Goal: Task Accomplishment & Management: Use online tool/utility

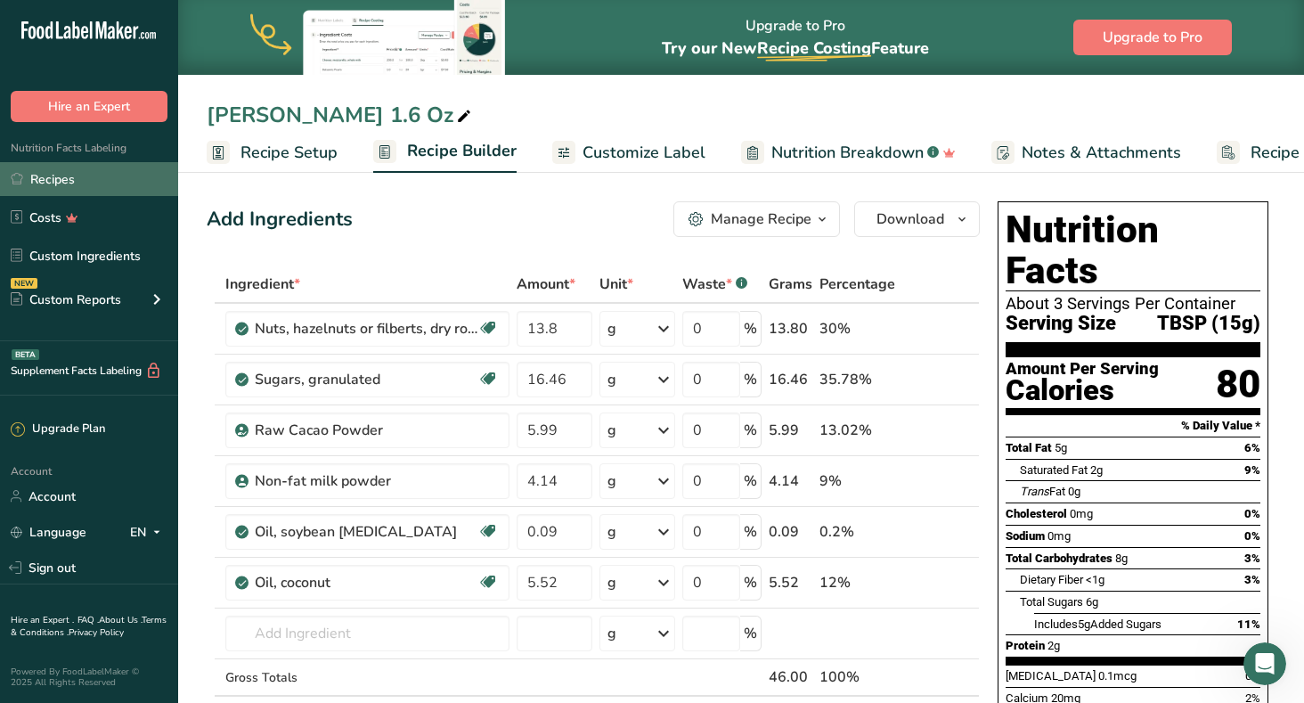
click at [67, 181] on link "Recipes" at bounding box center [89, 179] width 178 height 34
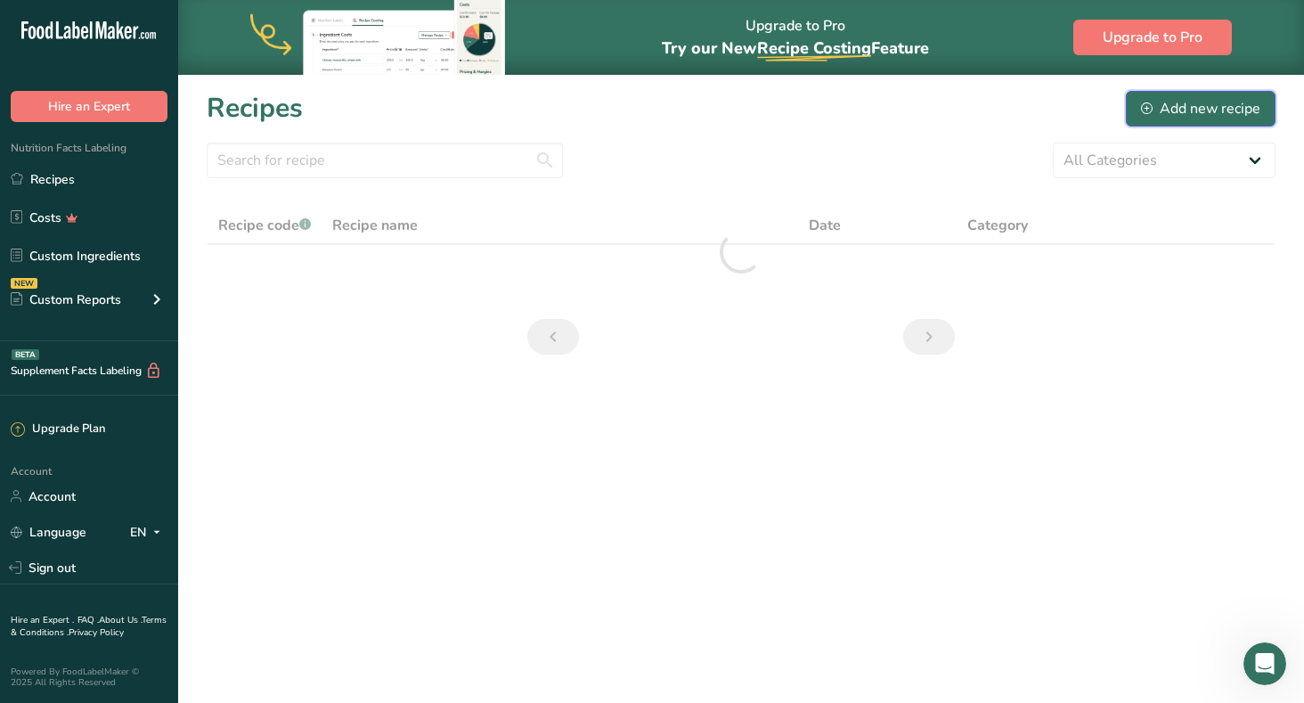
click at [1186, 104] on div "Add new recipe" at bounding box center [1200, 108] width 119 height 21
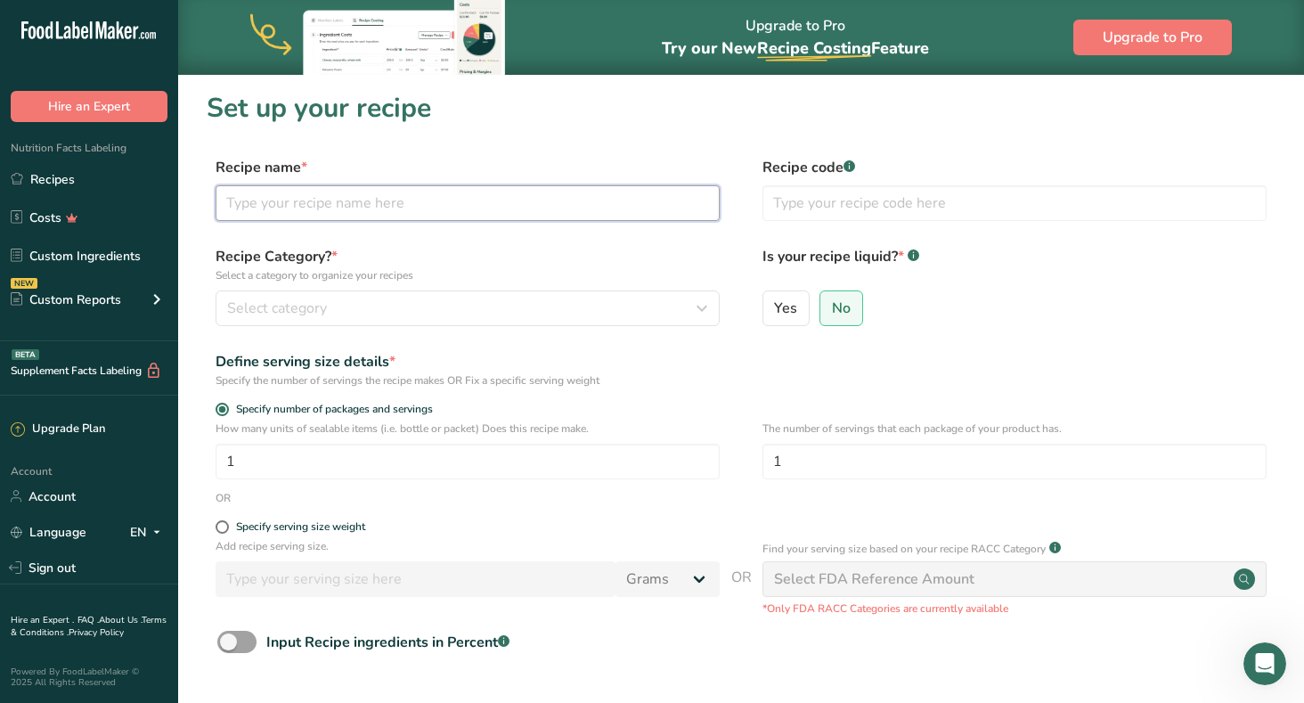
click at [251, 201] on input "text" at bounding box center [468, 203] width 504 height 36
click at [246, 208] on input "text" at bounding box center [468, 203] width 504 height 36
click at [272, 204] on input "VanillaPeach" at bounding box center [468, 203] width 504 height 36
click at [319, 197] on input "Vanilla Peach" at bounding box center [468, 203] width 504 height 36
type input "Vanilla Peach Preserves"
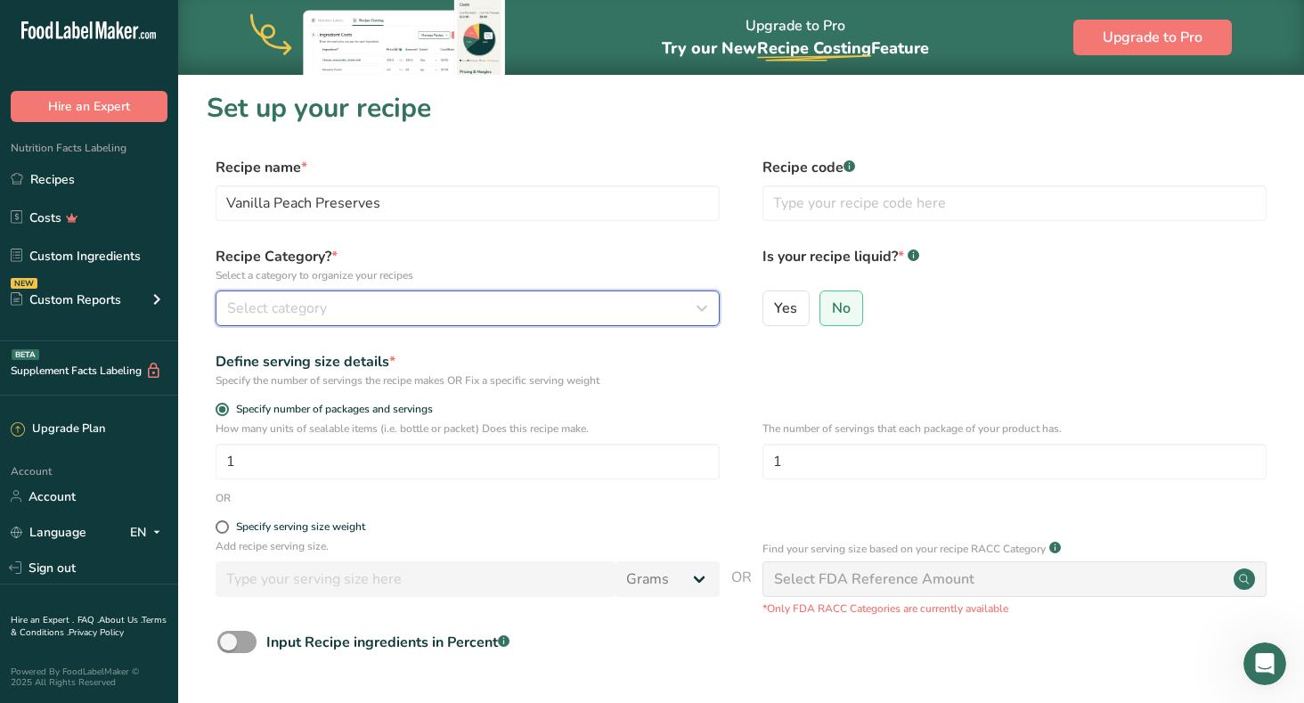
click at [703, 304] on icon "button" at bounding box center [701, 308] width 21 height 32
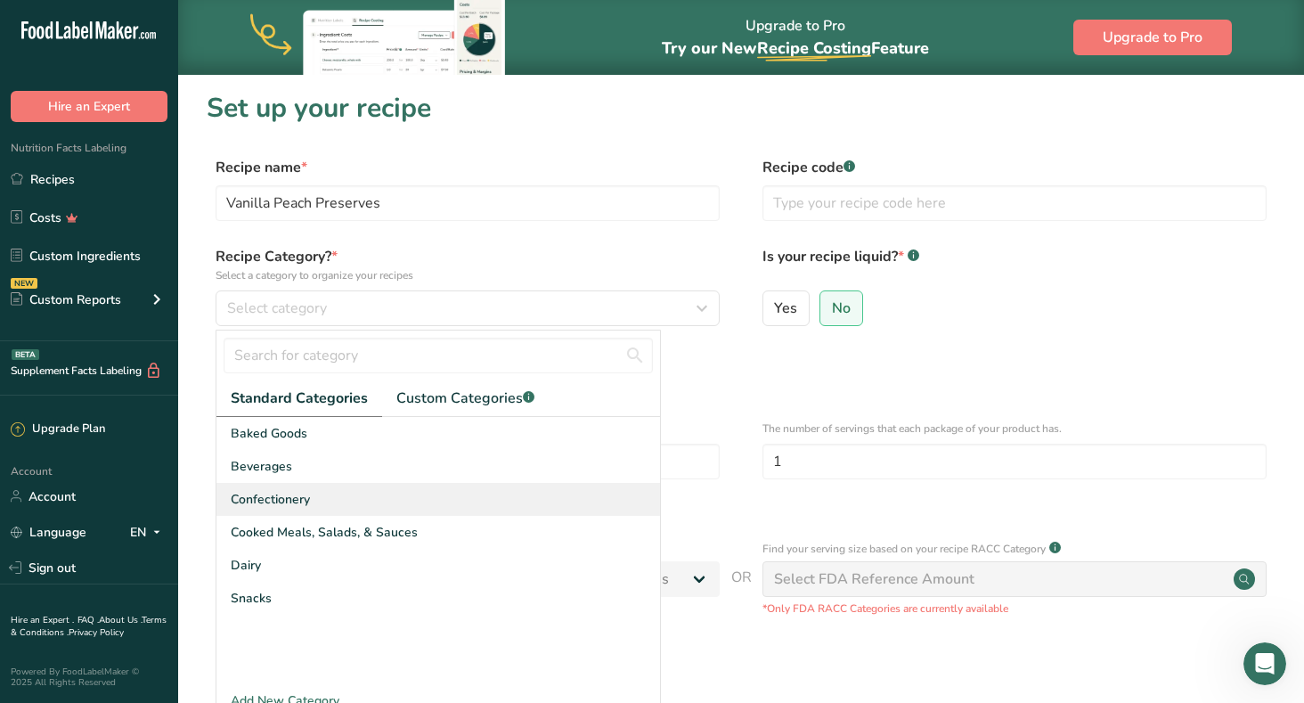
click at [602, 488] on div "Confectionery" at bounding box center [438, 499] width 444 height 33
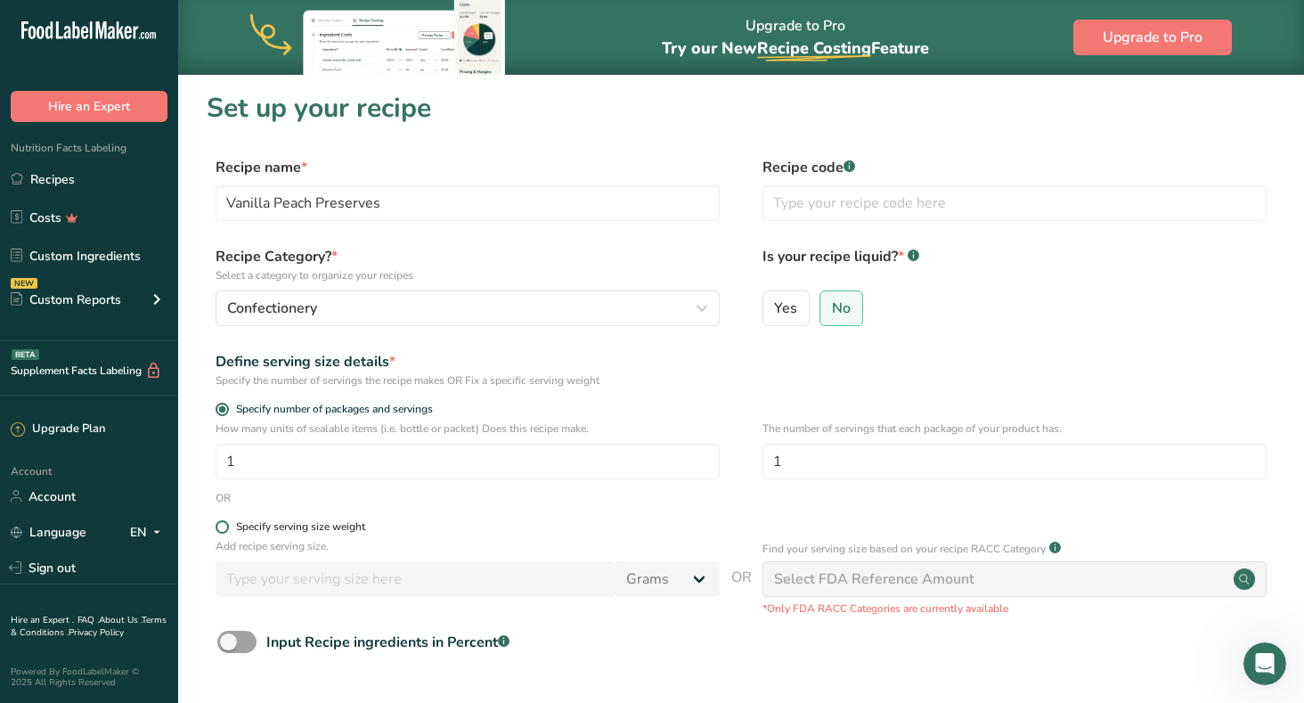
click at [221, 529] on span at bounding box center [222, 526] width 13 height 13
click at [221, 529] on input "Specify serving size weight" at bounding box center [222, 527] width 12 height 12
radio input "true"
radio input "false"
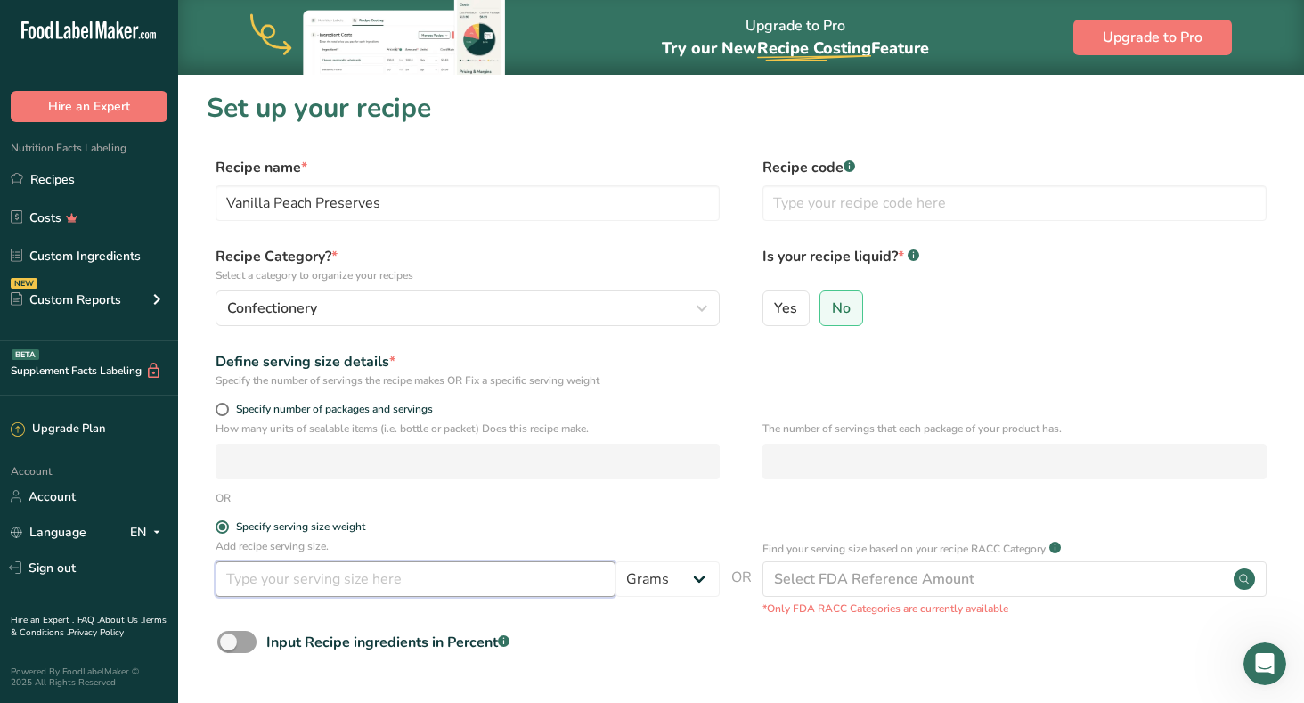
click at [266, 584] on input "number" at bounding box center [416, 579] width 400 height 36
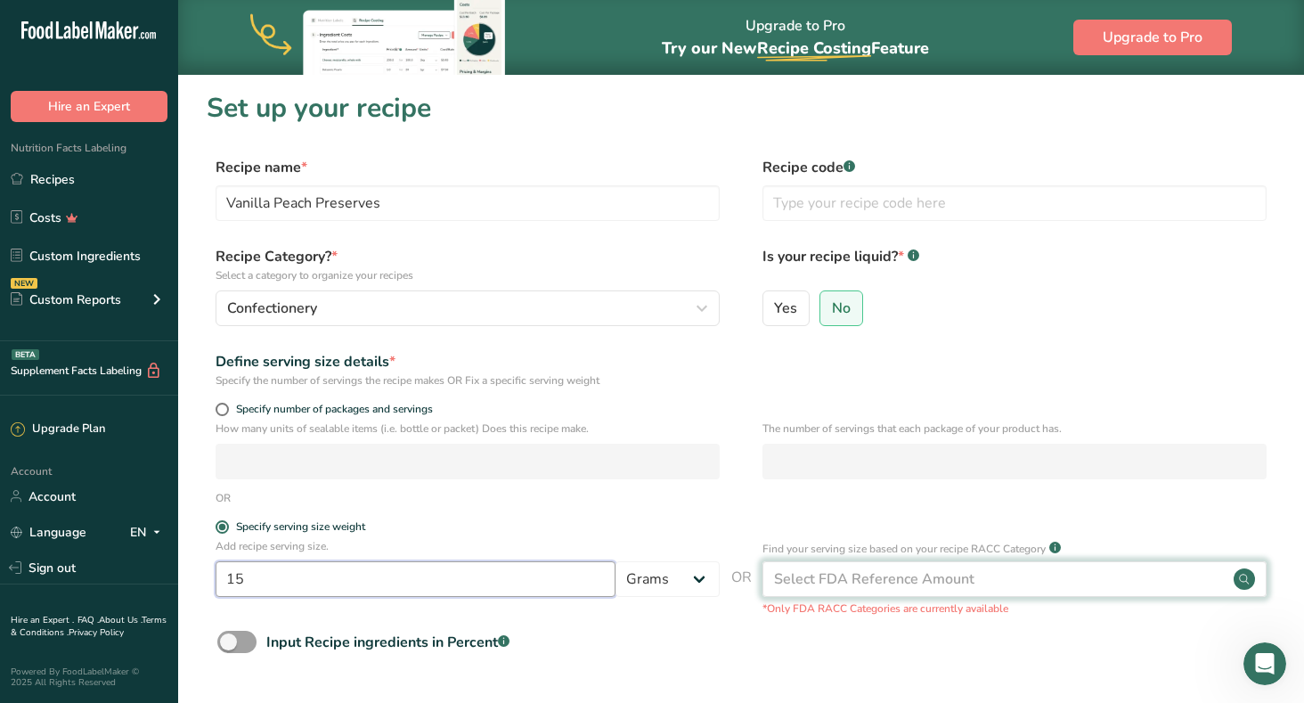
type input "15"
click at [1115, 581] on div "Select FDA Reference Amount" at bounding box center [1015, 579] width 504 height 36
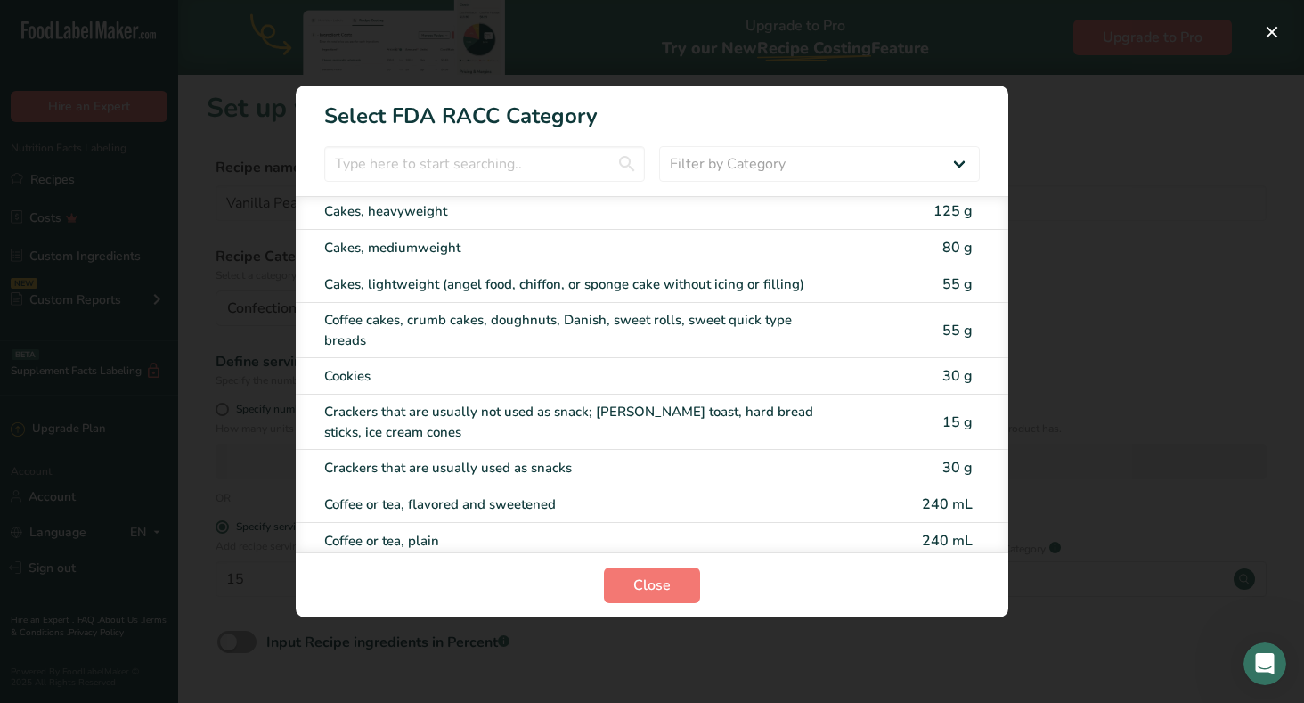
scroll to position [301, 0]
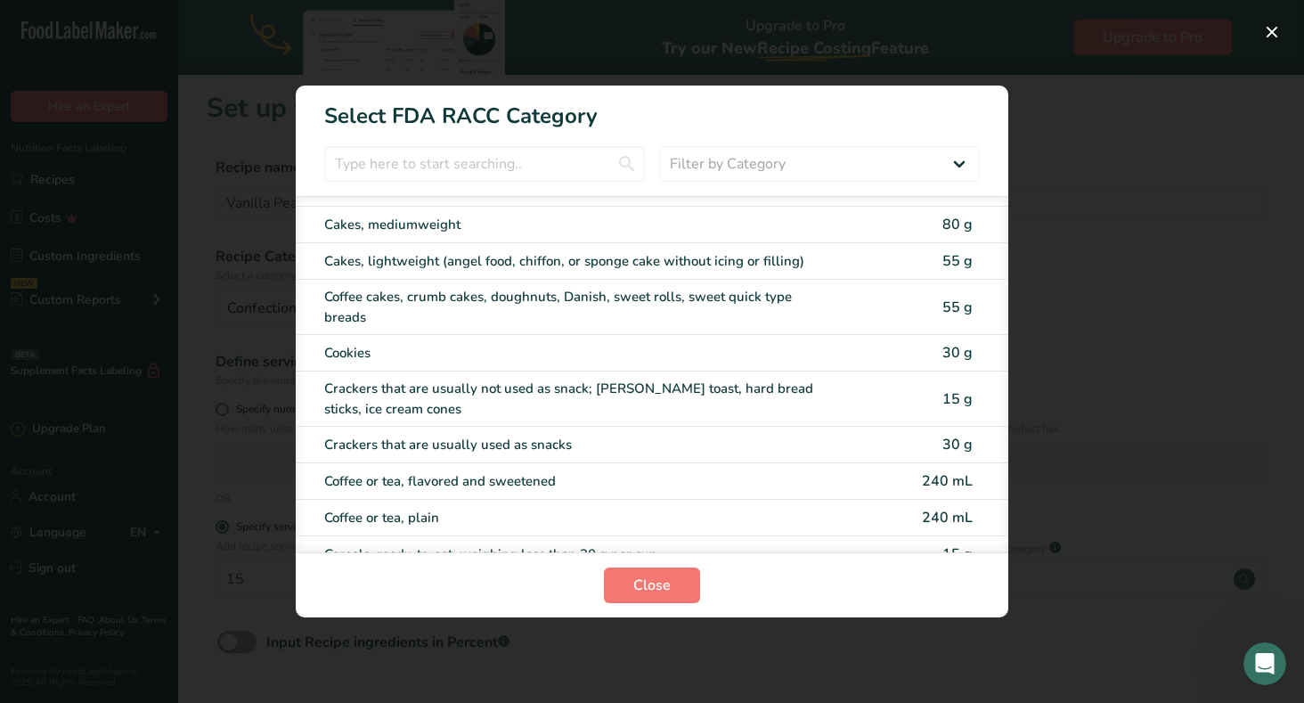
click at [1212, 494] on div "RACC Category Selection Modal" at bounding box center [652, 351] width 1304 height 703
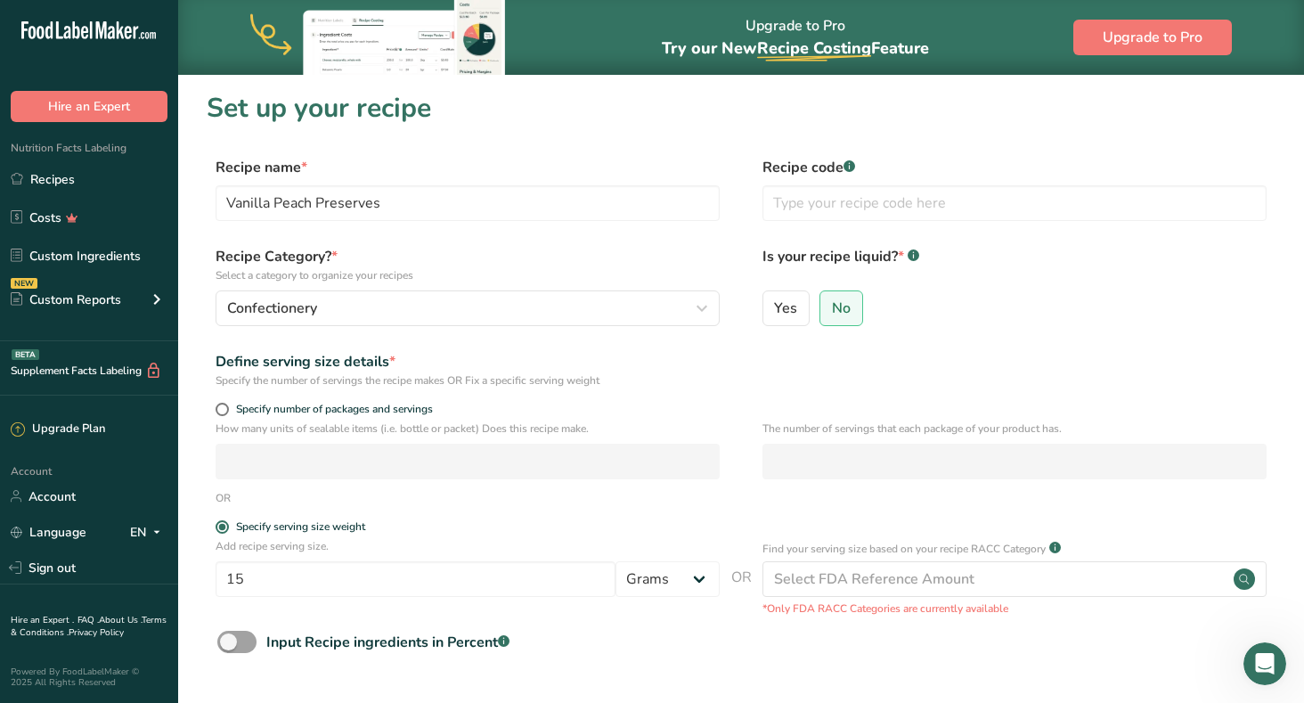
click at [992, 623] on form "Recipe name * Vanilla Peach Preserves Recipe code .a-a{fill:#347362;}.b-a{fill:…" at bounding box center [741, 473] width 1069 height 632
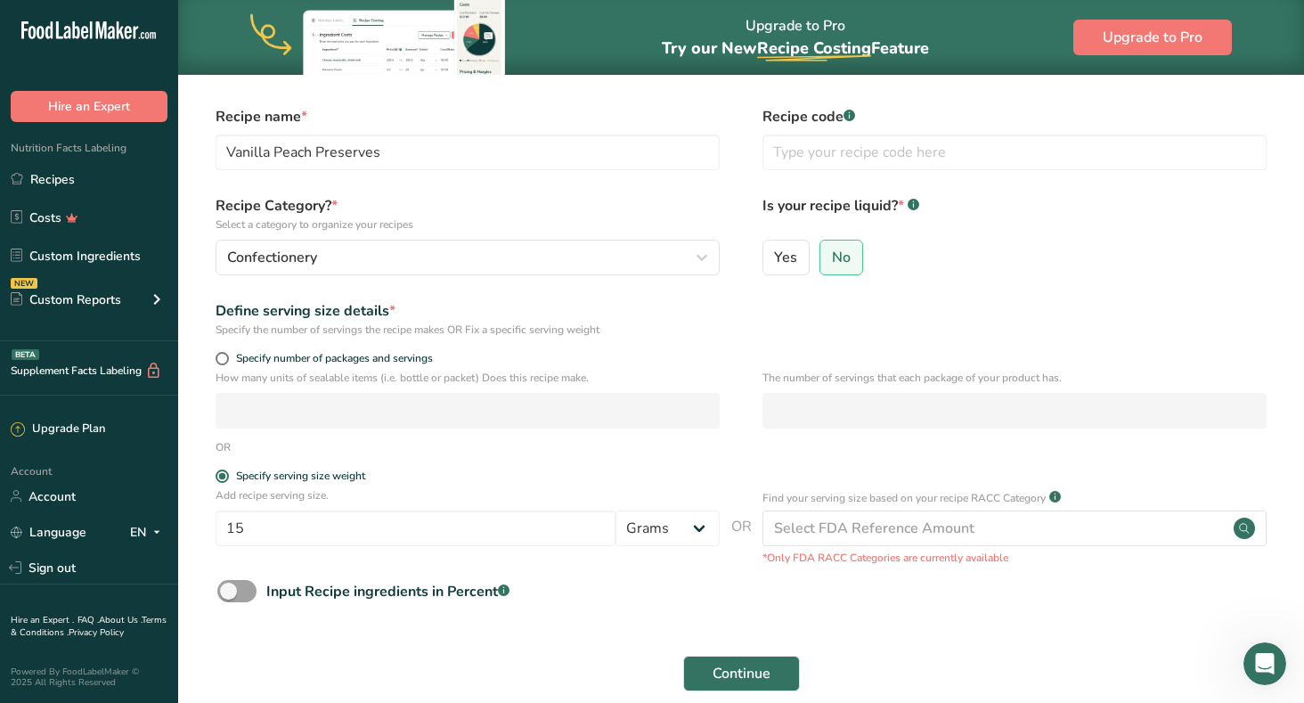
scroll to position [72, 0]
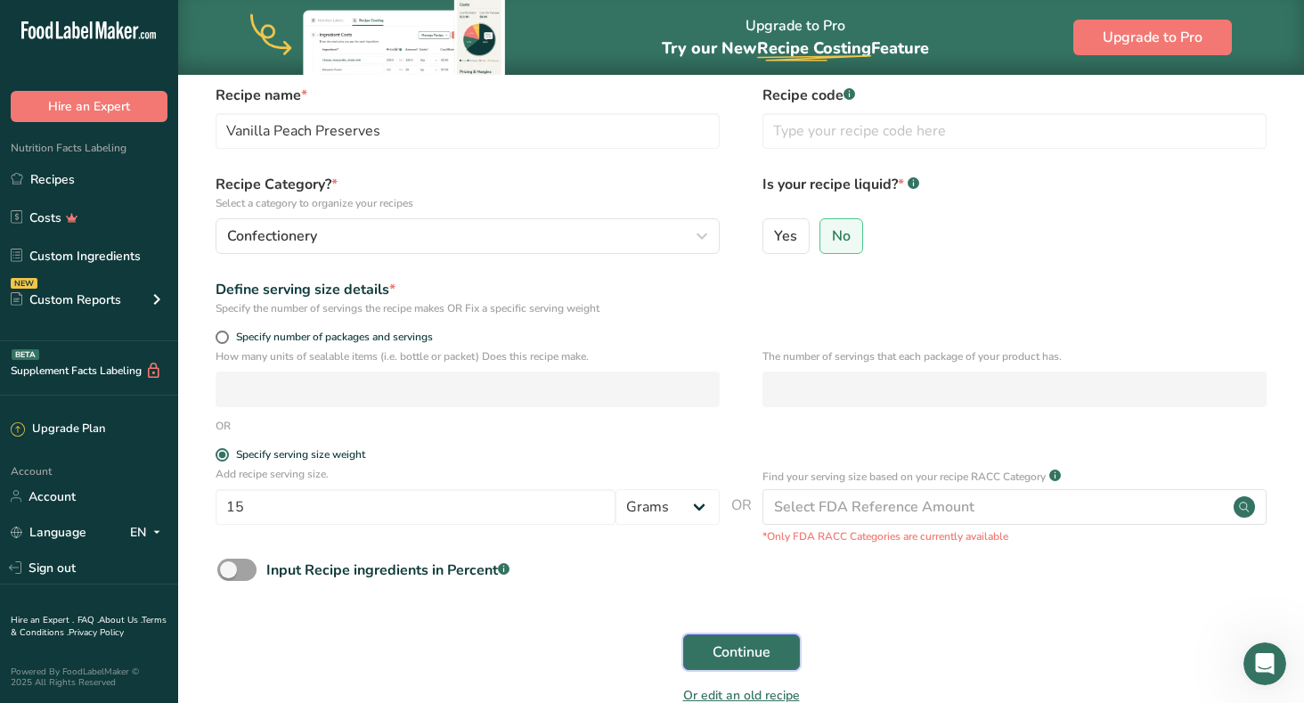
click at [742, 651] on span "Continue" at bounding box center [742, 651] width 58 height 21
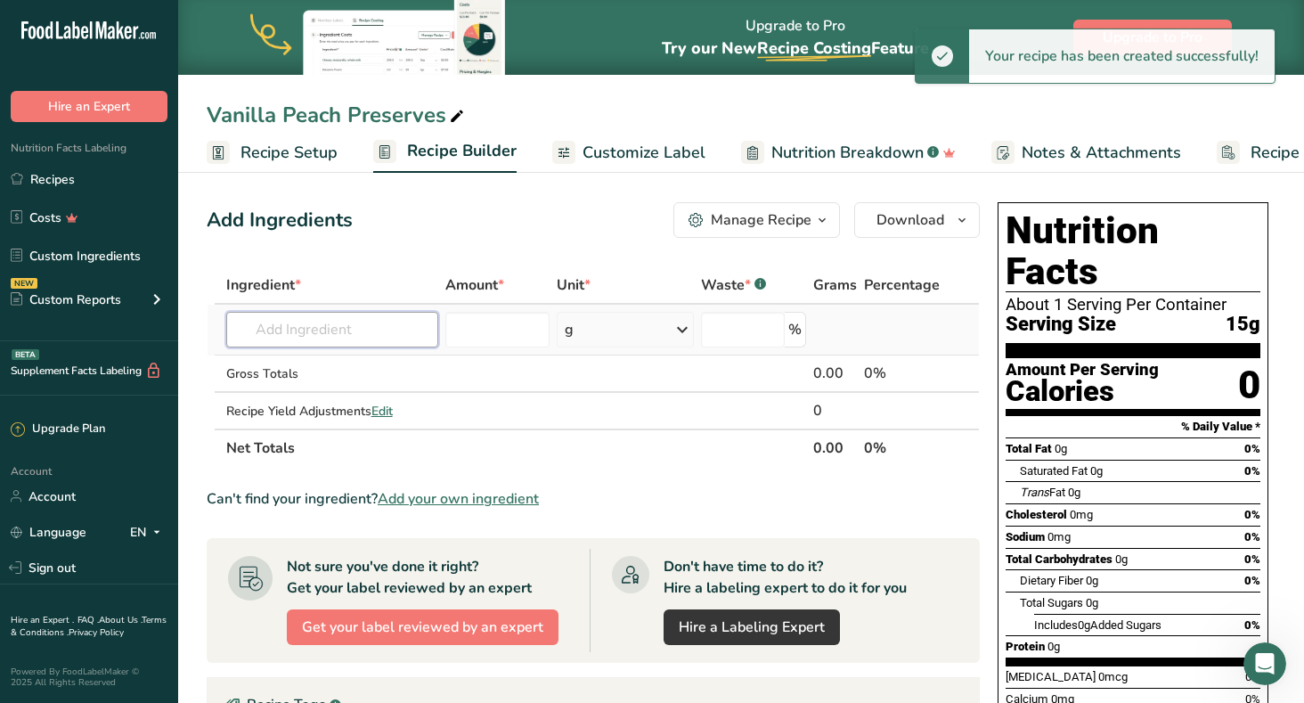
click at [290, 329] on input "text" at bounding box center [332, 330] width 213 height 36
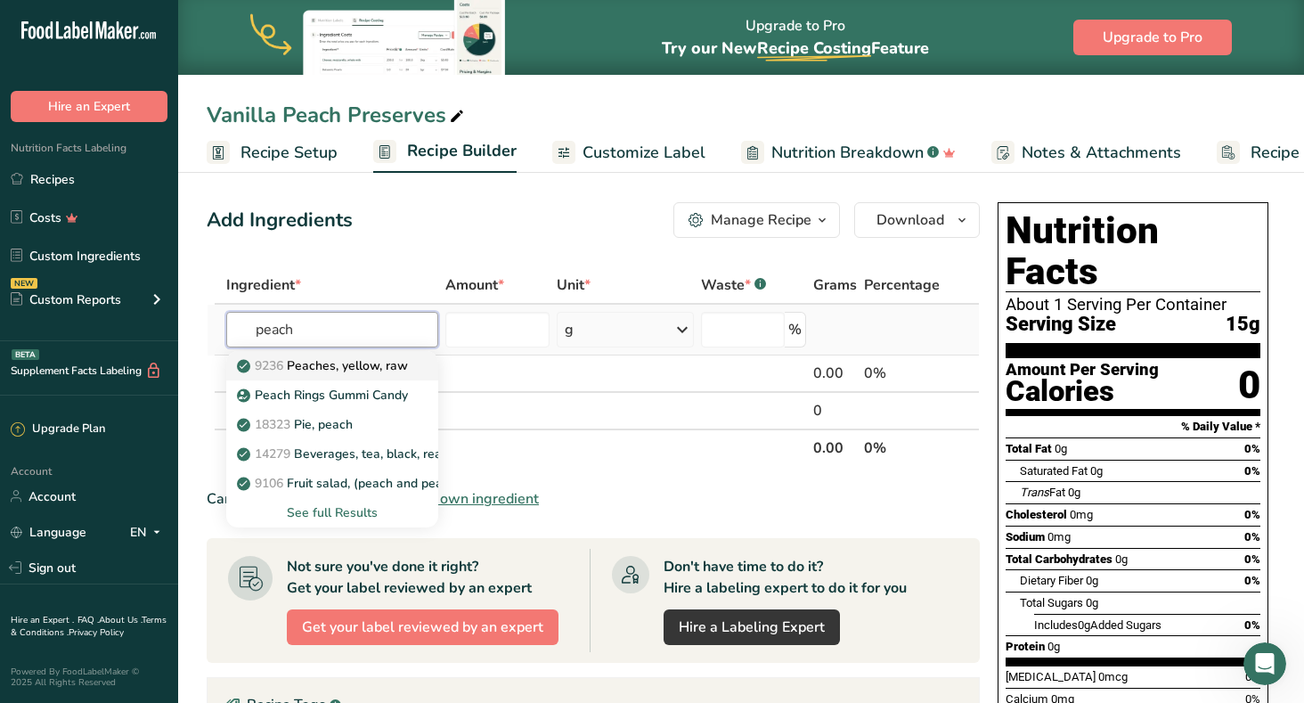
type input "peach"
click at [340, 369] on p "9236 Peaches, yellow, raw" at bounding box center [324, 365] width 167 height 19
type input "Peaches, yellow, raw"
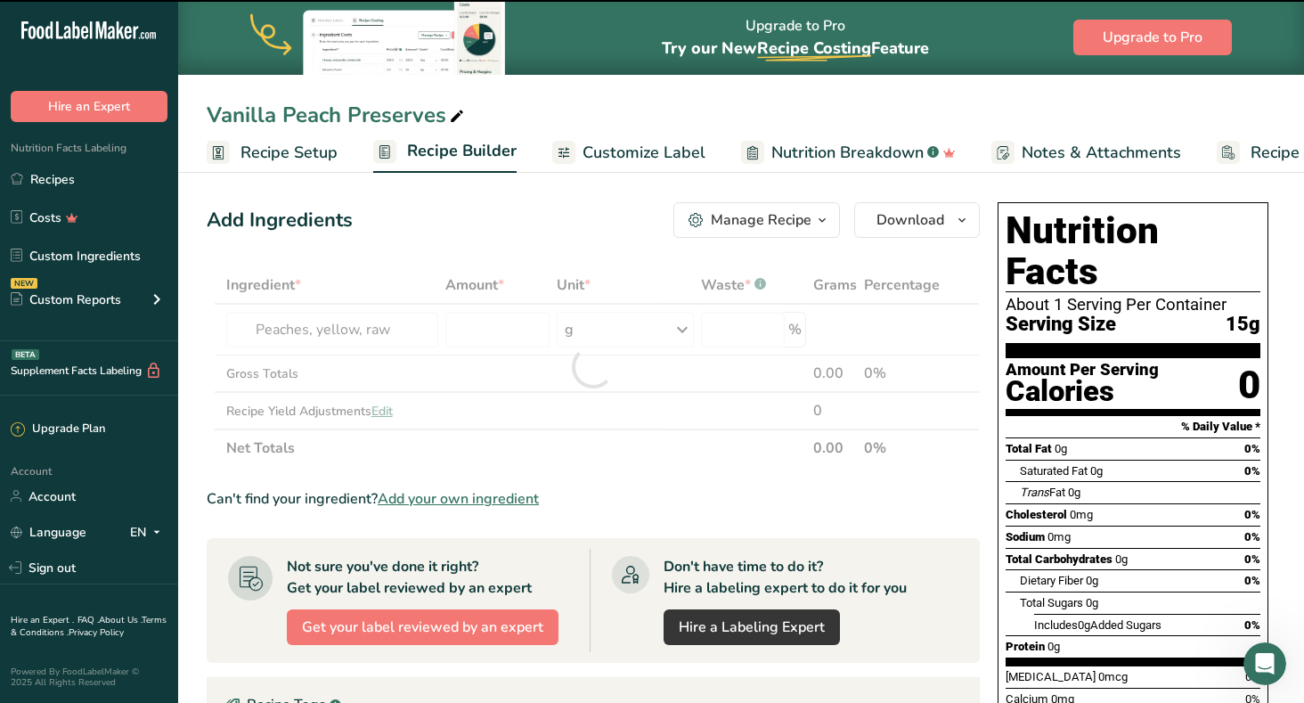
type input "0"
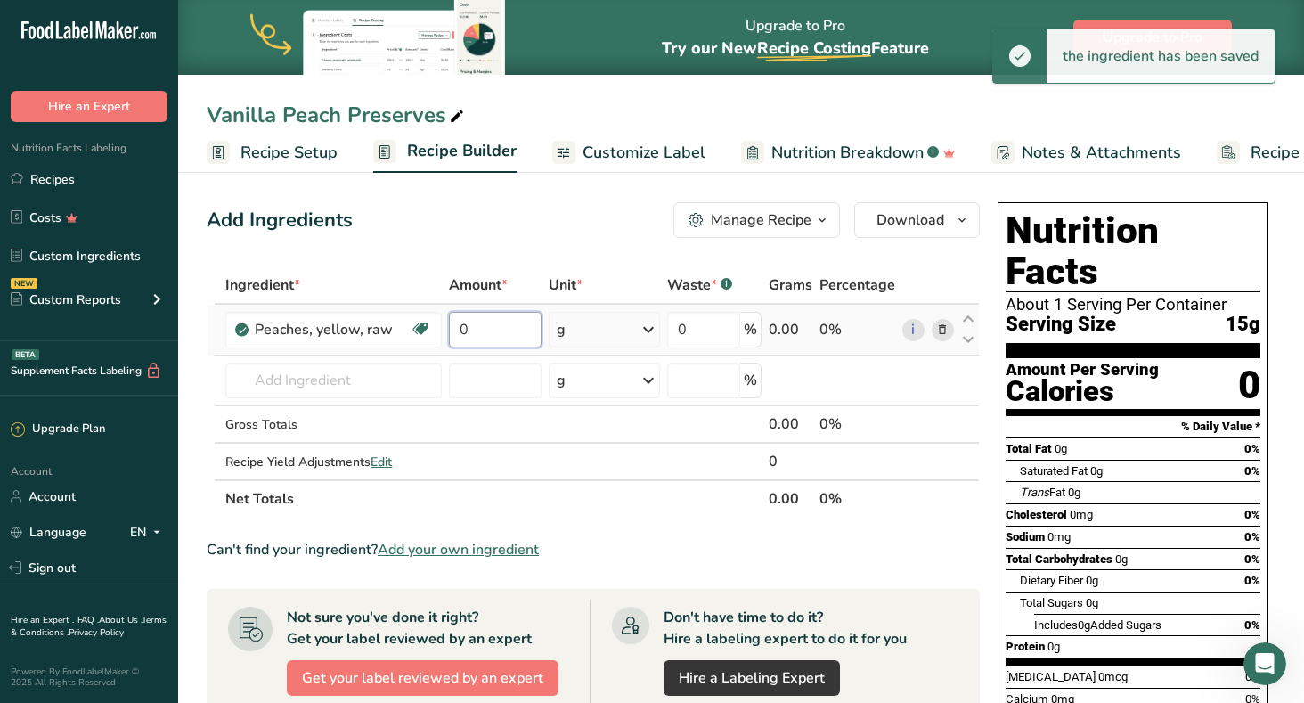
click at [485, 330] on input "0" at bounding box center [495, 330] width 93 height 36
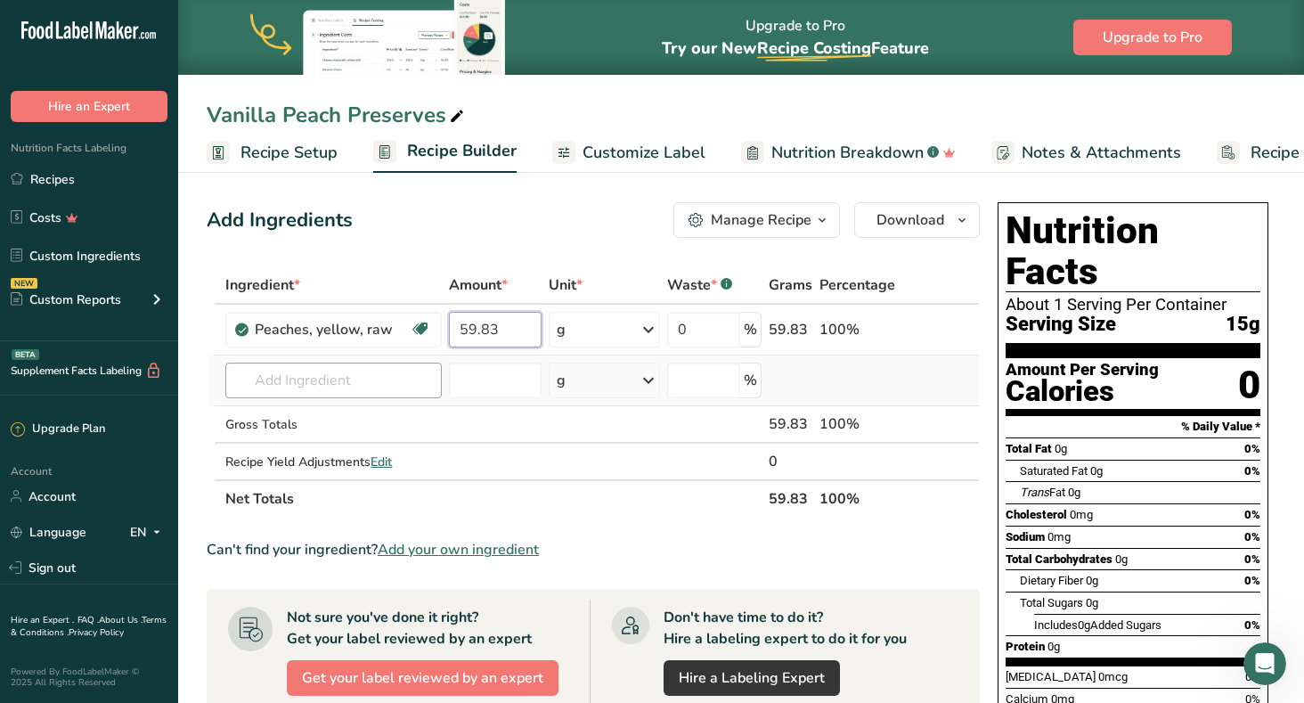
type input "59.83"
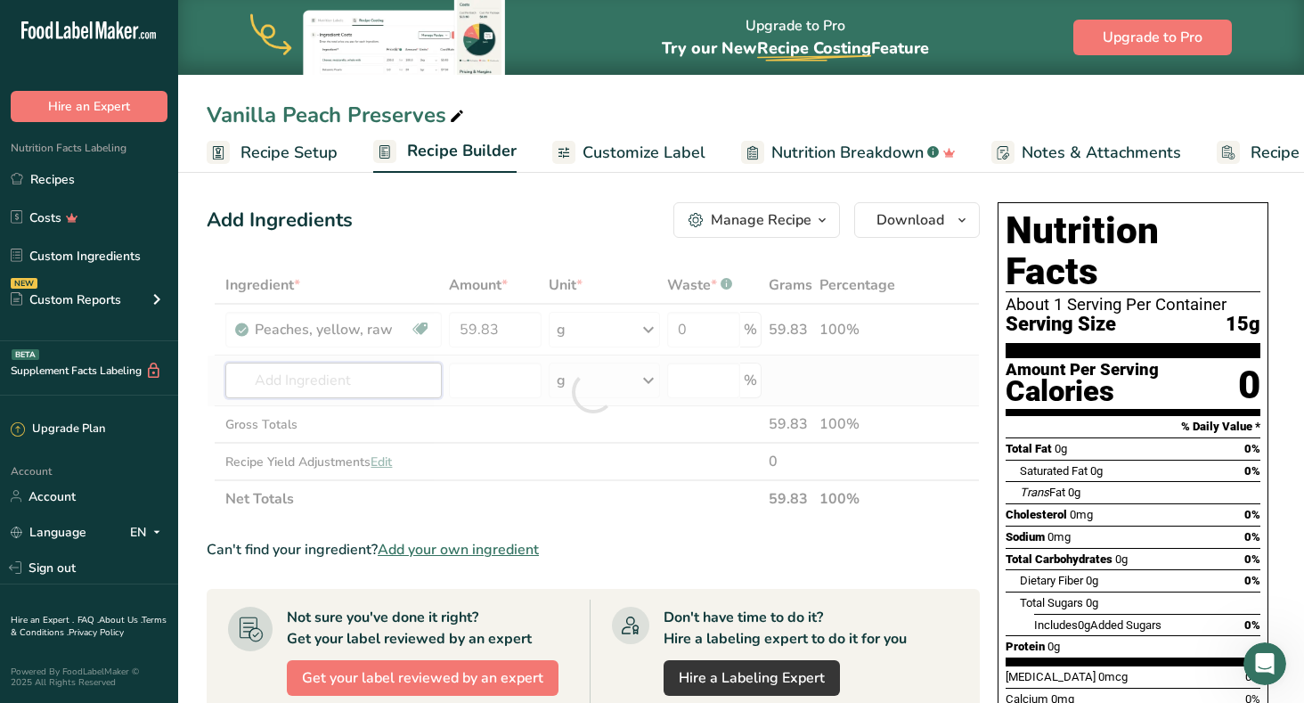
click at [347, 370] on div "Ingredient * Amount * Unit * Waste * .a-a{fill:#347362;}.b-a{fill:#fff;} Grams …" at bounding box center [593, 391] width 773 height 251
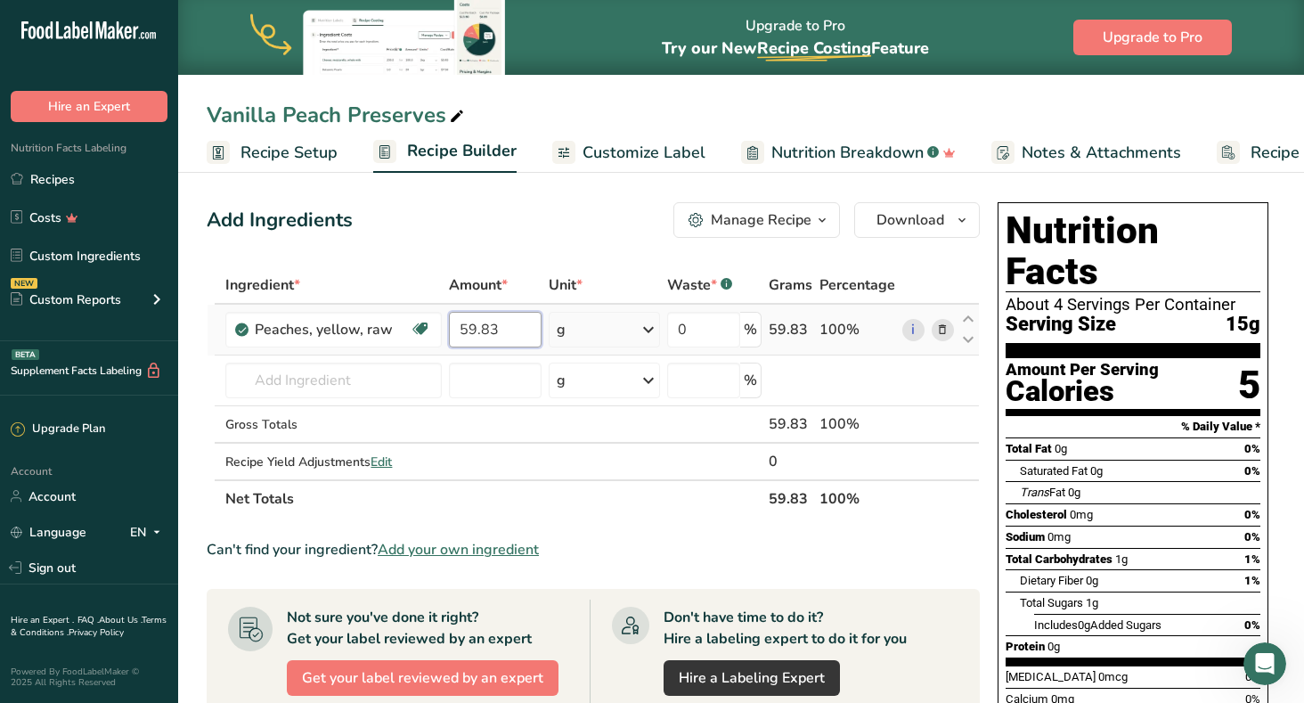
drag, startPoint x: 507, startPoint y: 322, endPoint x: 442, endPoint y: 328, distance: 65.3
click at [442, 328] on tr "Peaches, yellow, raw Source of Antioxidants Dairy free Gluten free Vegan Vegeta…" at bounding box center [593, 330] width 771 height 51
type input "117.85"
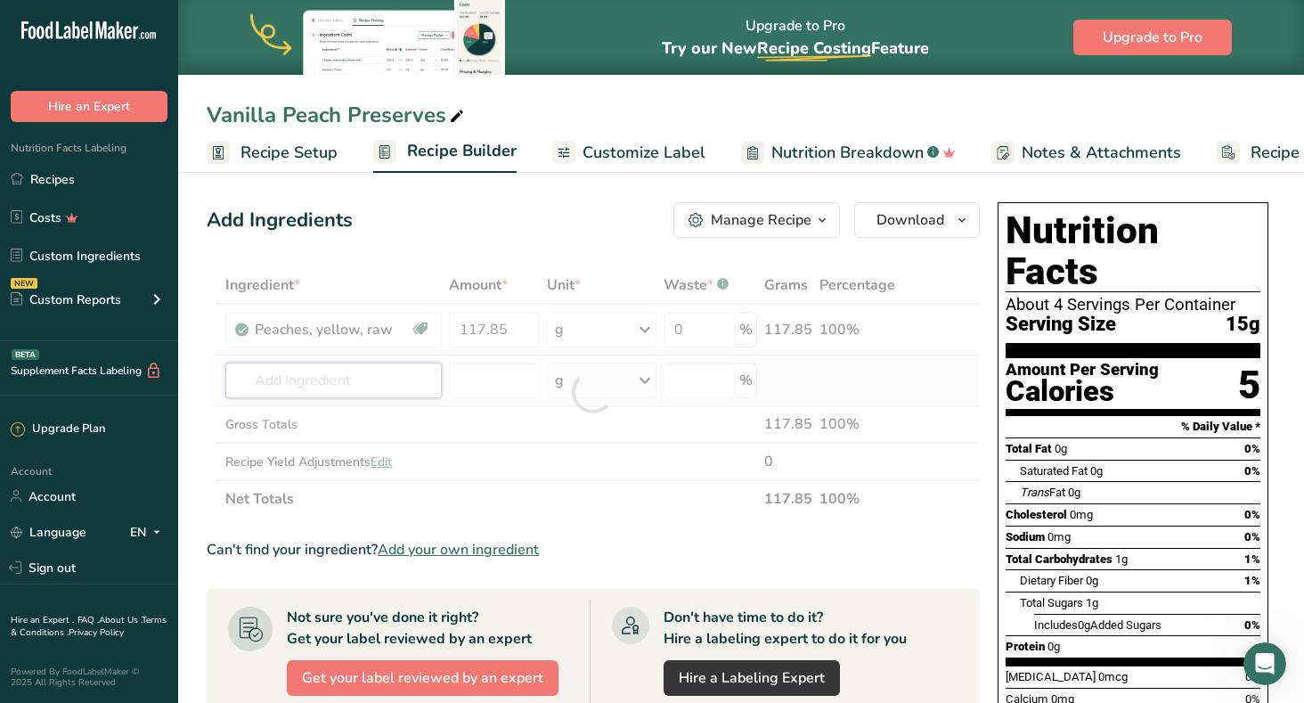
click at [334, 382] on div "Ingredient * Amount * Unit * Waste * .a-a{fill:#347362;}.b-a{fill:#fff;} Grams …" at bounding box center [593, 391] width 773 height 251
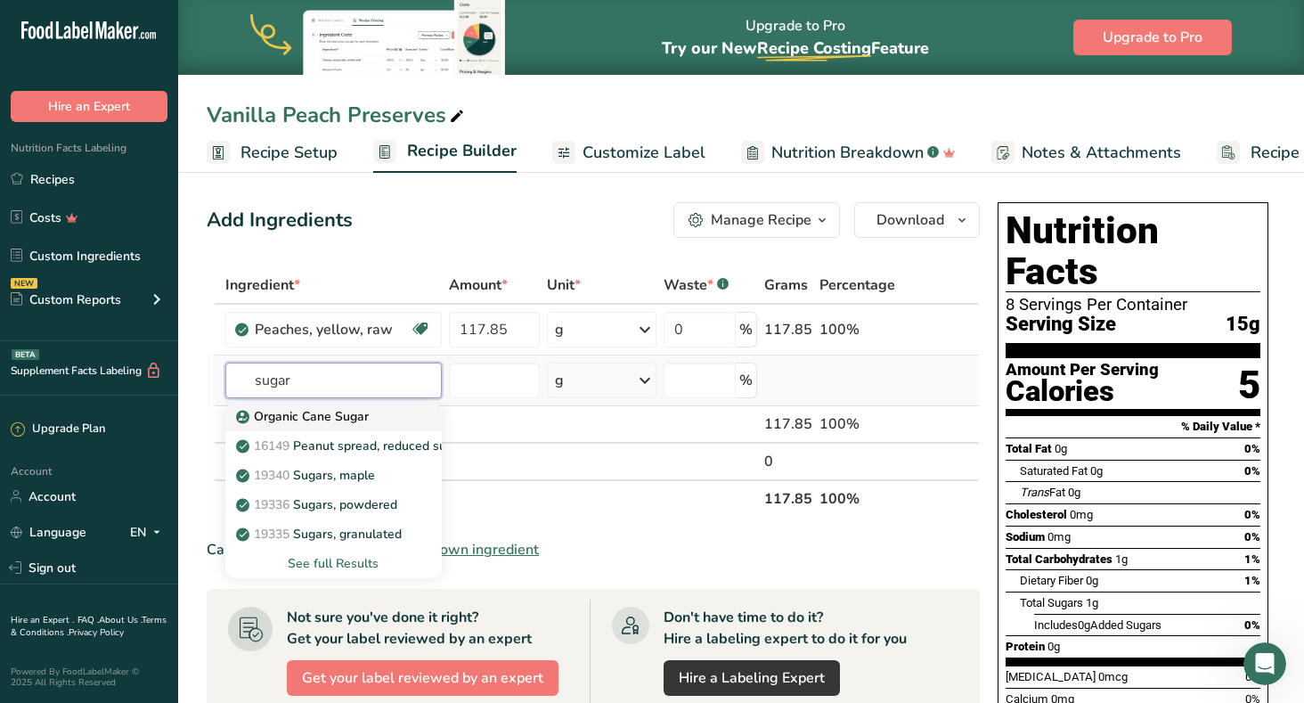
type input "sugar"
click at [362, 415] on p "Organic Cane Sugar" at bounding box center [304, 416] width 129 height 19
type input "Organic Cane Sugar"
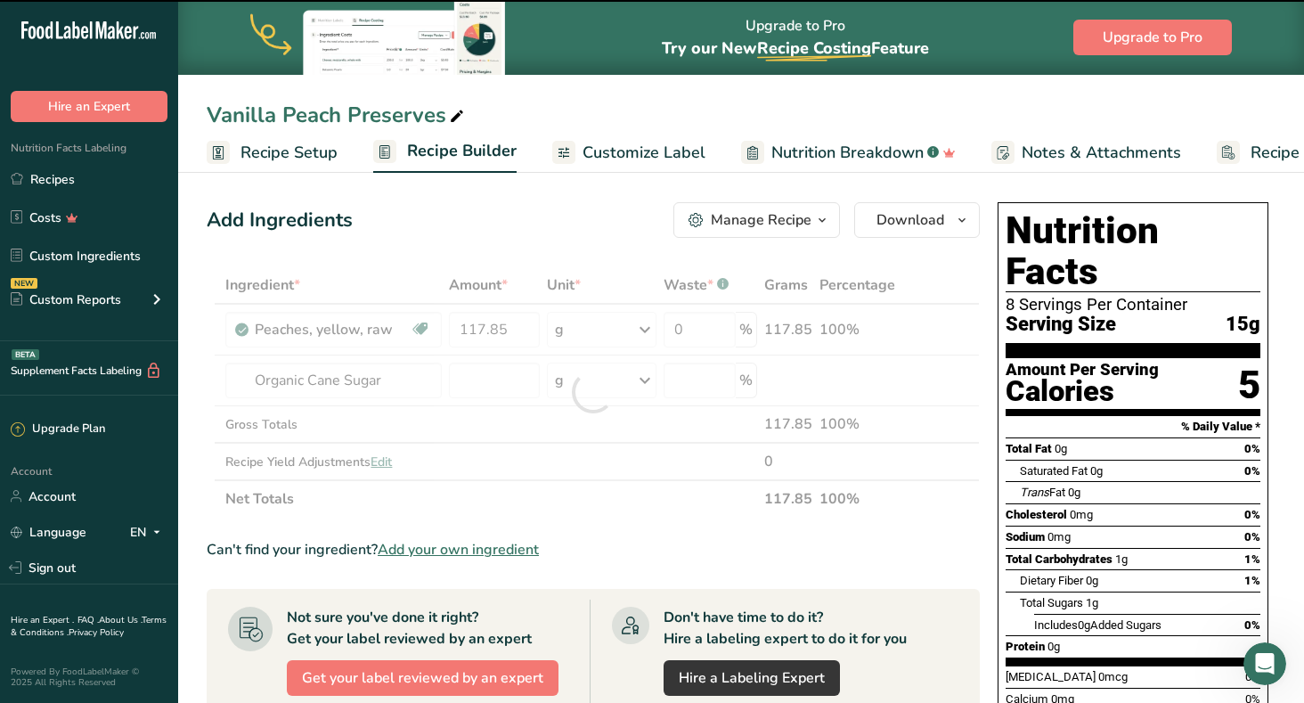
type input "0"
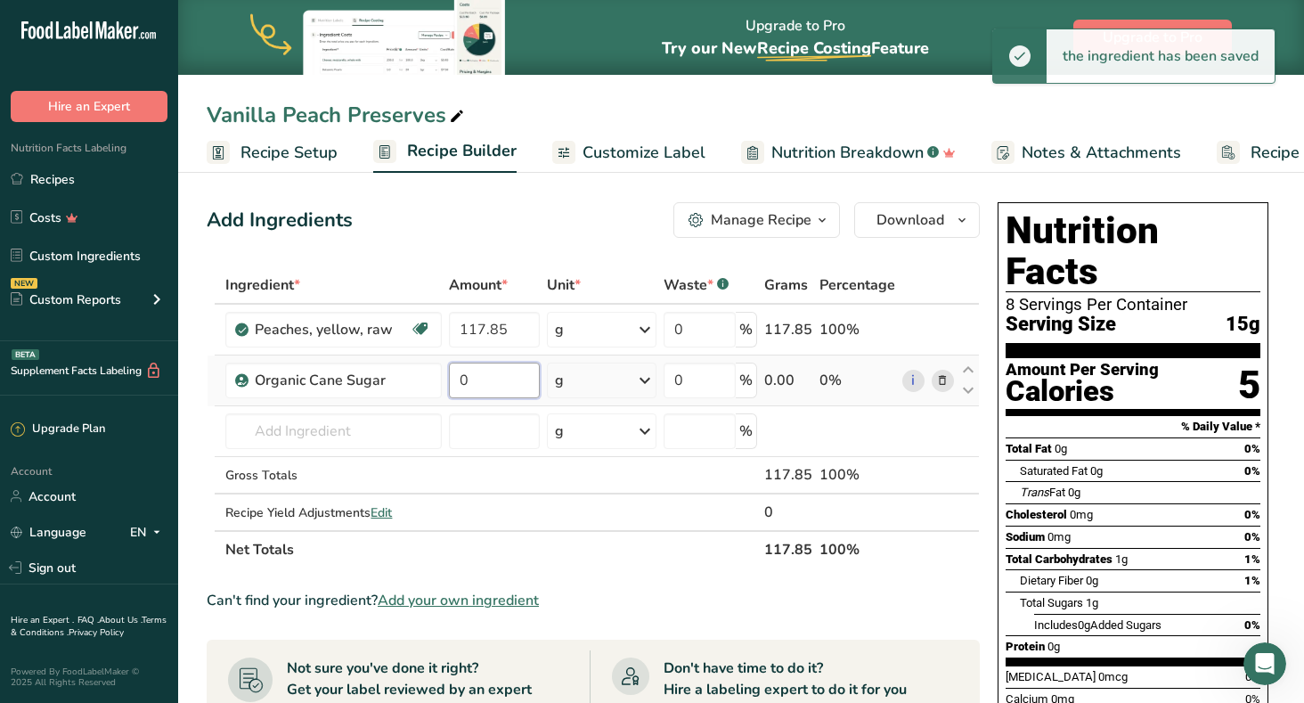
click at [478, 379] on input "0" at bounding box center [494, 381] width 91 height 36
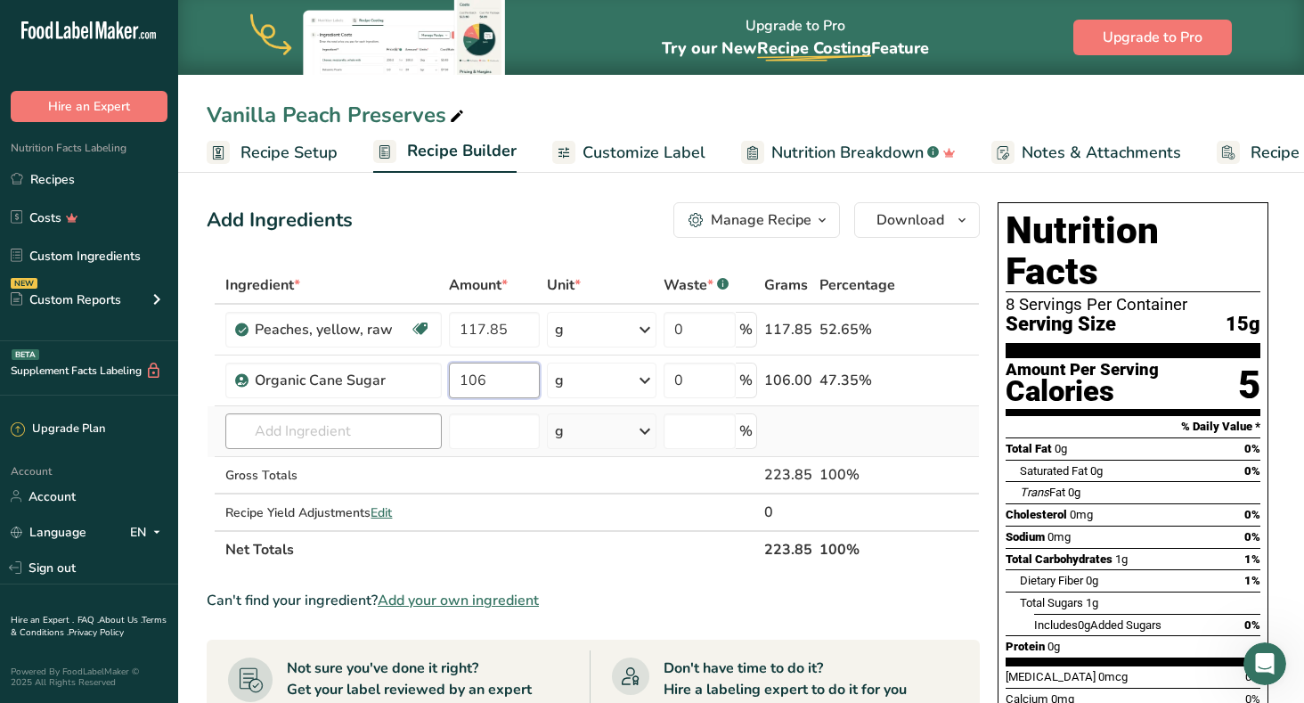
type input "106"
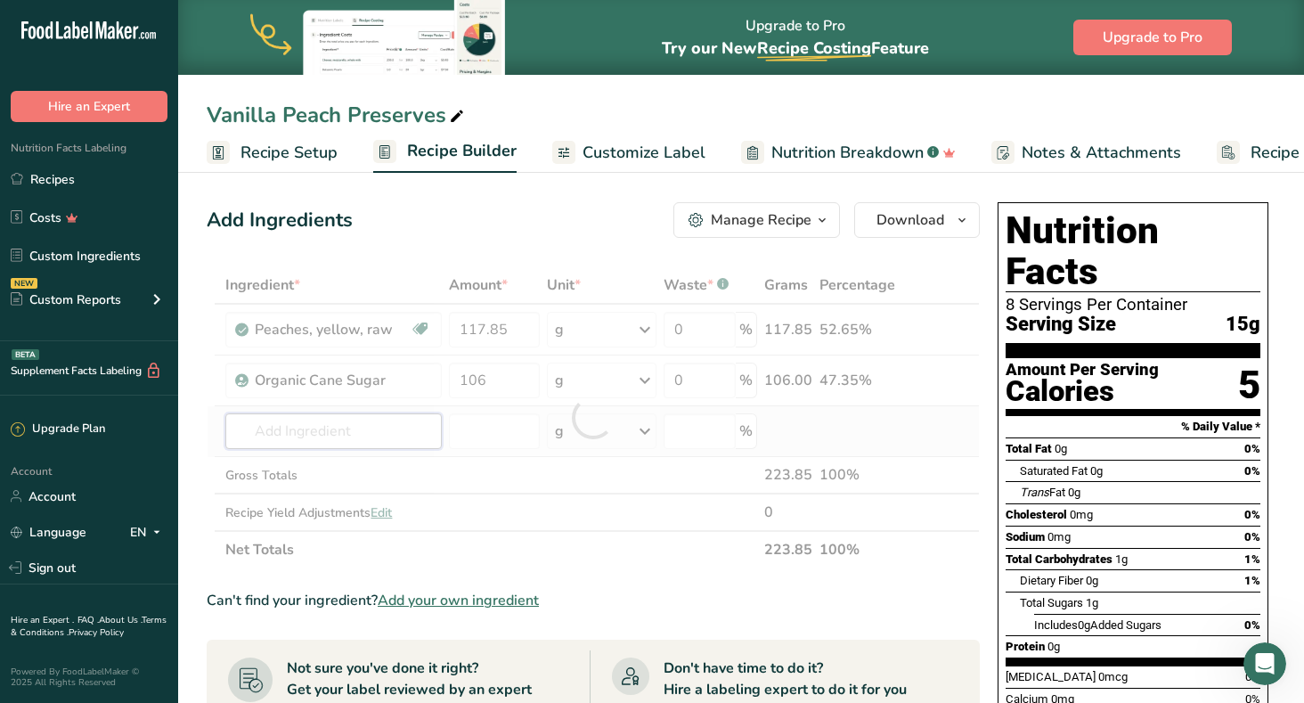
click at [357, 429] on div "Ingredient * Amount * Unit * Waste * .a-a{fill:#347362;}.b-a{fill:#fff;} Grams …" at bounding box center [593, 417] width 773 height 302
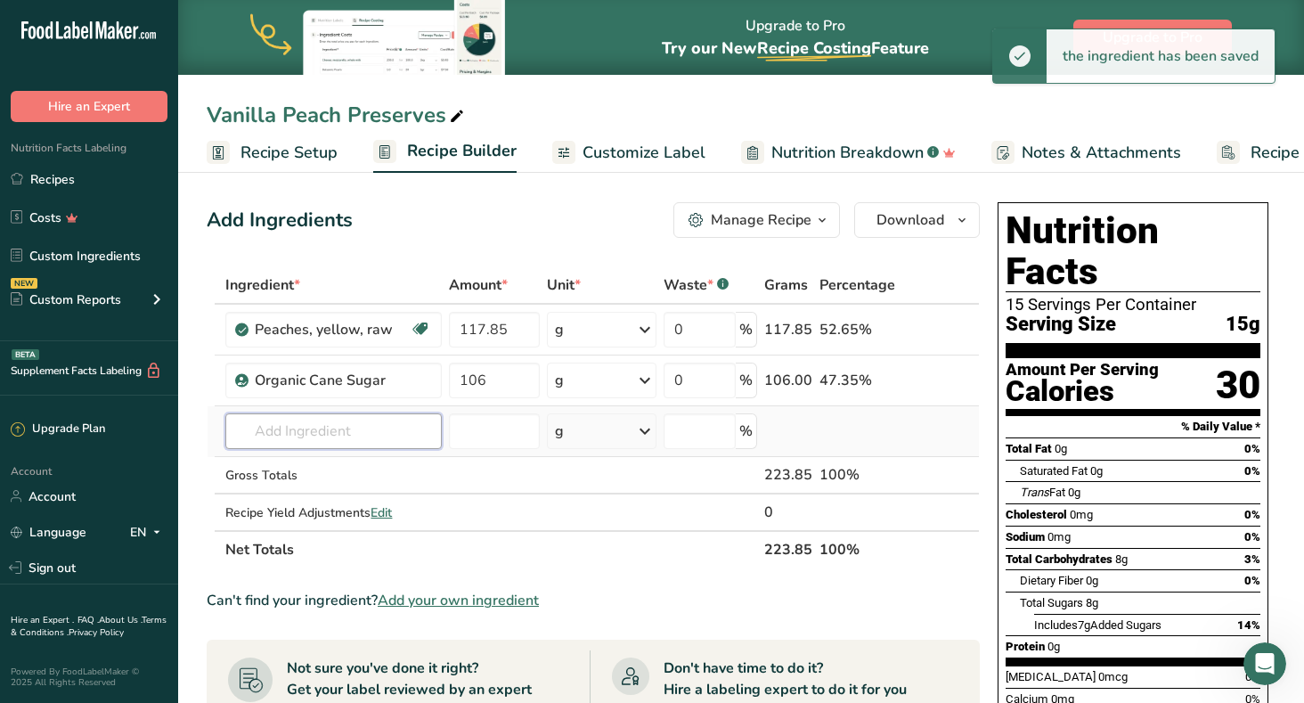
click at [325, 432] on input "text" at bounding box center [333, 431] width 216 height 36
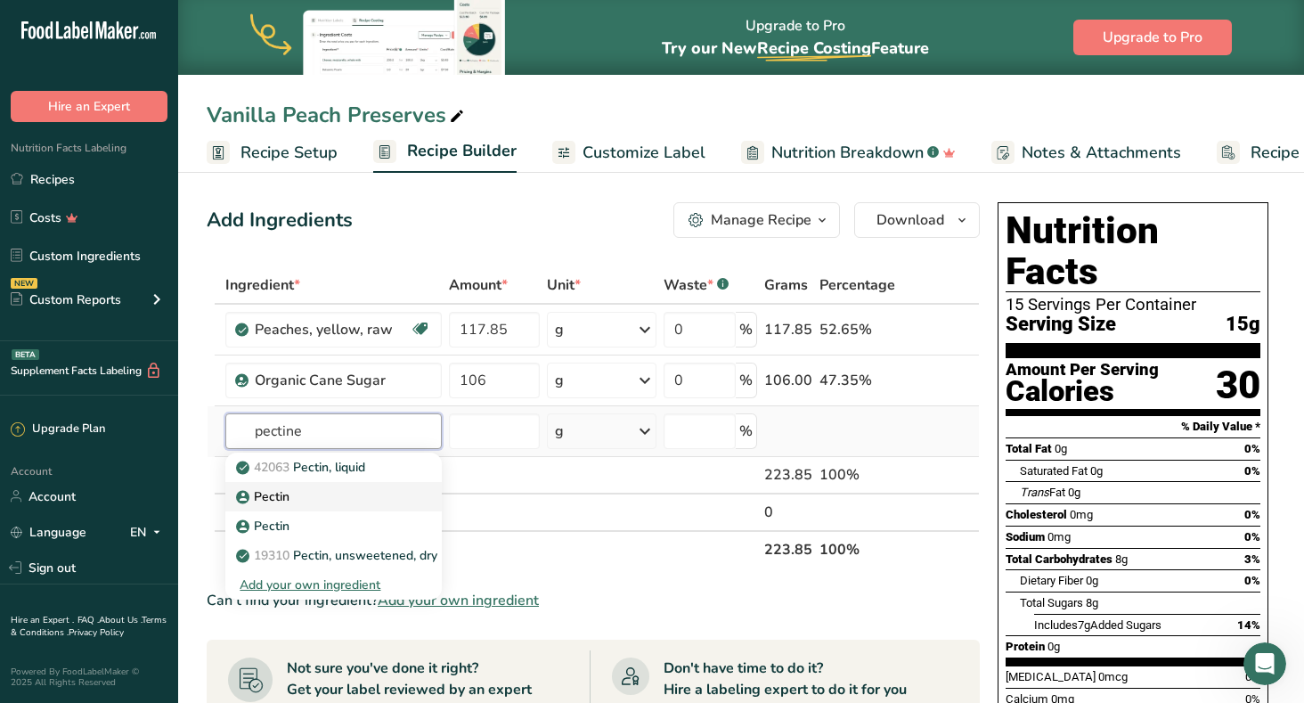
type input "pectine"
click at [322, 495] on div "Pectin" at bounding box center [319, 496] width 159 height 19
type input "Pectin"
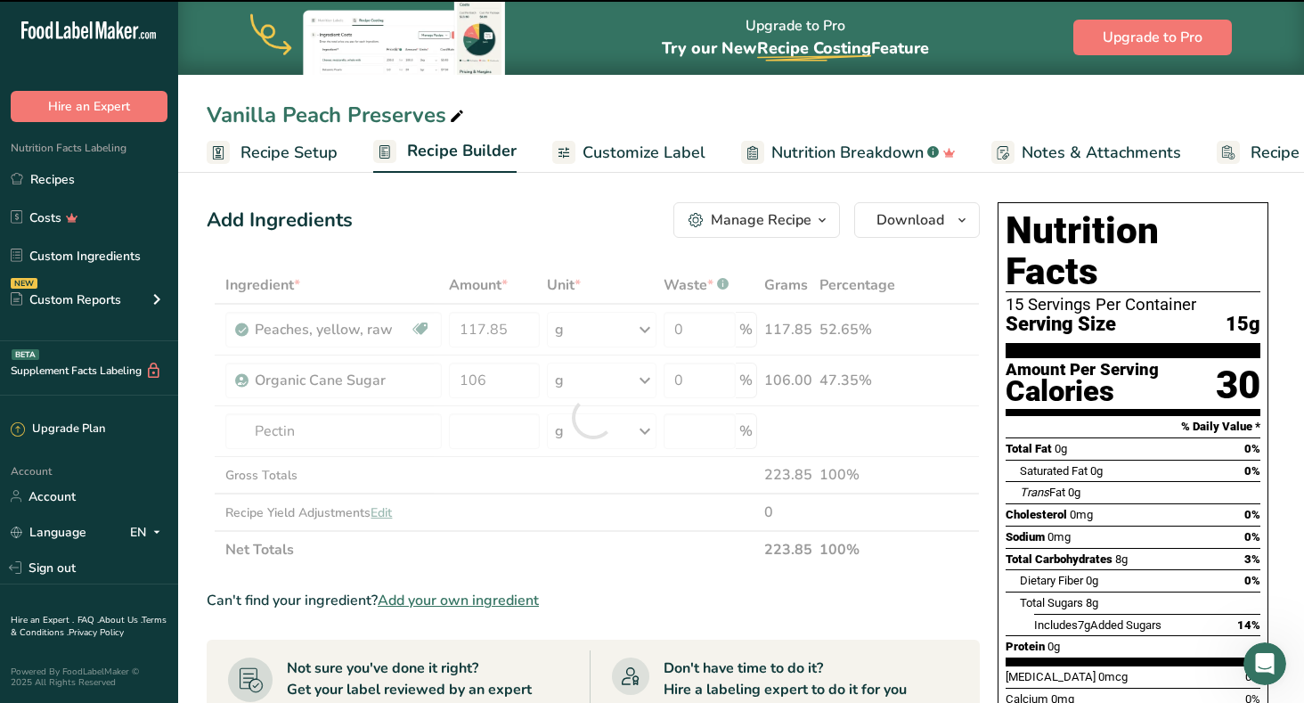
type input "0"
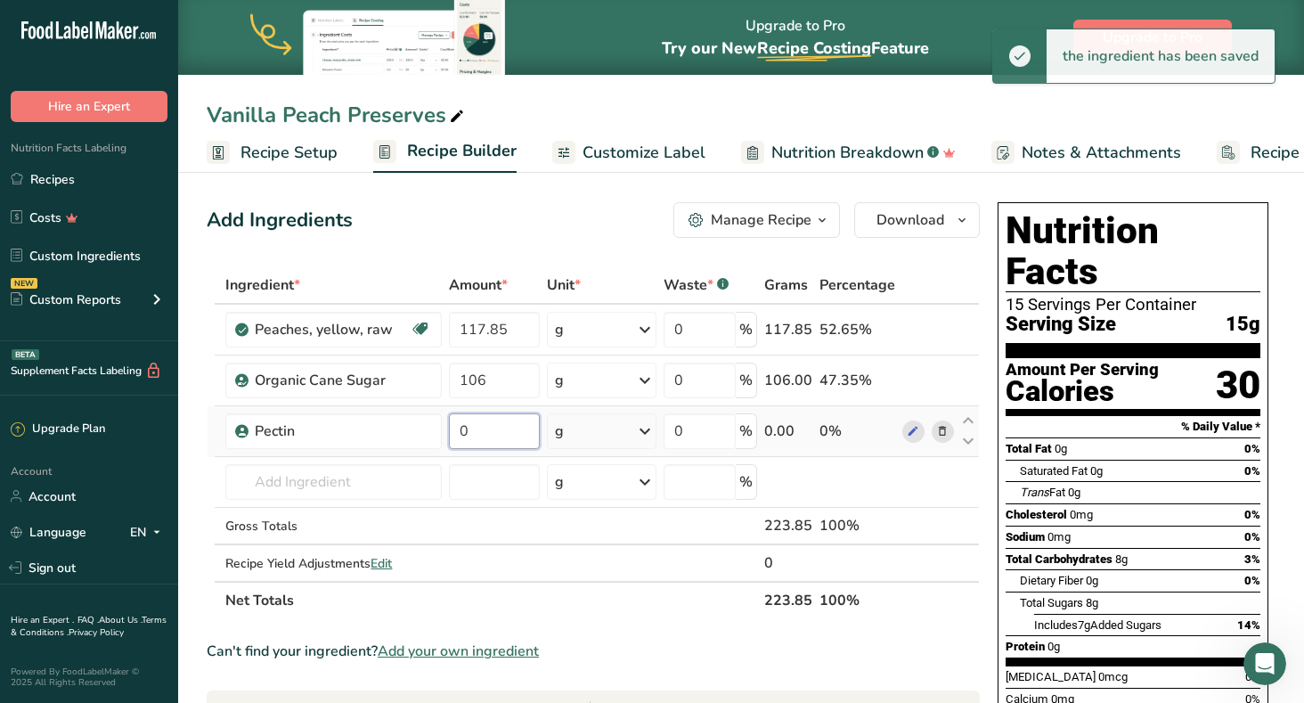
click at [479, 433] on input "0" at bounding box center [494, 431] width 91 height 36
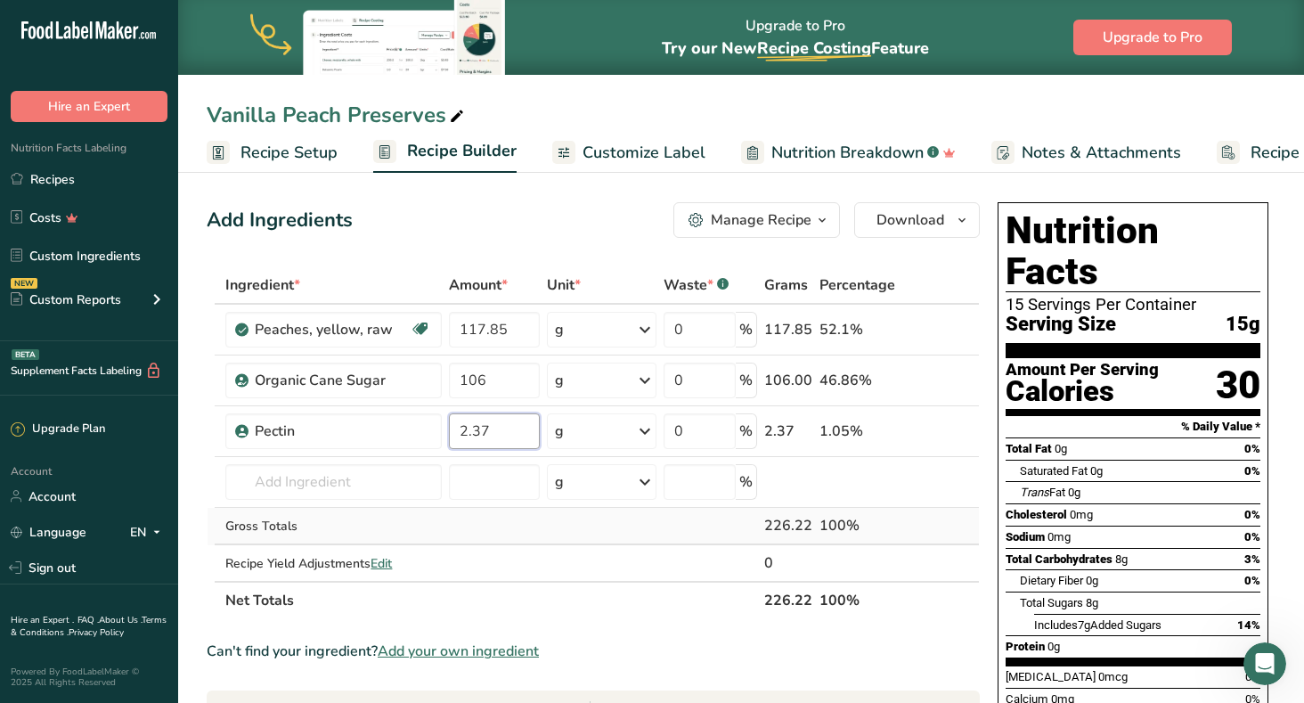
type input "2.37"
click at [388, 513] on div "Ingredient * Amount * Unit * Waste * .a-a{fill:#347362;}.b-a{fill:#fff;} Grams …" at bounding box center [593, 442] width 773 height 353
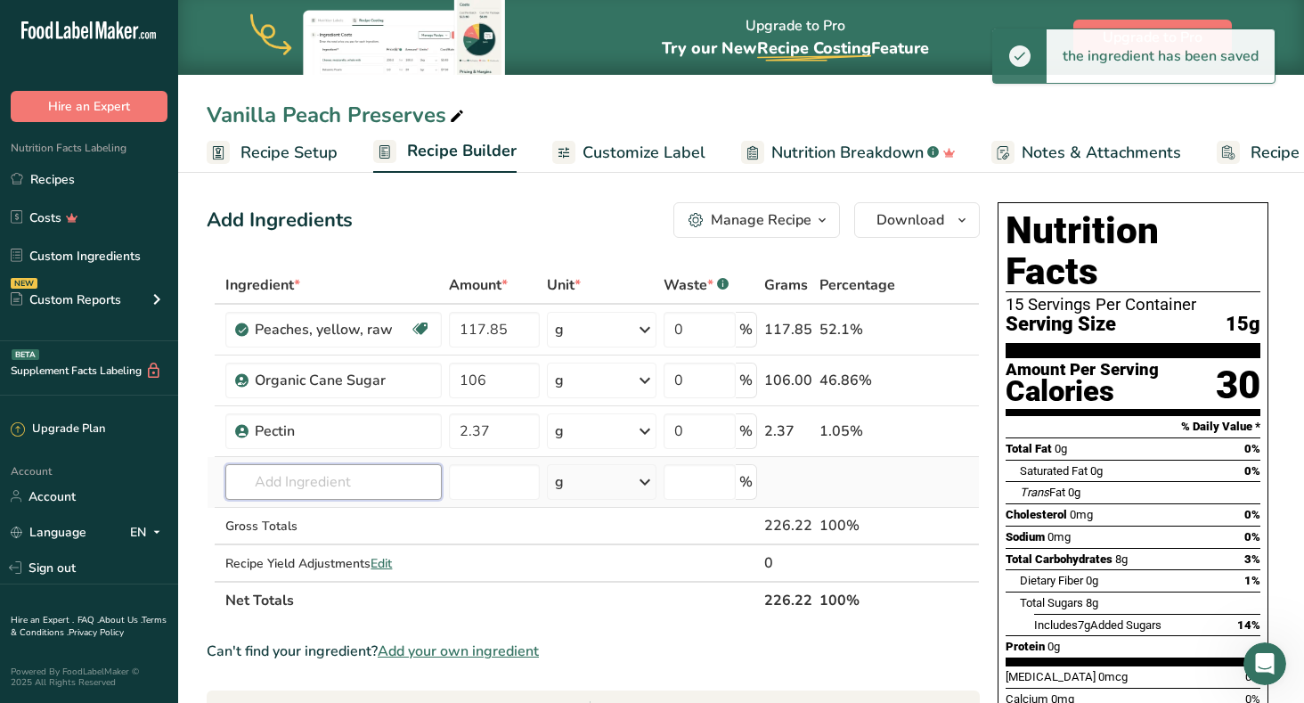
click at [282, 481] on input "text" at bounding box center [333, 482] width 216 height 36
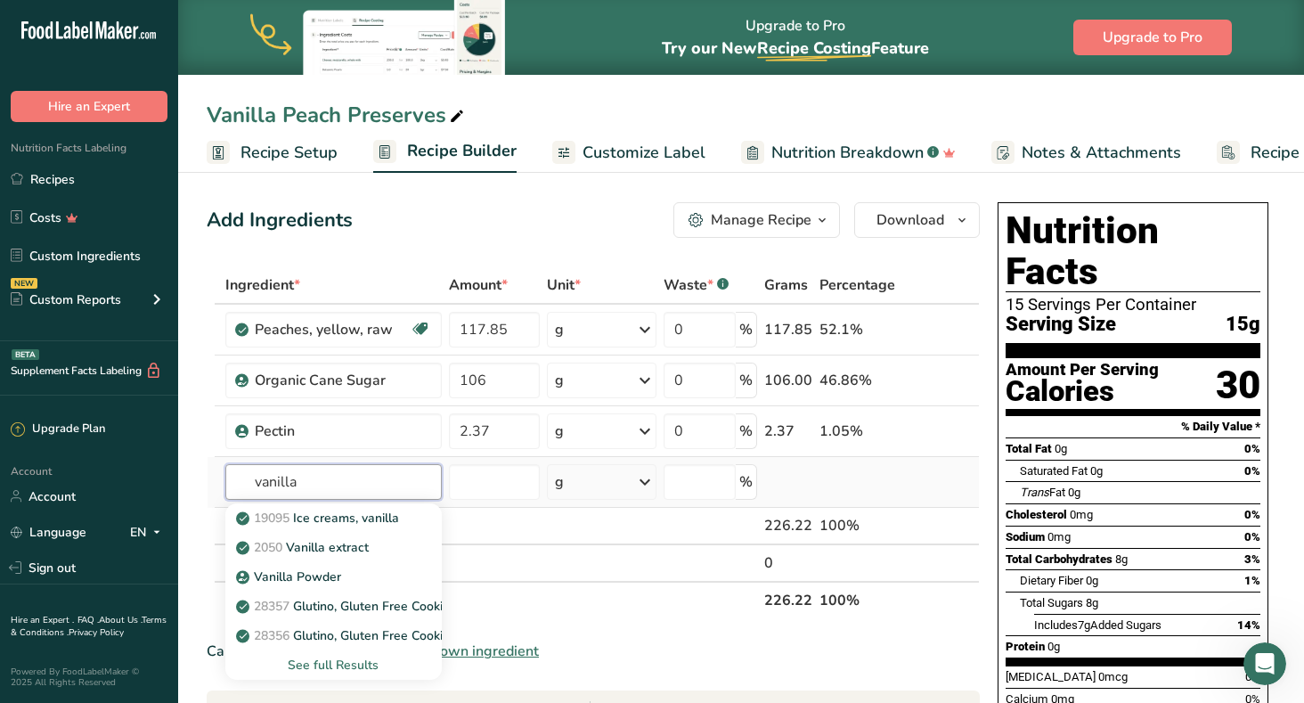
type input "vanilla"
click at [314, 664] on div "See full Results" at bounding box center [333, 665] width 187 height 19
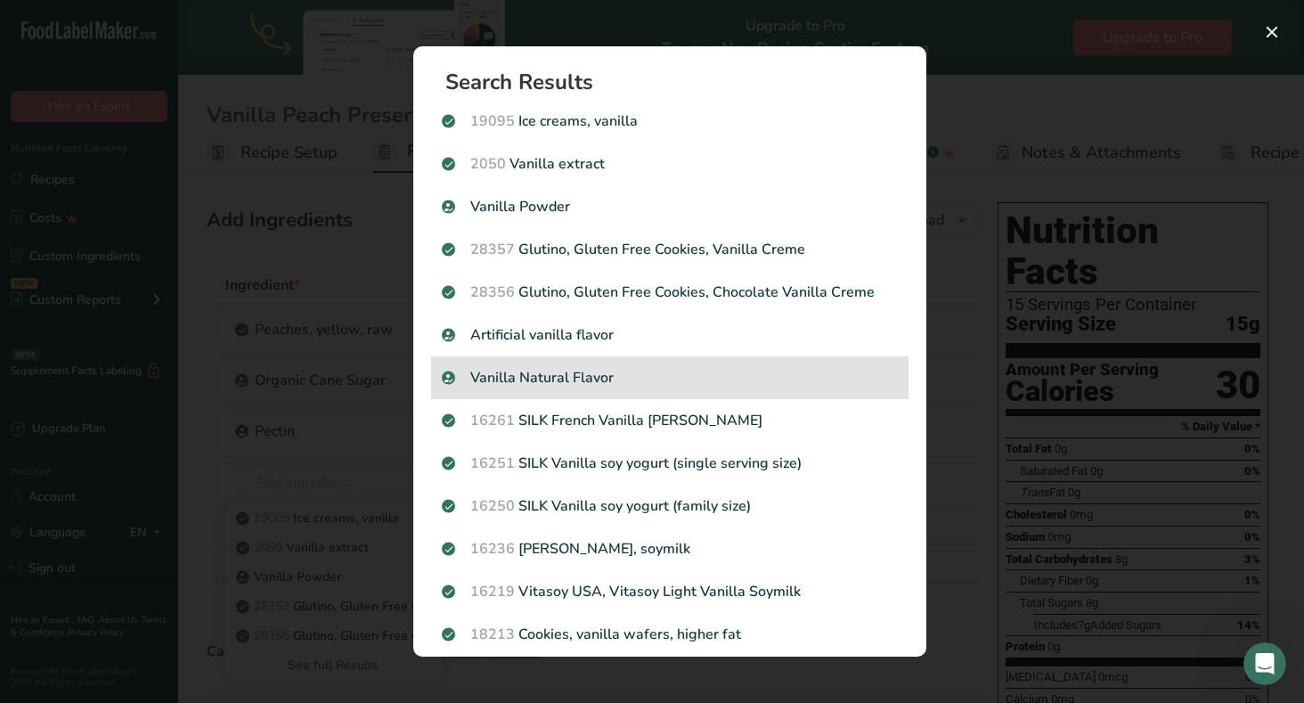
click at [658, 384] on p "Vanilla Natural Flavor" at bounding box center [670, 377] width 456 height 21
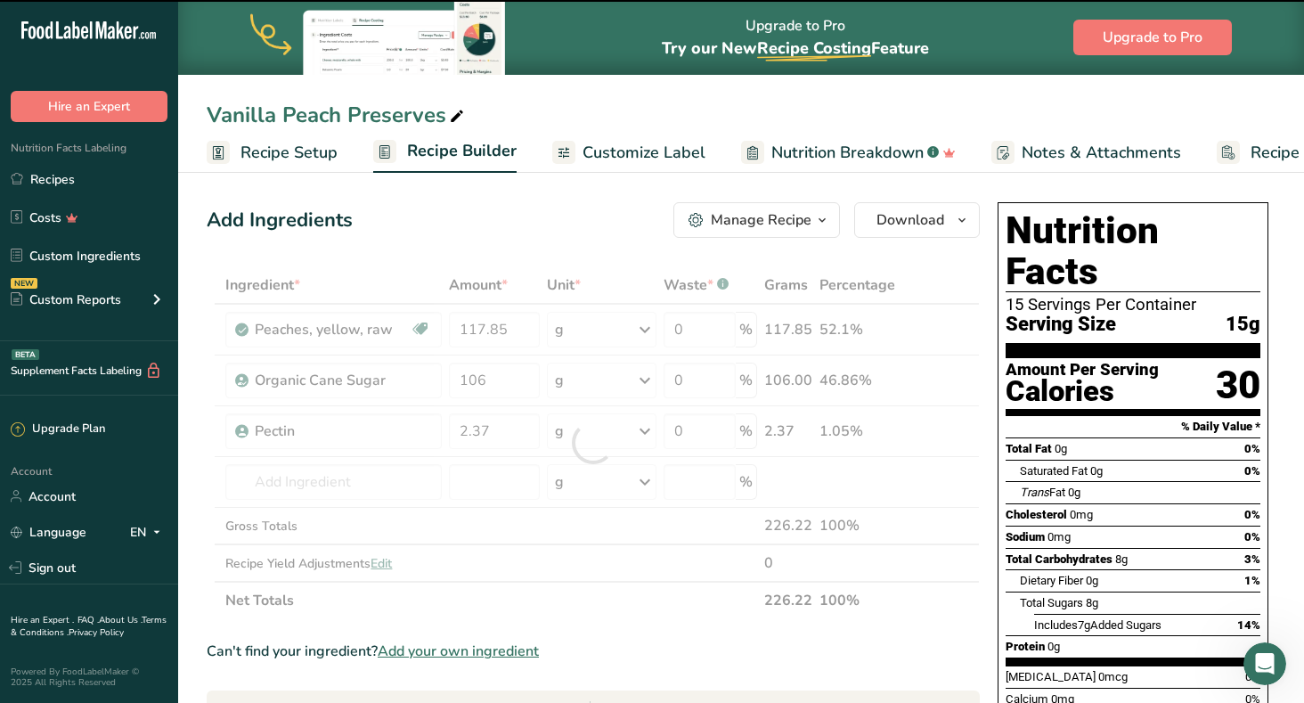
type input "0"
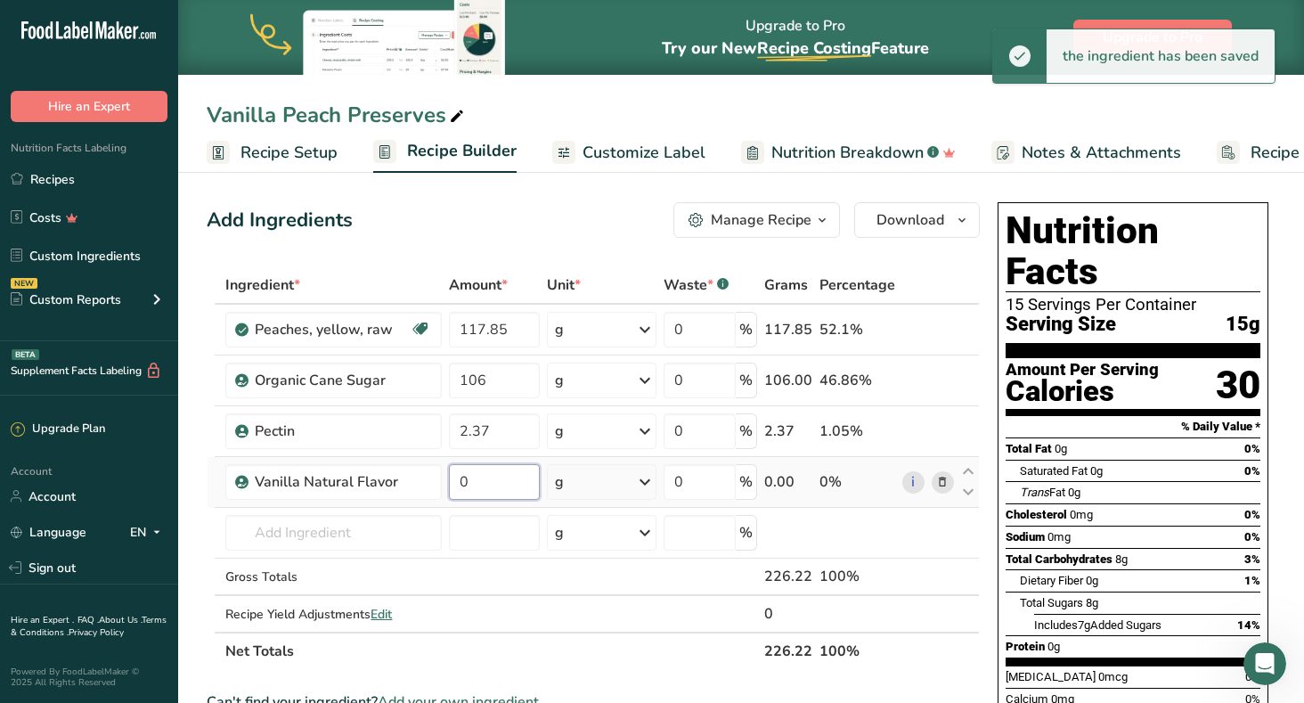
click at [490, 485] on input "0" at bounding box center [494, 482] width 91 height 36
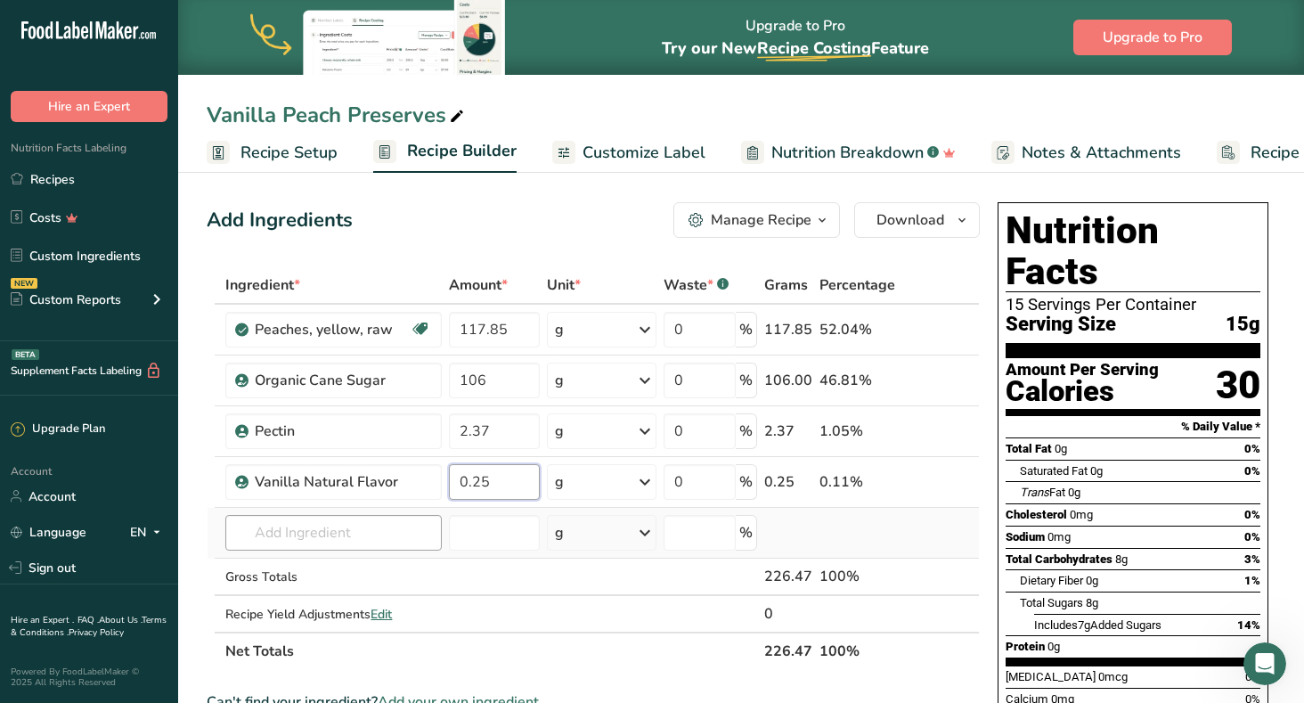
type input "0.25"
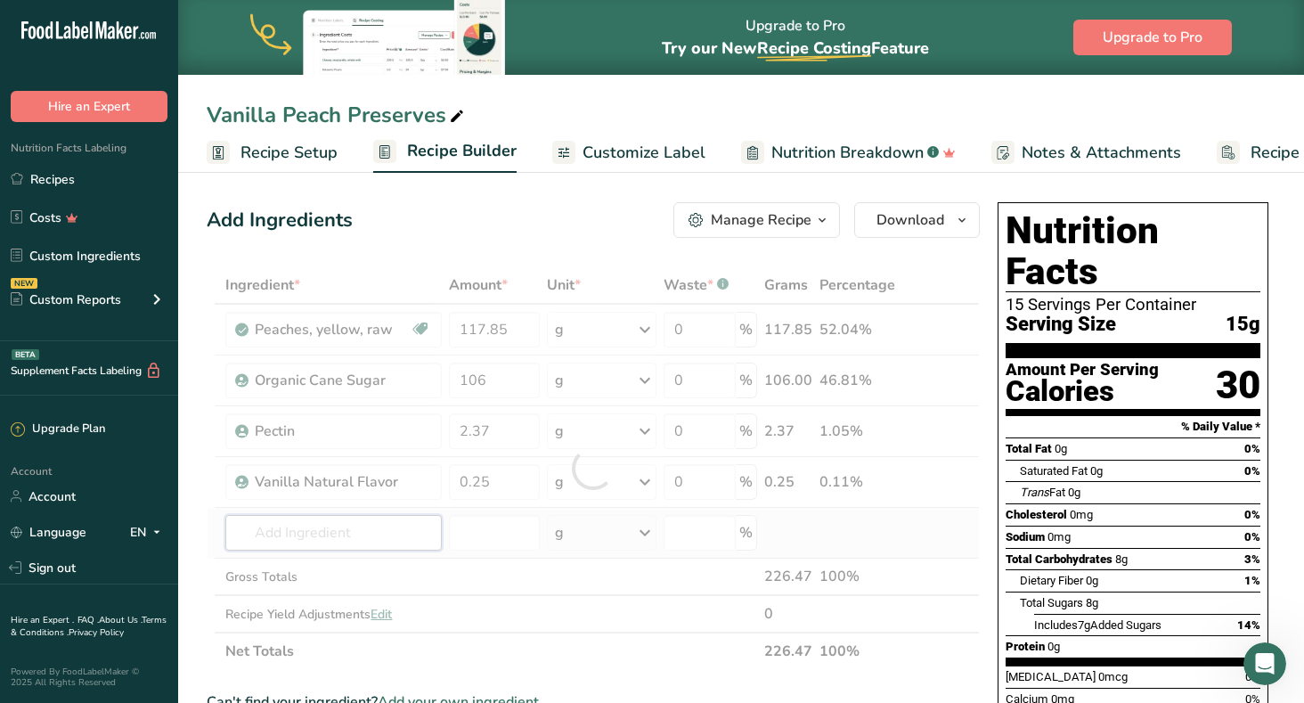
click at [294, 521] on div "Ingredient * Amount * Unit * Waste * .a-a{fill:#347362;}.b-a{fill:#fff;} Grams …" at bounding box center [593, 468] width 773 height 404
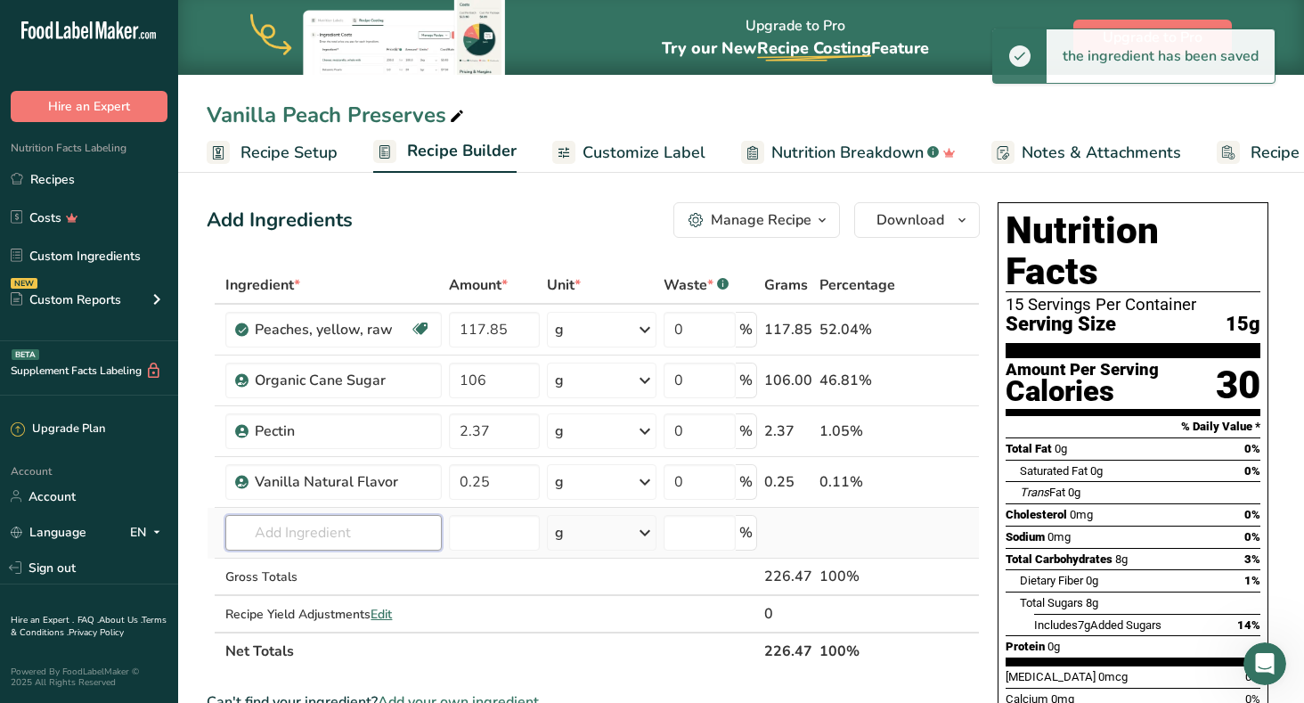
click at [258, 535] on input "text" at bounding box center [333, 533] width 216 height 36
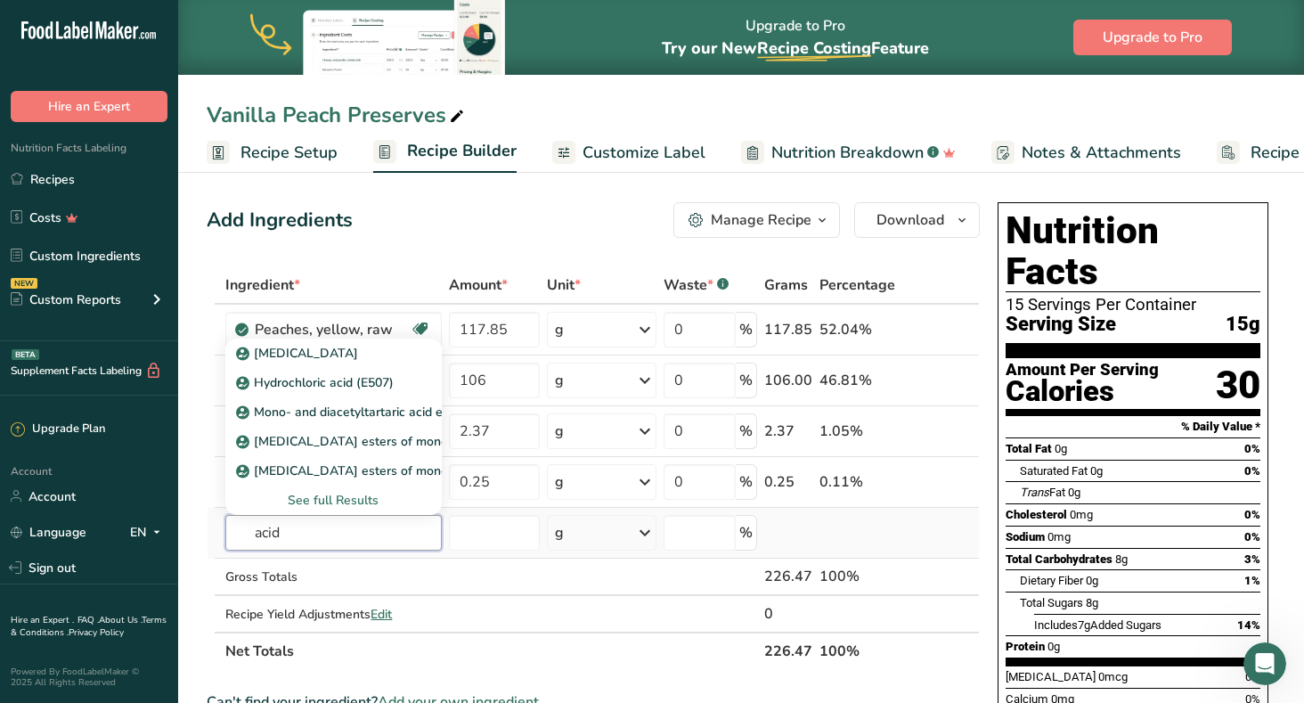
type input "acid"
click at [330, 495] on div "See full Results" at bounding box center [333, 500] width 187 height 19
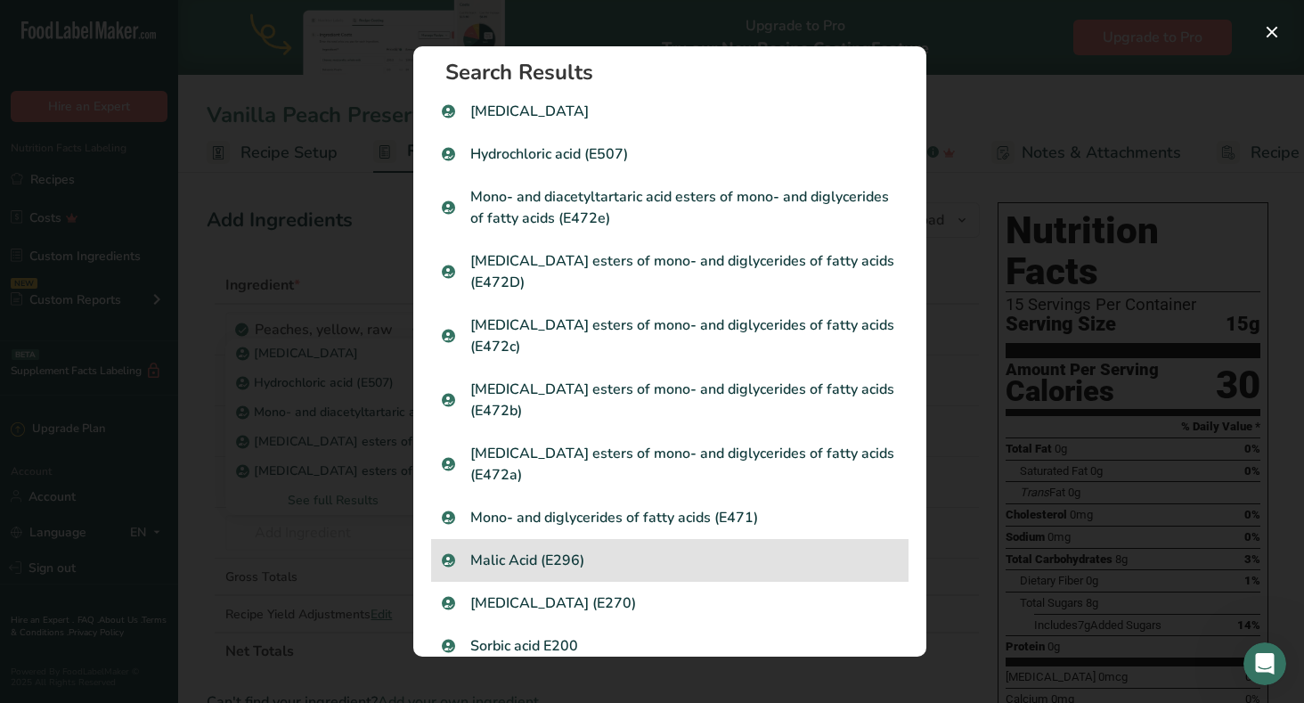
scroll to position [12, 0]
click at [538, 548] on p "Malic Acid (E296)" at bounding box center [670, 558] width 456 height 21
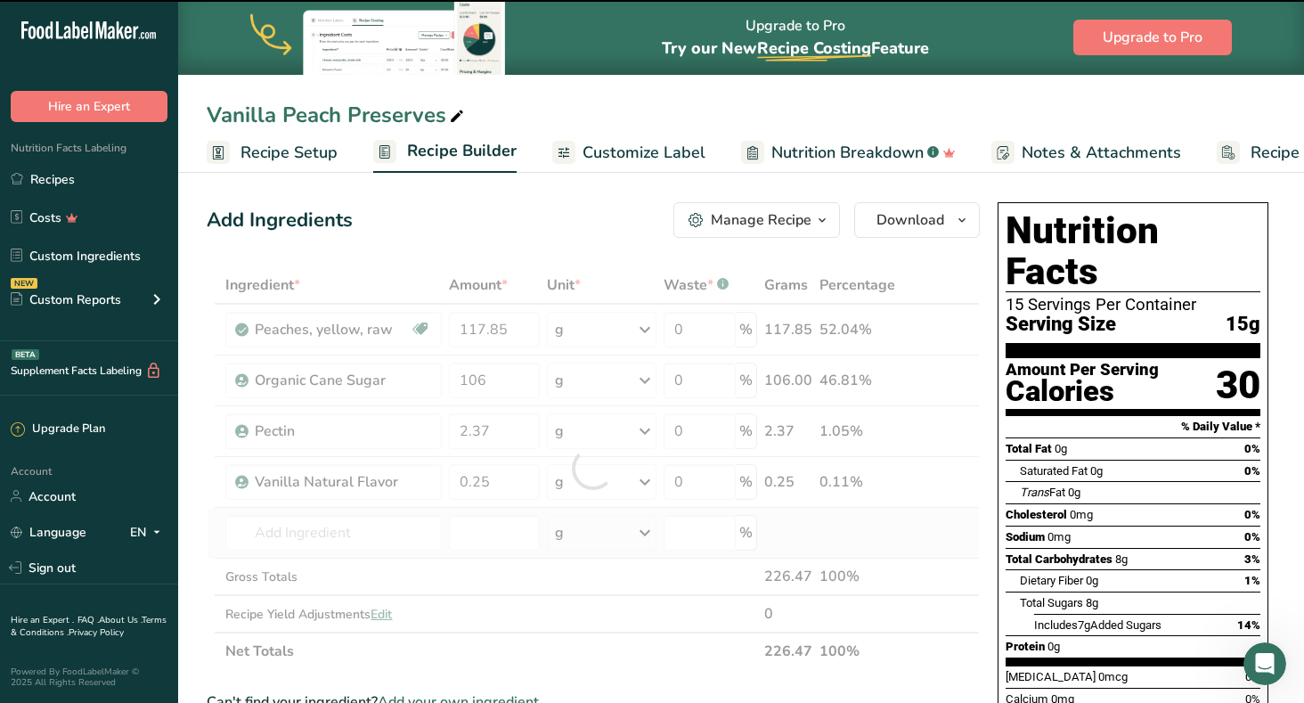
type input "0"
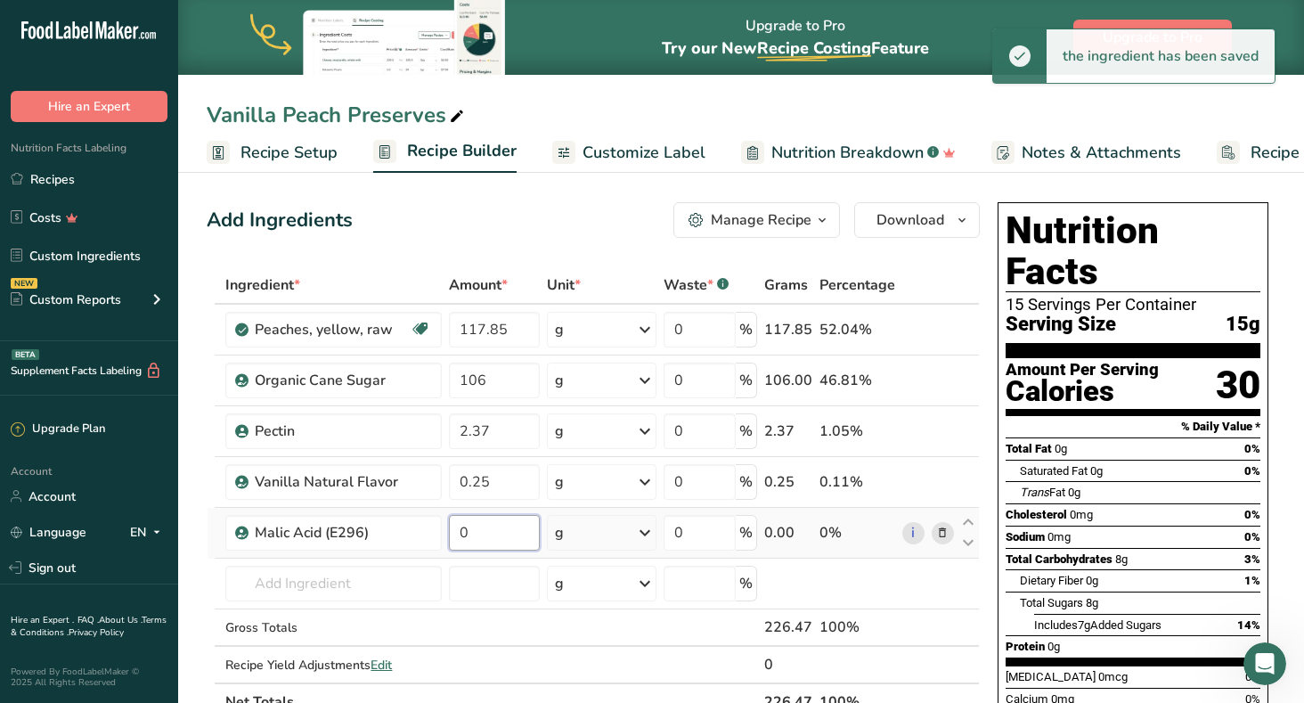
click at [489, 535] on input "0" at bounding box center [494, 533] width 91 height 36
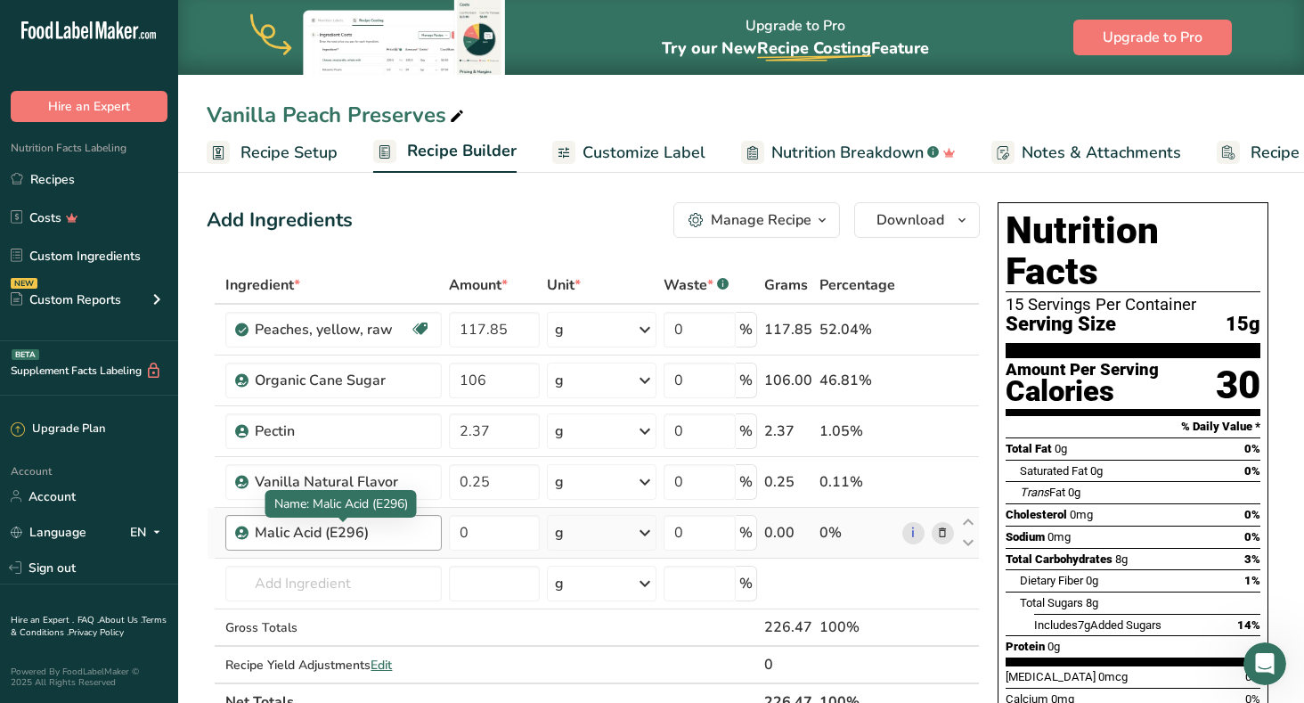
click at [370, 529] on div "Ingredient * Amount * Unit * Waste * .a-a{fill:#347362;}.b-a{fill:#fff;} Grams …" at bounding box center [593, 493] width 773 height 454
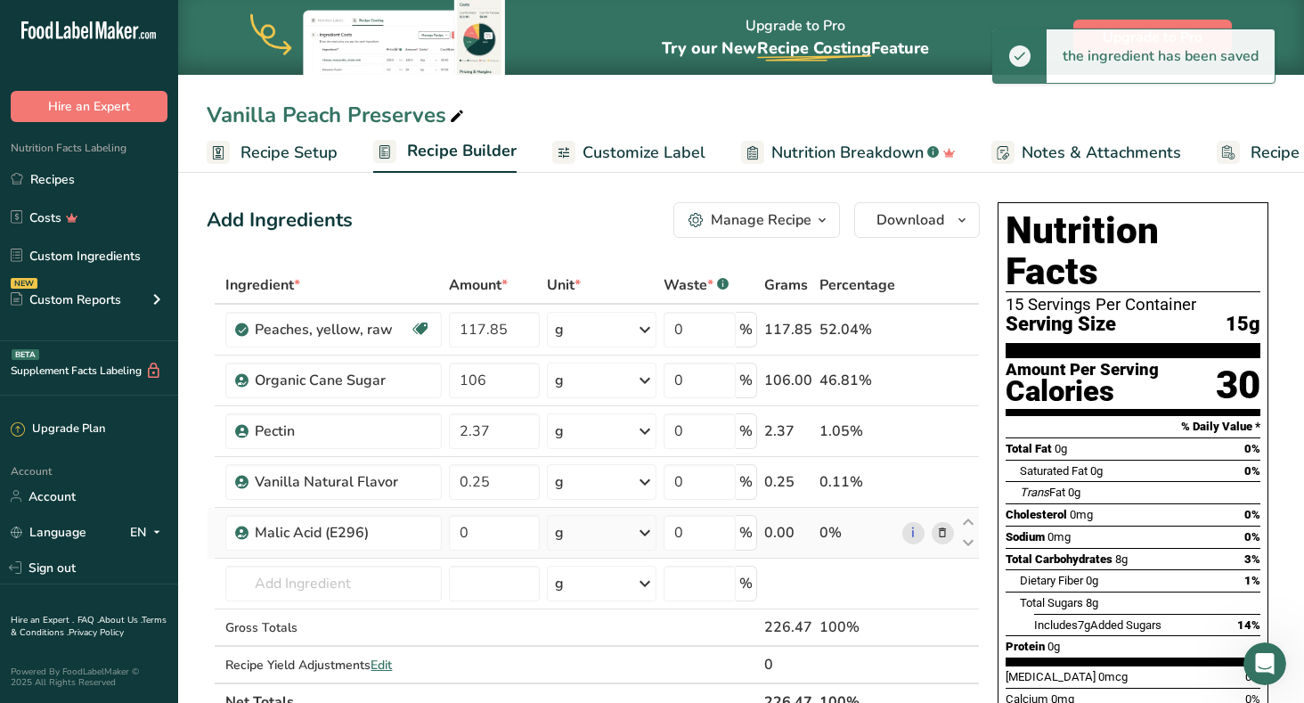
click at [944, 529] on icon at bounding box center [942, 533] width 12 height 19
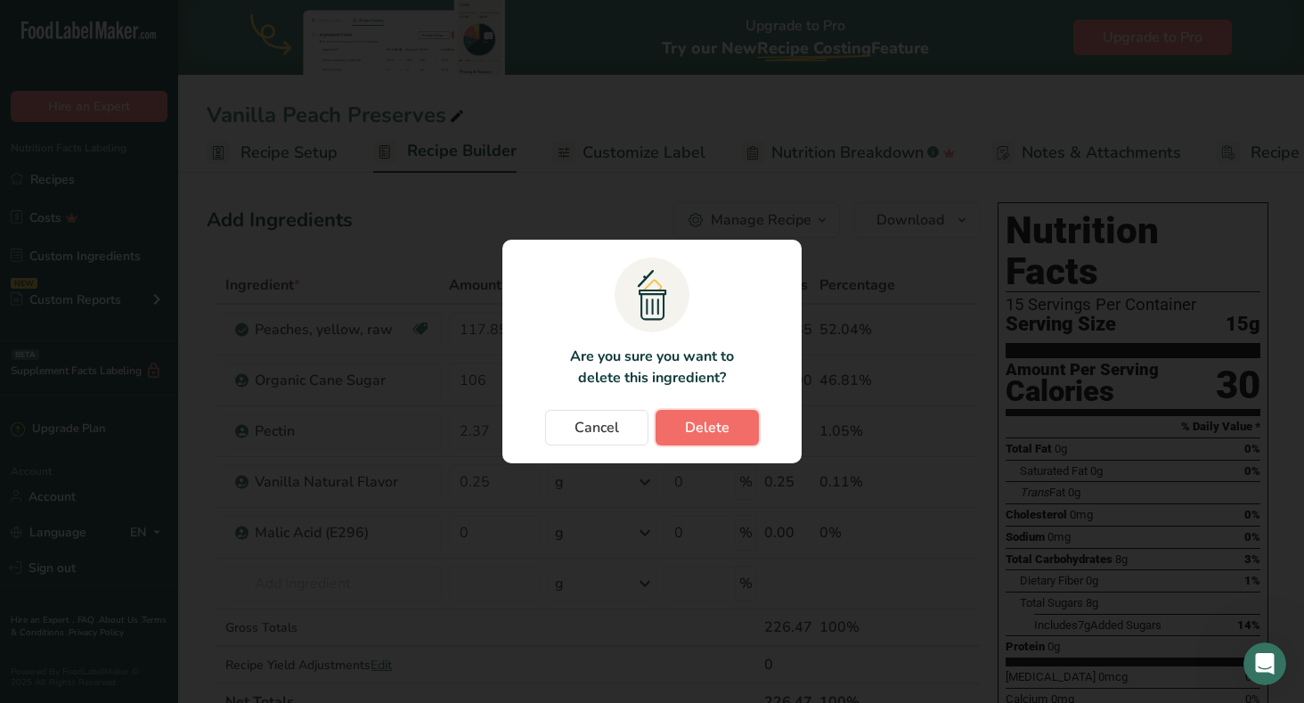
click at [698, 421] on span "Delete" at bounding box center [707, 427] width 45 height 21
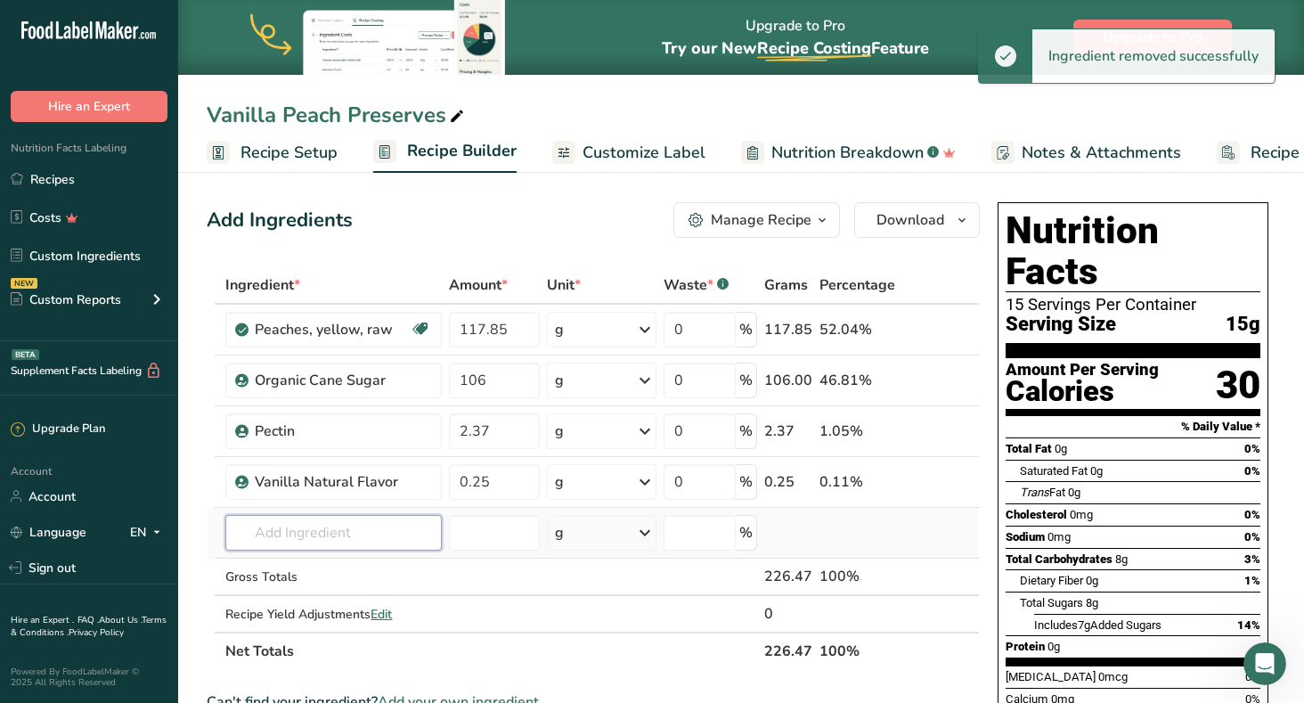
click at [304, 529] on input "text" at bounding box center [333, 533] width 216 height 36
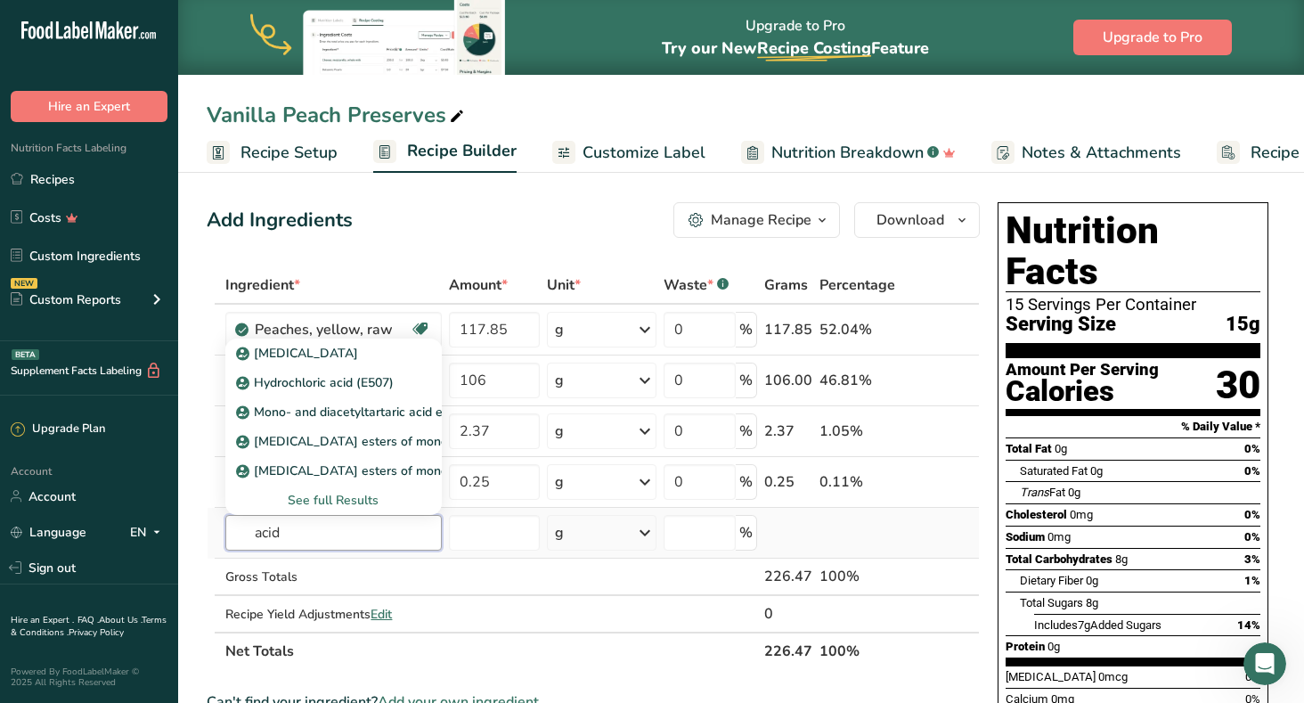
type input "acid"
click at [344, 494] on div "See full Results" at bounding box center [333, 500] width 187 height 19
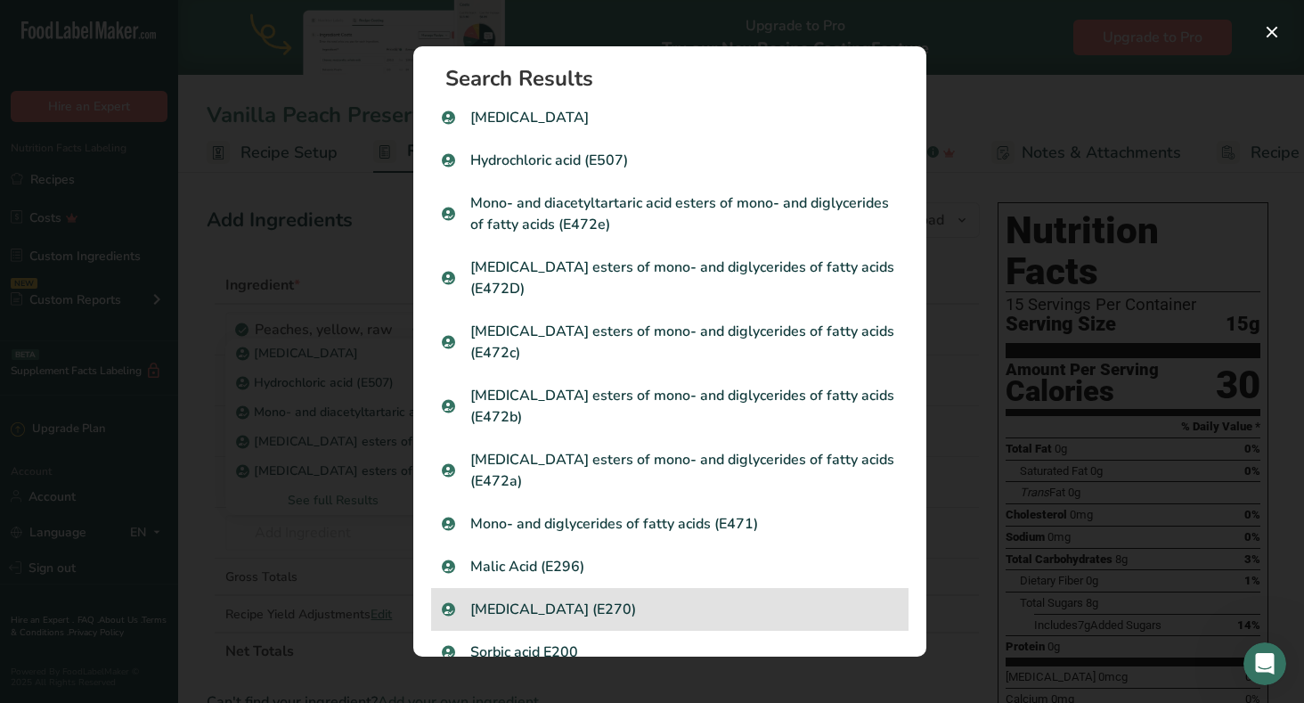
scroll to position [0, 0]
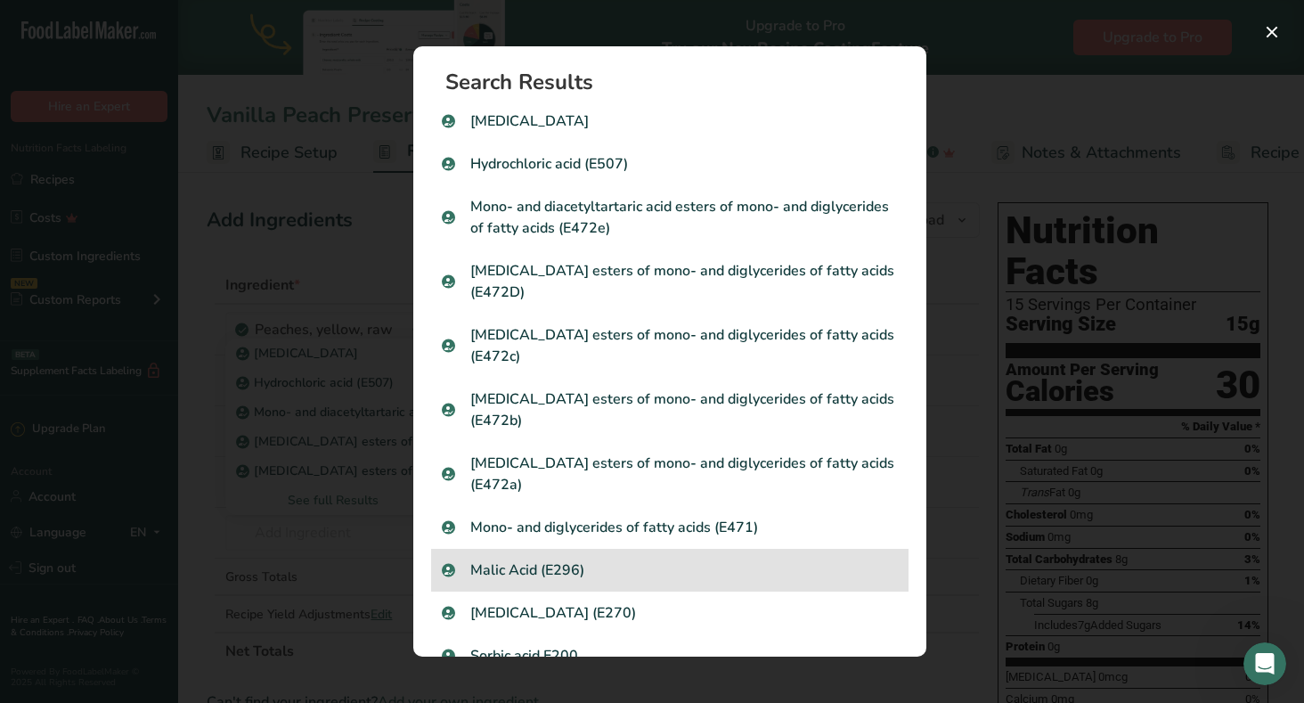
click at [563, 559] on p "Malic Acid (E296)" at bounding box center [670, 569] width 456 height 21
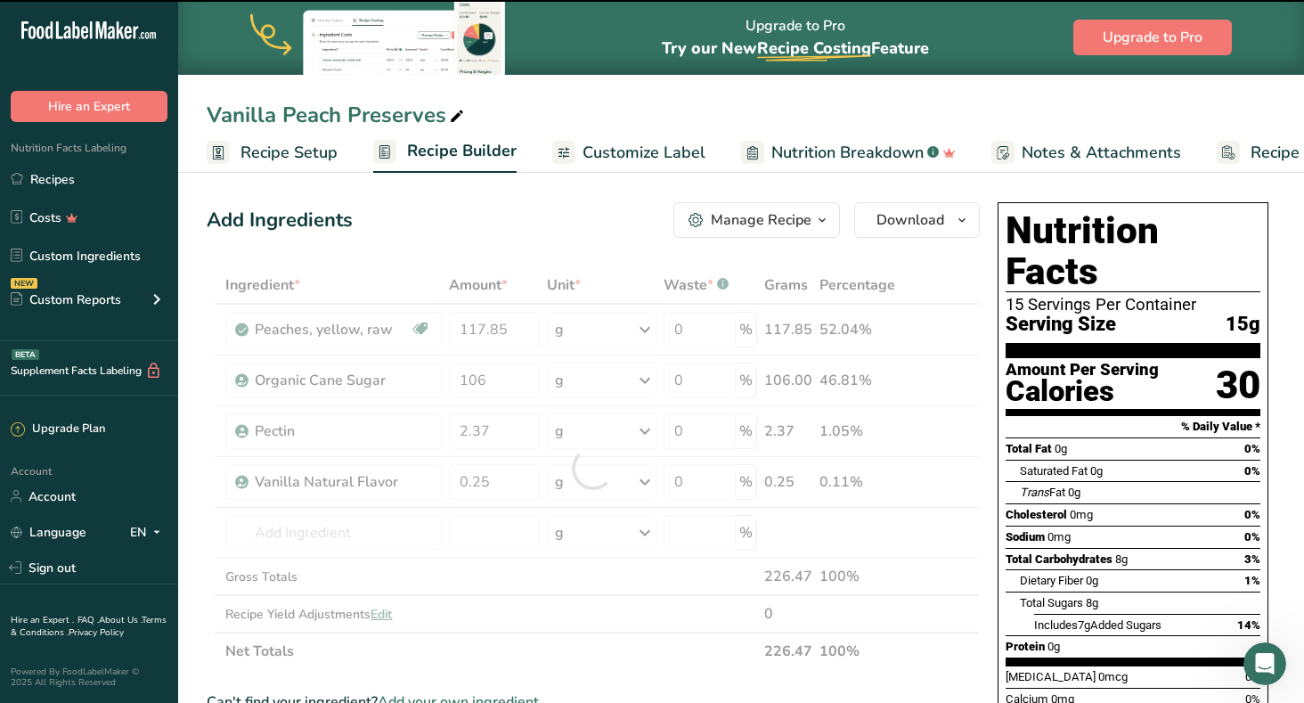
type input "0"
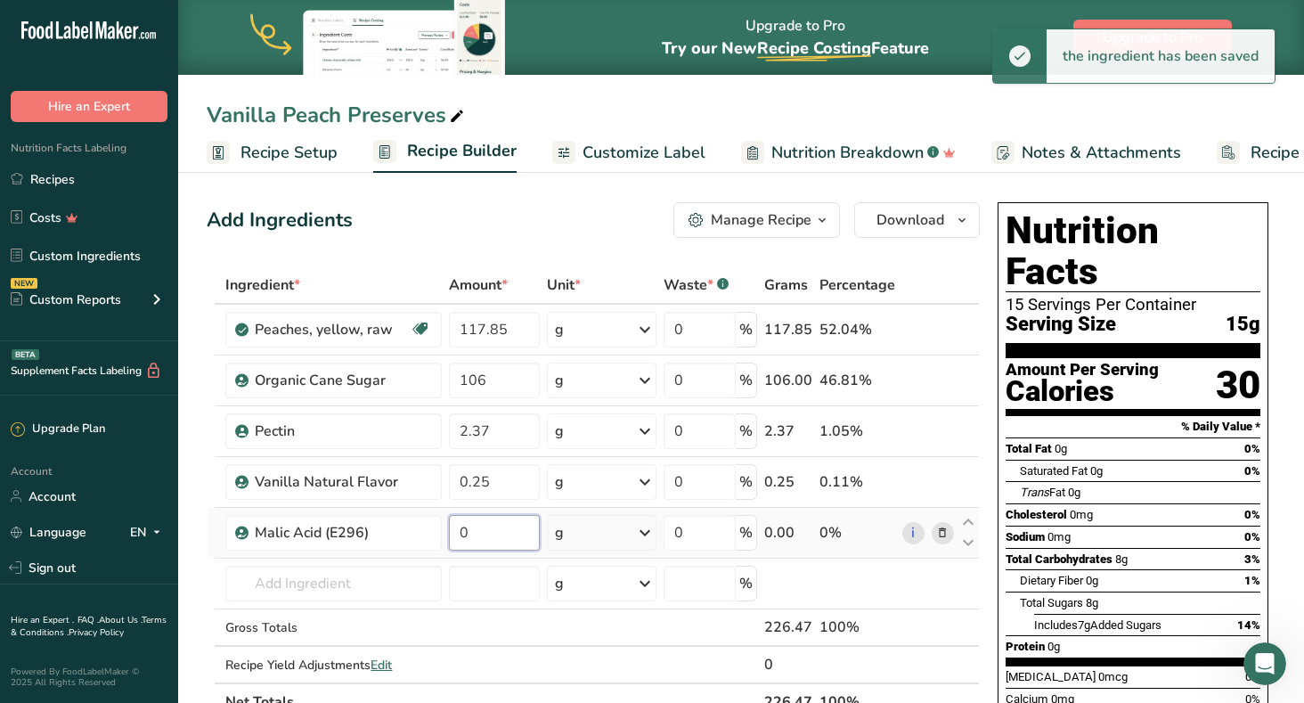
click at [493, 535] on input "0" at bounding box center [494, 533] width 91 height 36
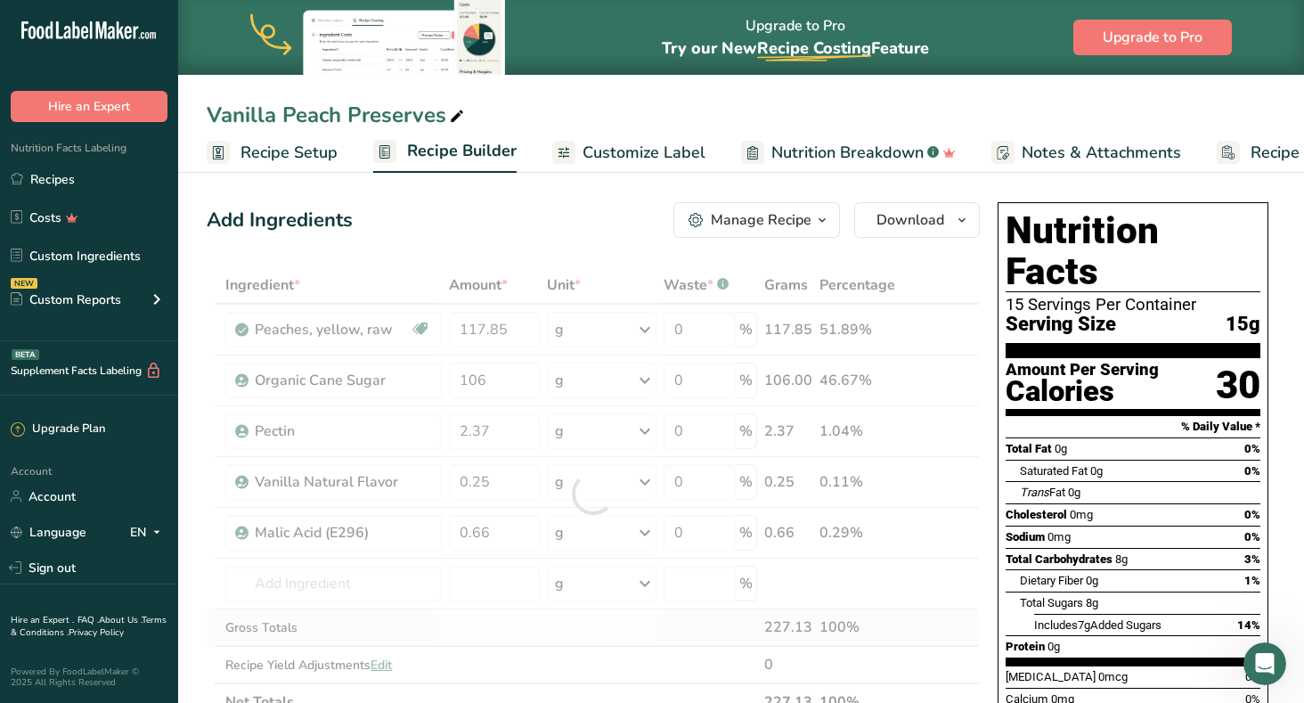
click at [496, 620] on div "Ingredient * Amount * Unit * Waste * .a-a{fill:#347362;}.b-a{fill:#fff;} Grams …" at bounding box center [593, 493] width 773 height 454
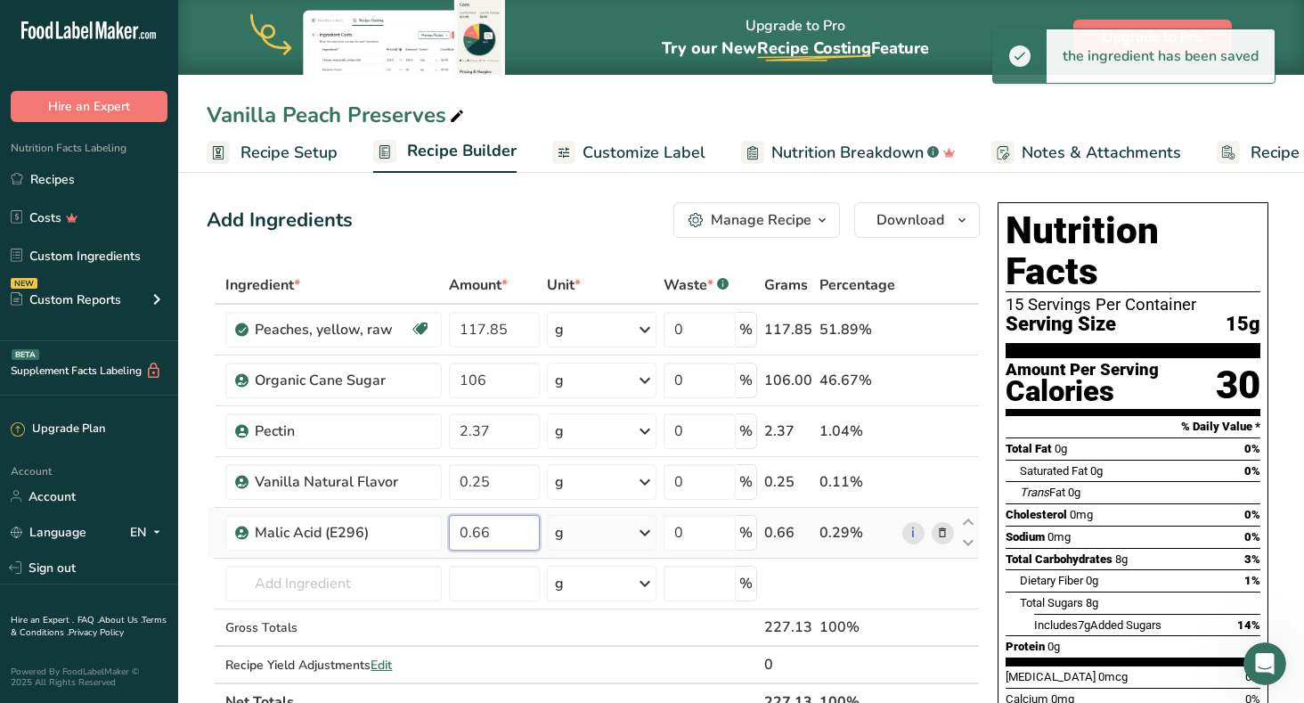
click at [493, 532] on input "0.66" at bounding box center [494, 533] width 91 height 36
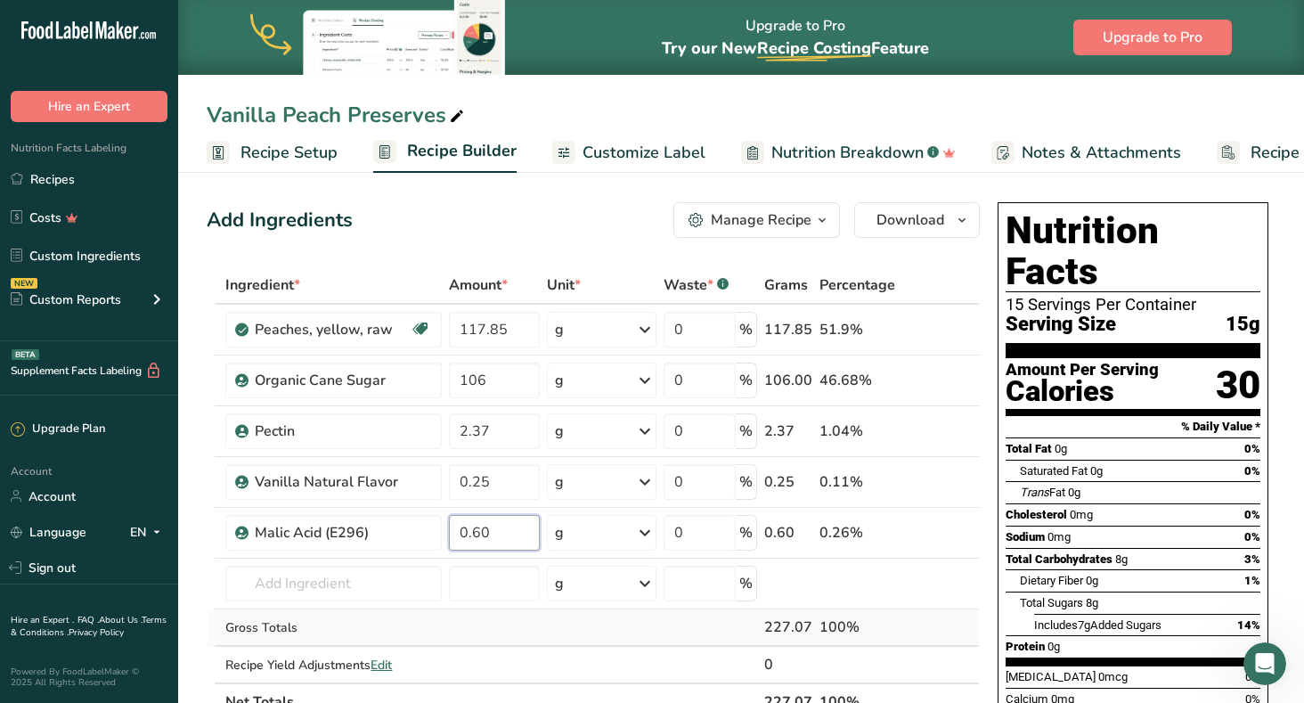
type input "0.60"
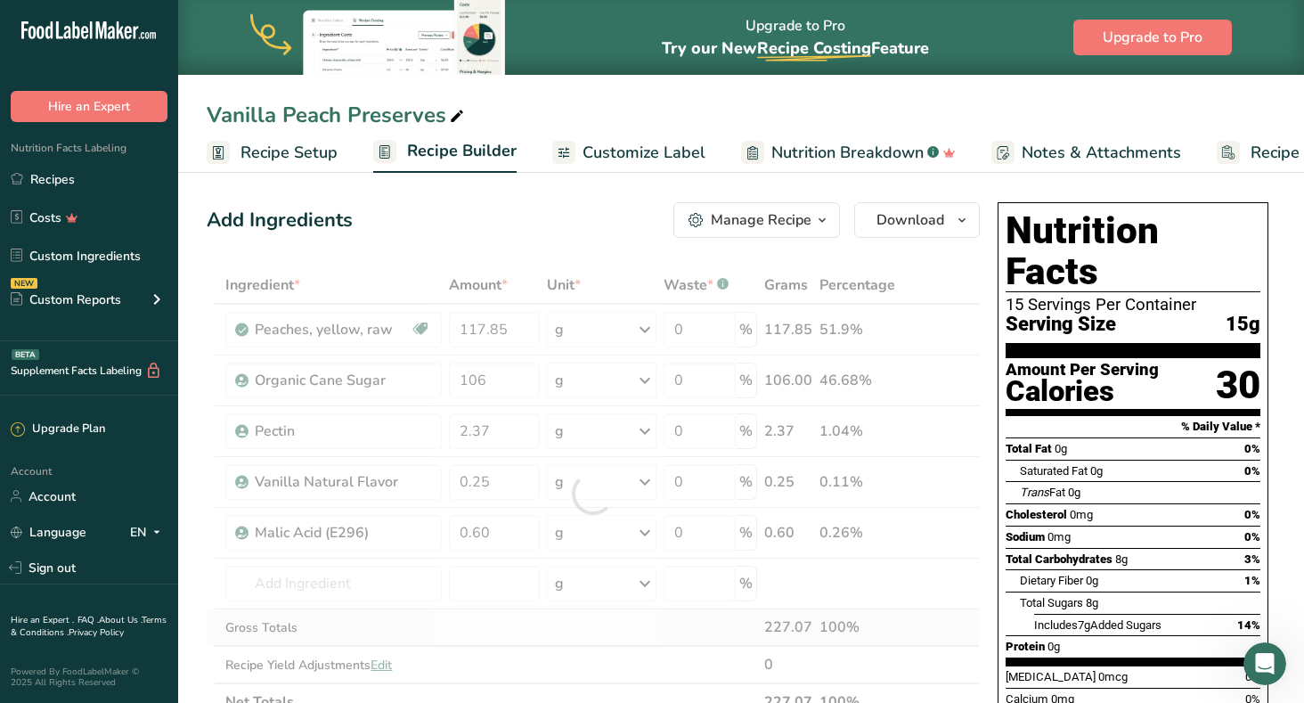
click at [507, 613] on div "Ingredient * Amount * Unit * Waste * .a-a{fill:#347362;}.b-a{fill:#fff;} Grams …" at bounding box center [593, 493] width 773 height 454
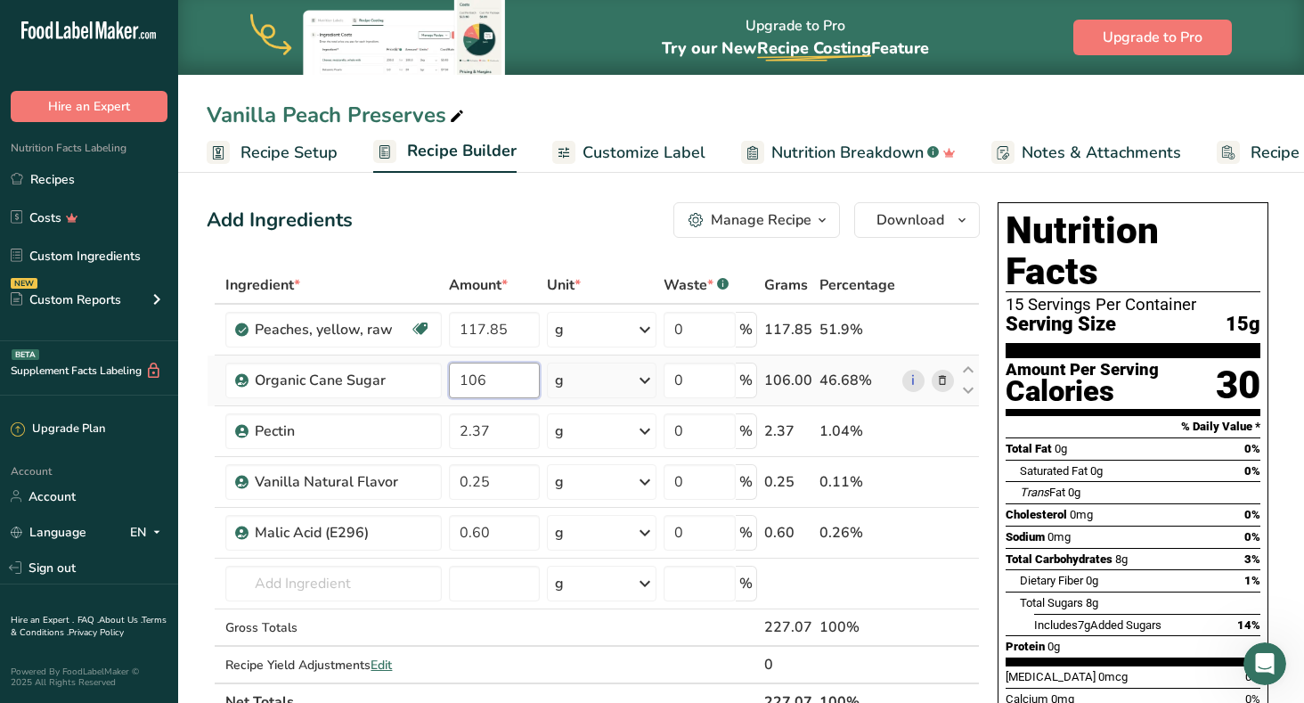
click at [488, 378] on input "106" at bounding box center [494, 381] width 91 height 36
click at [540, 495] on div "Ingredient * Amount * Unit * Waste * .a-a{fill:#347362;}.b-a{fill:#fff;} Grams …" at bounding box center [593, 493] width 773 height 454
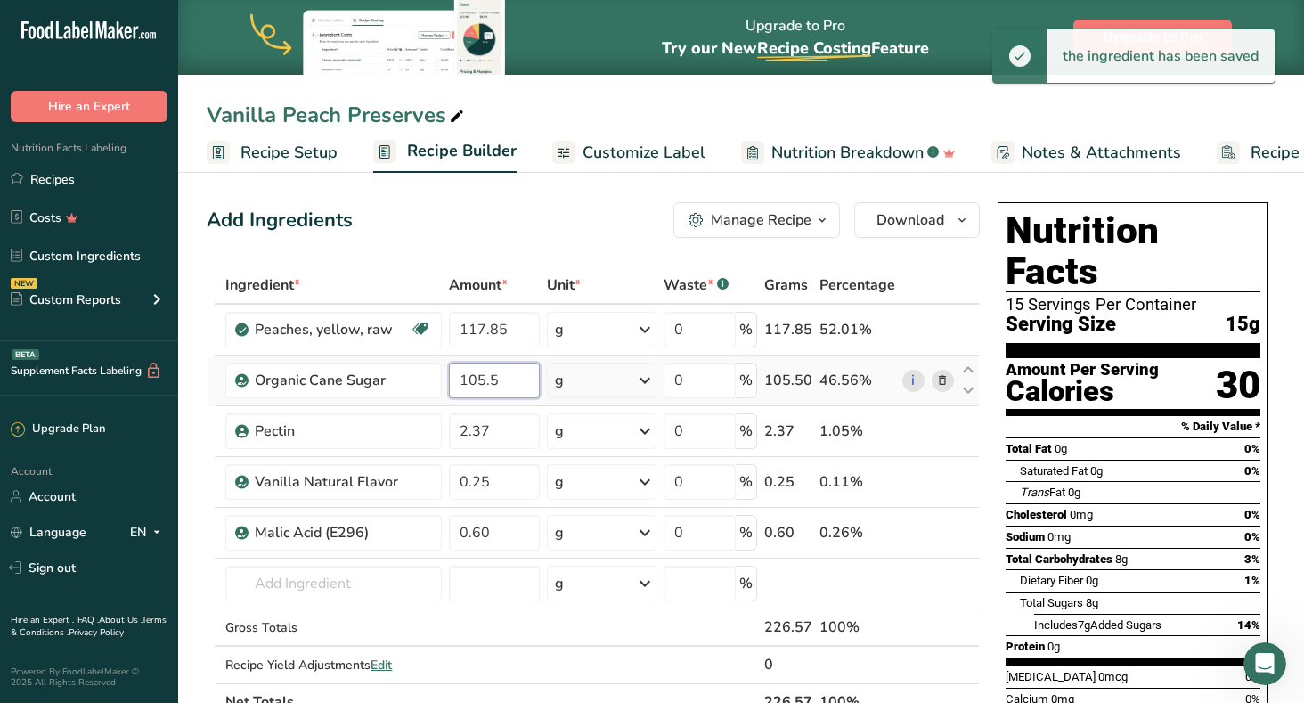
click at [498, 377] on div "Ingredient * Amount * Unit * Waste * .a-a{fill:#347362;}.b-a{fill:#fff;} Grams …" at bounding box center [593, 493] width 773 height 454
type input "105.9"
click at [524, 590] on div "Ingredient * Amount * Unit * Waste * .a-a{fill:#347362;}.b-a{fill:#fff;} Grams …" at bounding box center [593, 493] width 773 height 454
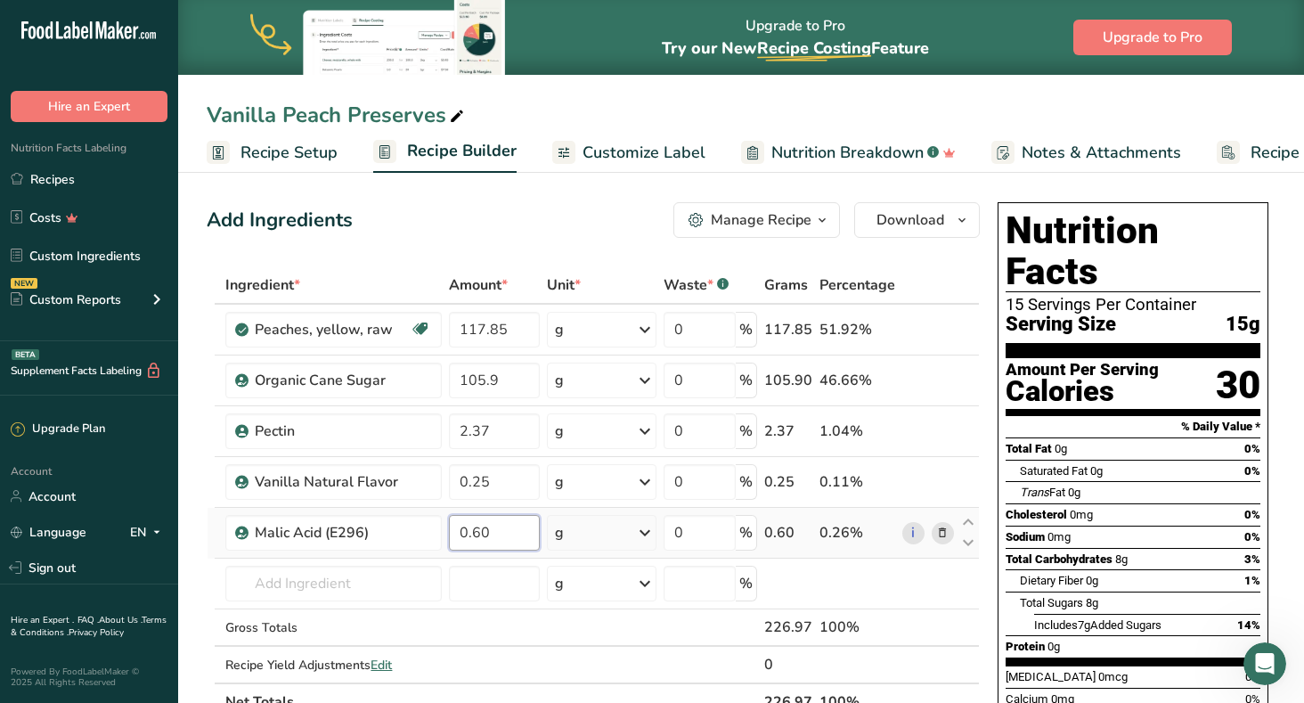
click at [487, 530] on input "0.60" at bounding box center [494, 533] width 91 height 36
type input "0.59"
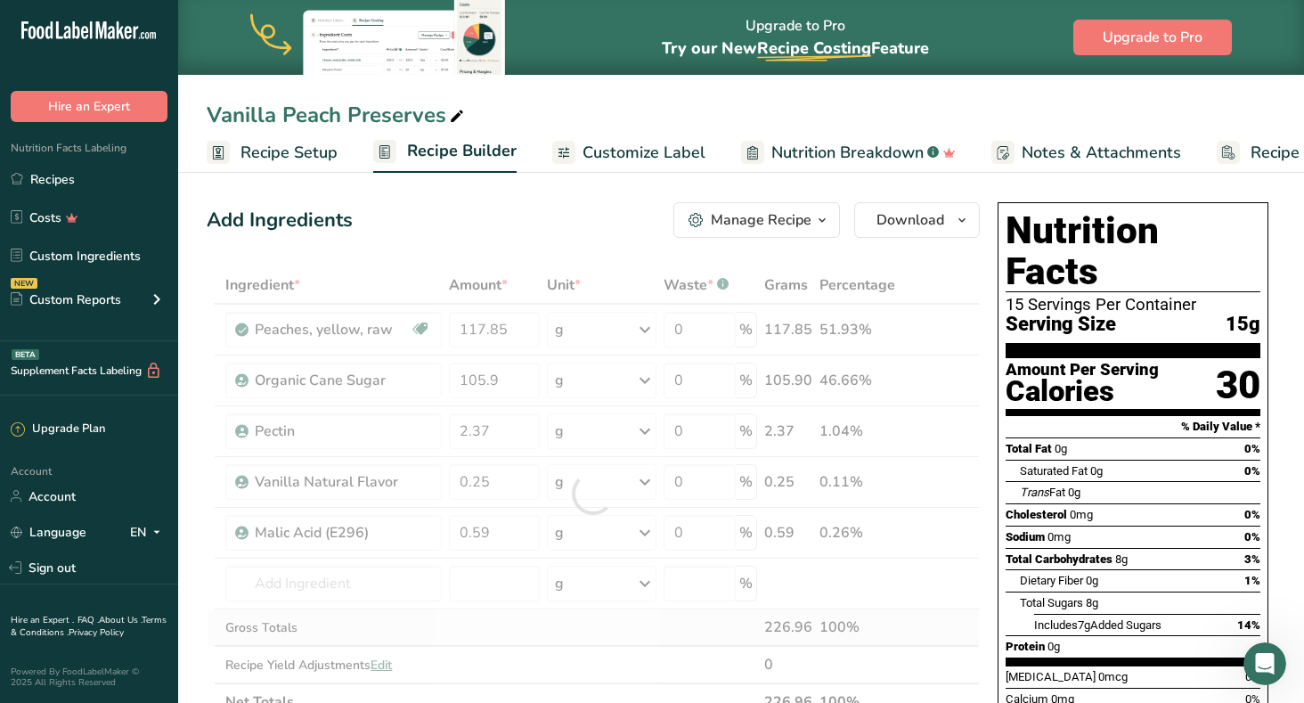
click at [608, 629] on div "Ingredient * Amount * Unit * Waste * .a-a{fill:#347362;}.b-a{fill:#fff;} Grams …" at bounding box center [593, 493] width 773 height 454
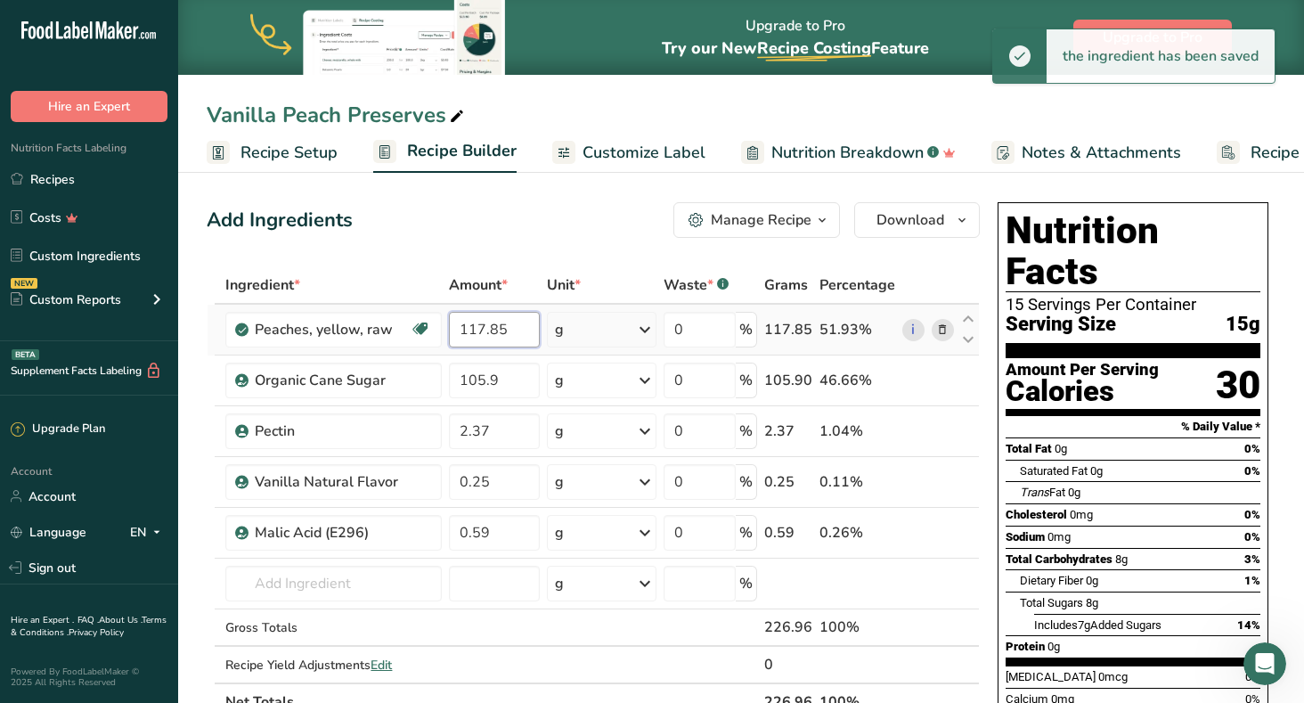
click at [502, 332] on input "117.85" at bounding box center [494, 330] width 91 height 36
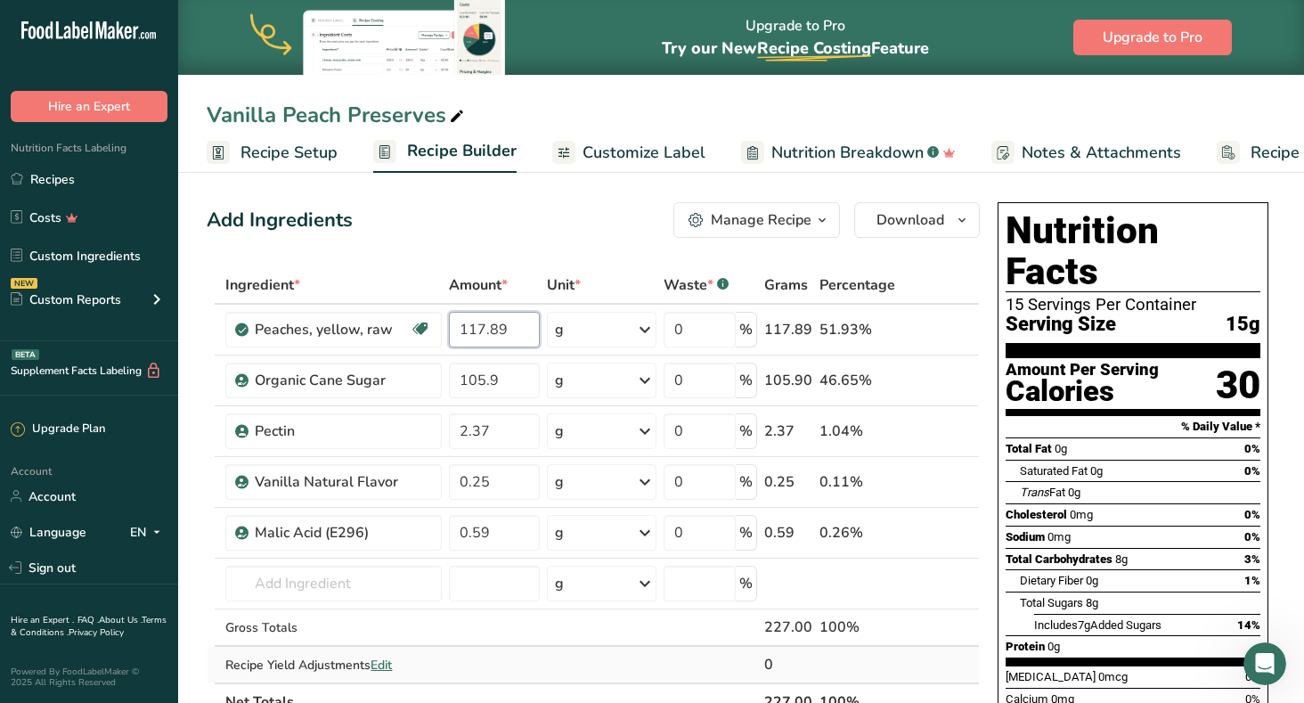
type input "117.89"
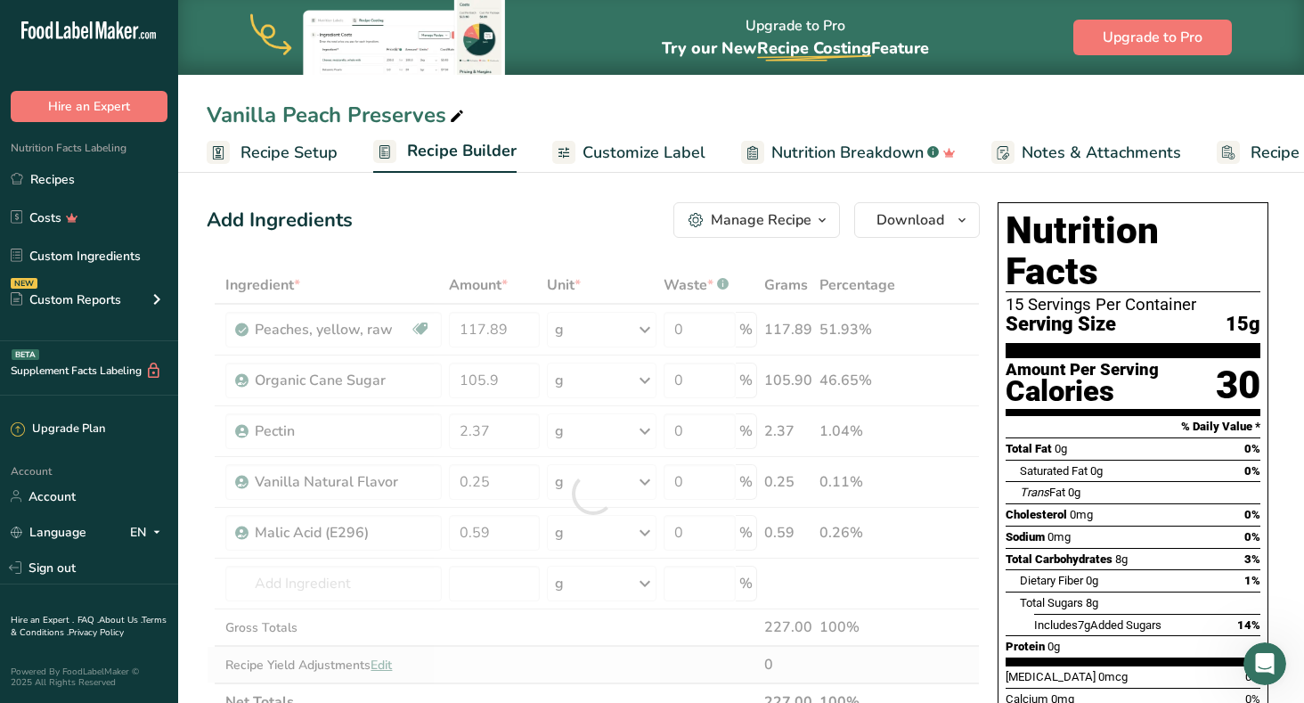
click at [584, 673] on div "Ingredient * Amount * Unit * Waste * .a-a{fill:#347362;}.b-a{fill:#fff;} Grams …" at bounding box center [593, 493] width 773 height 454
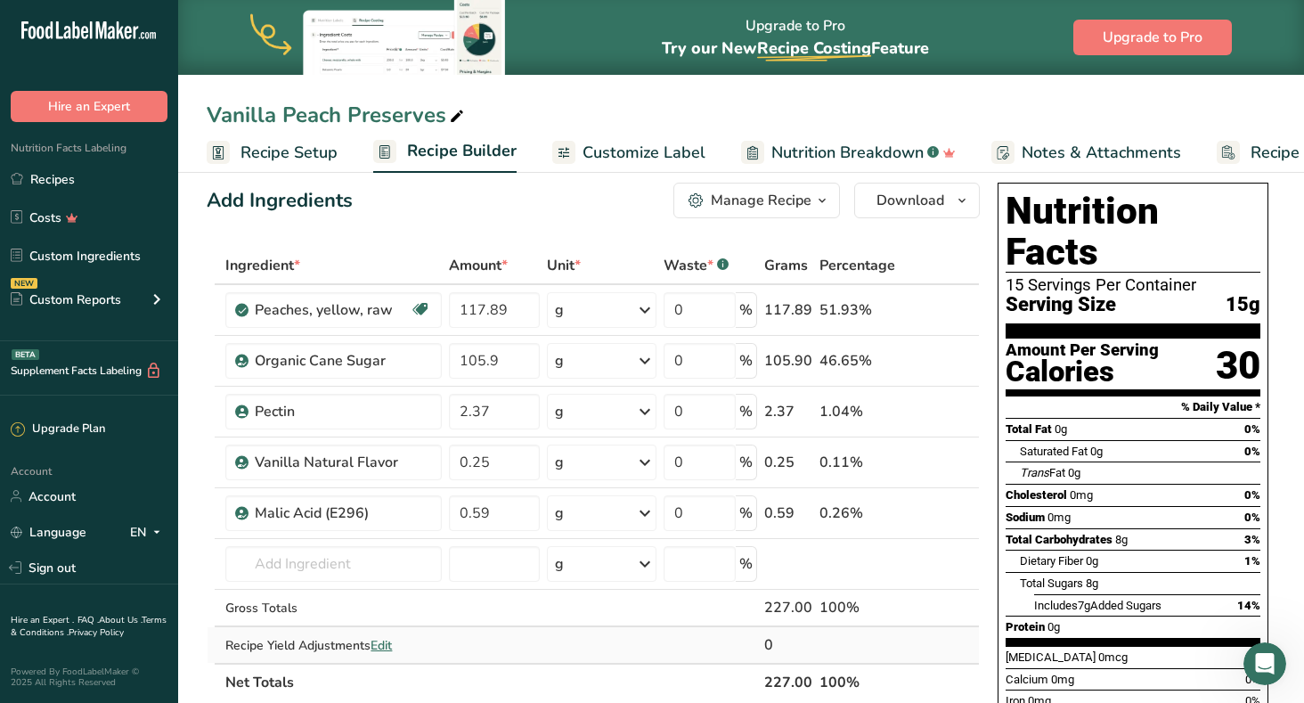
scroll to position [12, 0]
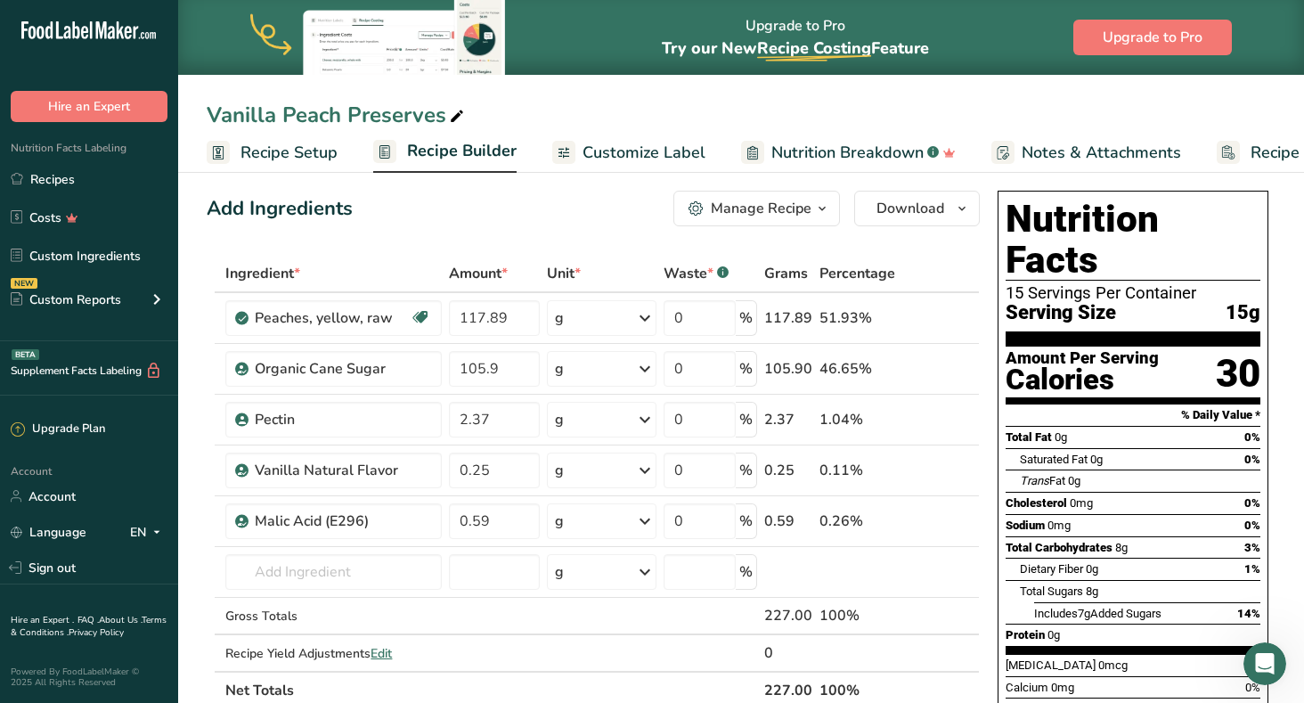
click at [432, 145] on span "Recipe Builder" at bounding box center [462, 151] width 110 height 24
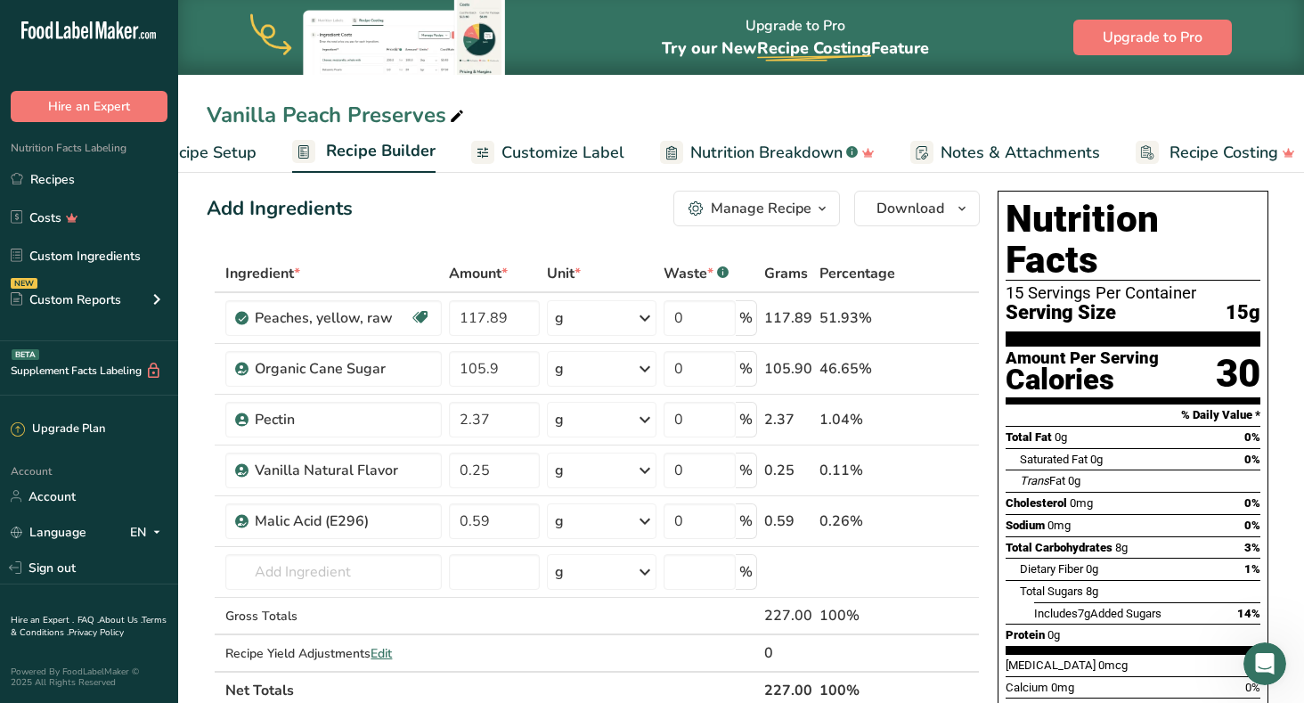
scroll to position [0, 100]
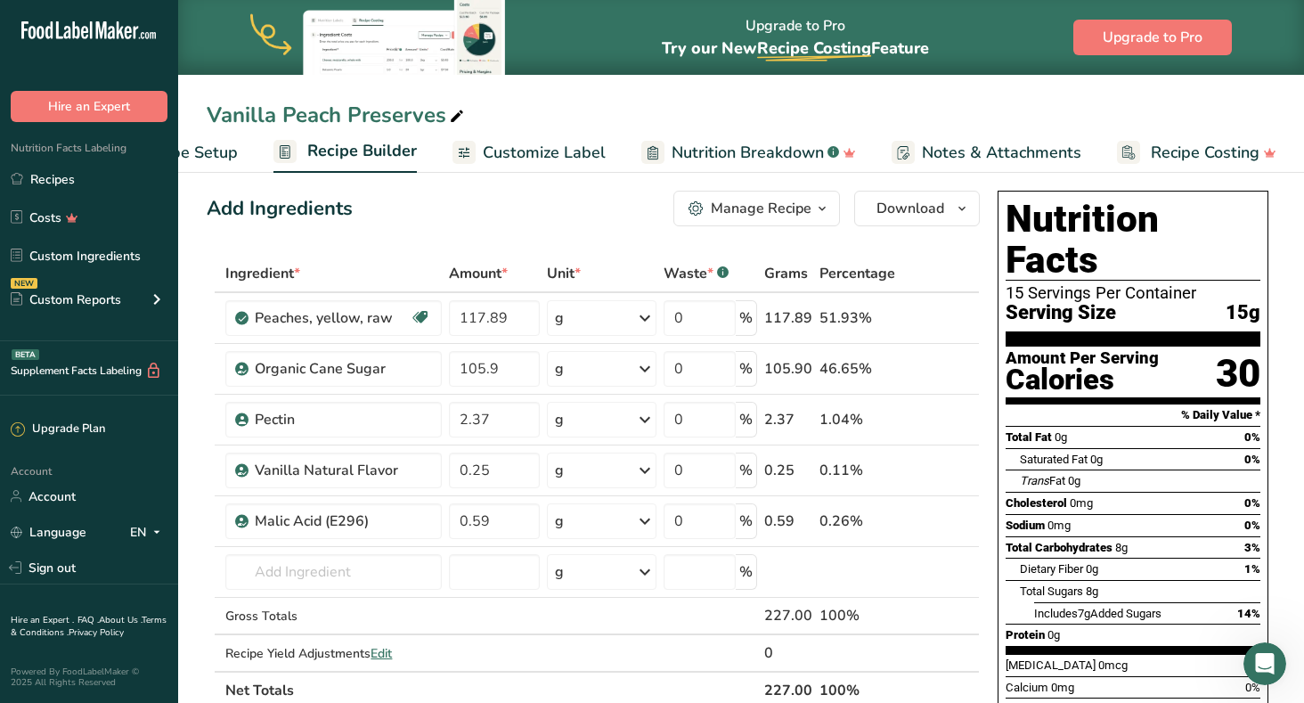
click at [524, 148] on span "Customize Label" at bounding box center [544, 153] width 123 height 24
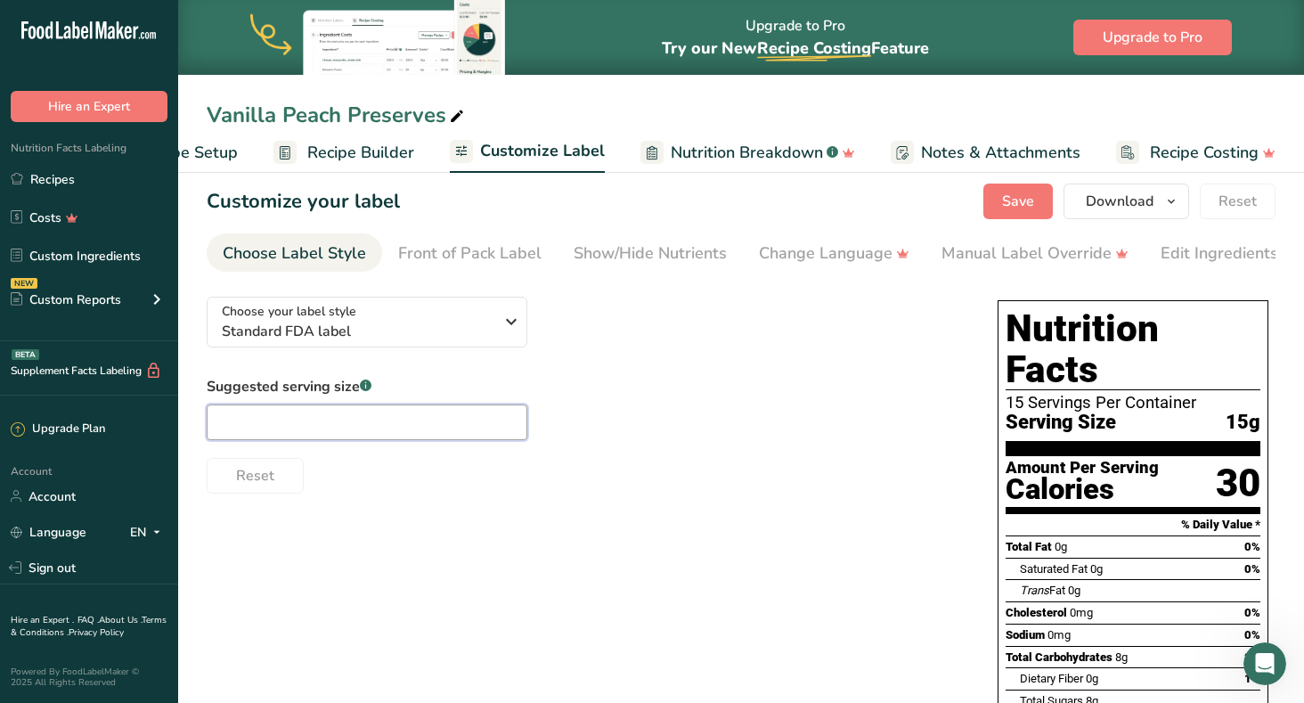
click at [265, 429] on input "text" at bounding box center [367, 422] width 321 height 36
type input "1 Tbsp"
click at [429, 522] on div "Choose your label style Standard FDA label USA (FDA) Standard FDA label Tabular…" at bounding box center [741, 622] width 1069 height 681
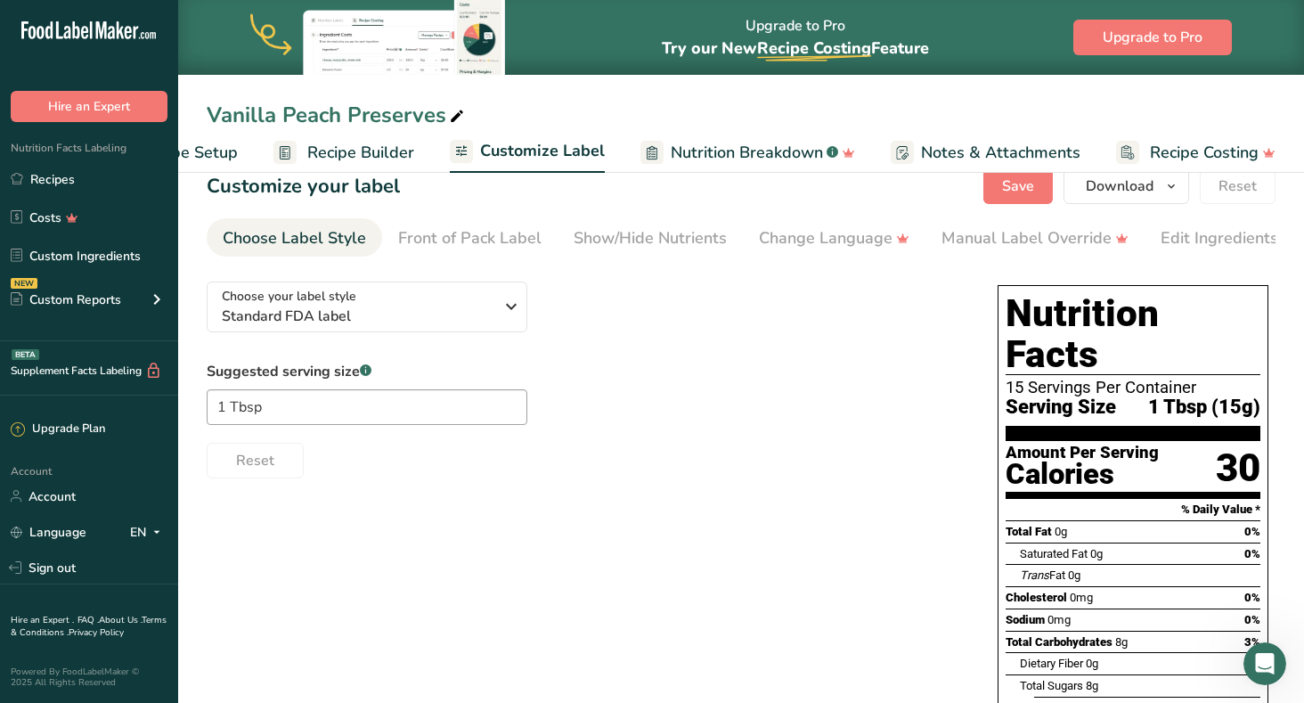
scroll to position [26, 0]
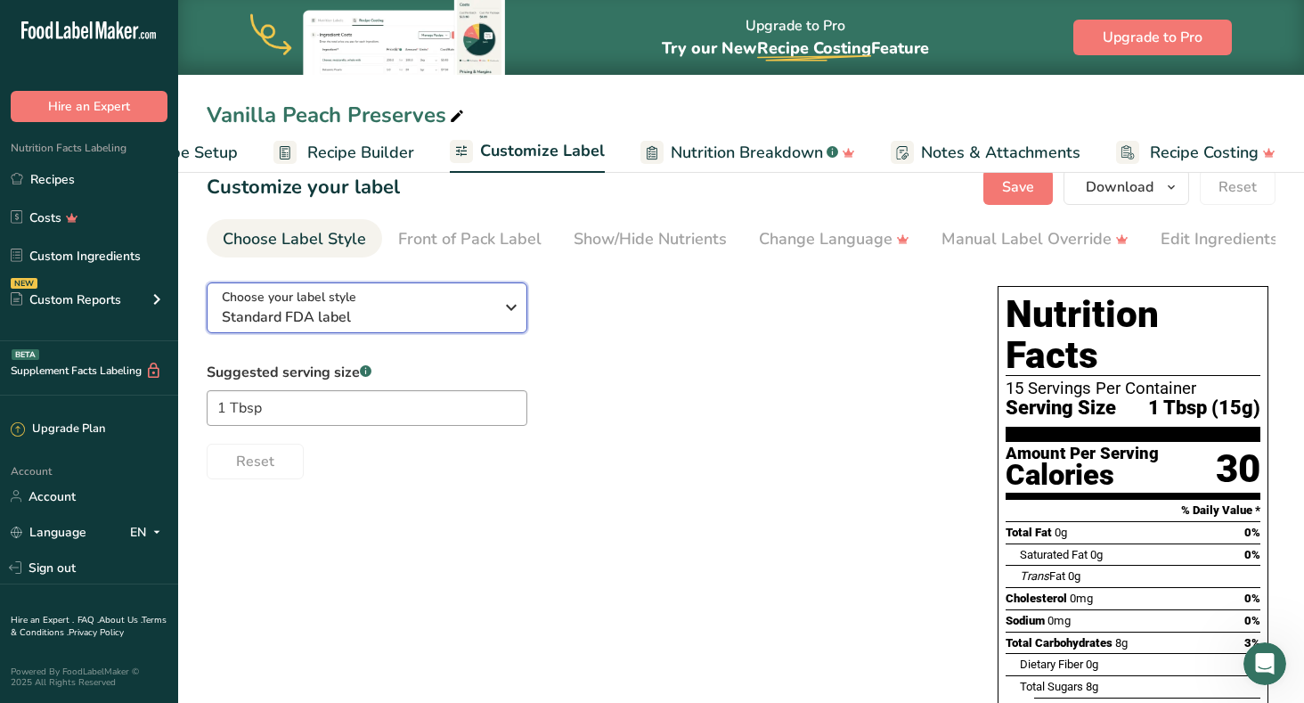
click at [510, 309] on icon "button" at bounding box center [511, 307] width 21 height 32
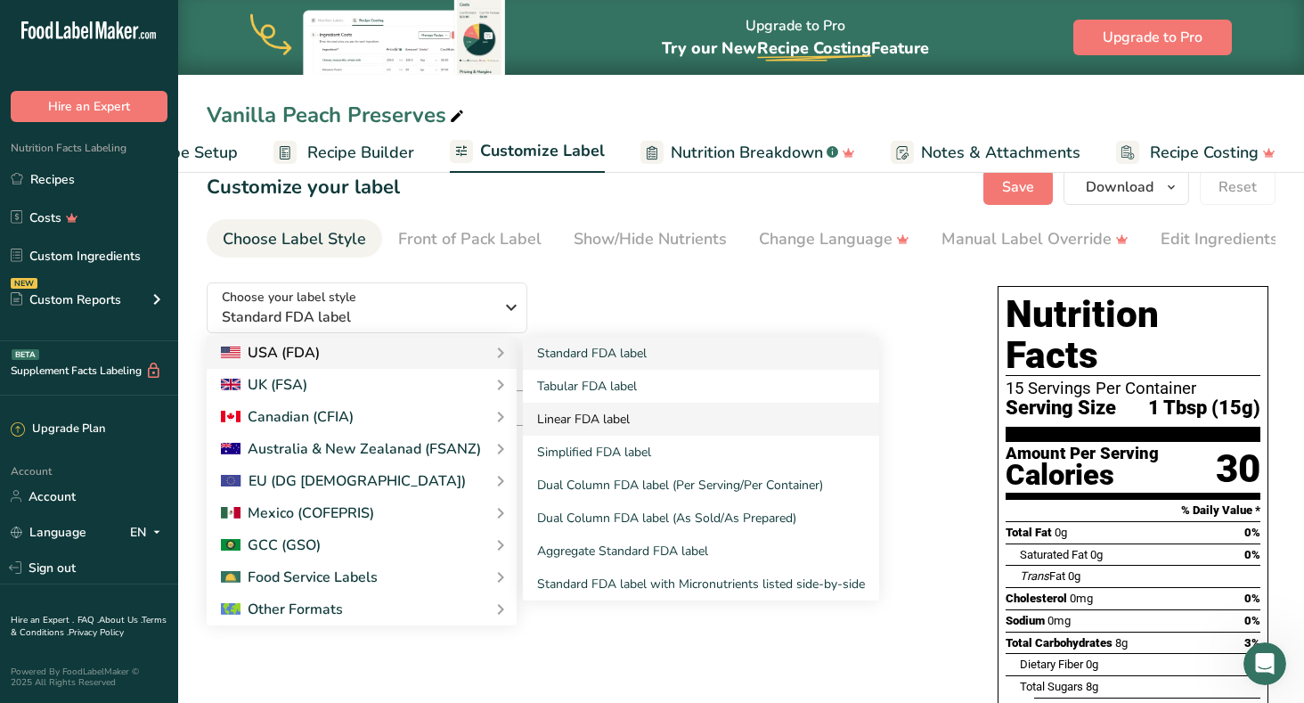
click at [573, 421] on link "Linear FDA label" at bounding box center [701, 419] width 356 height 33
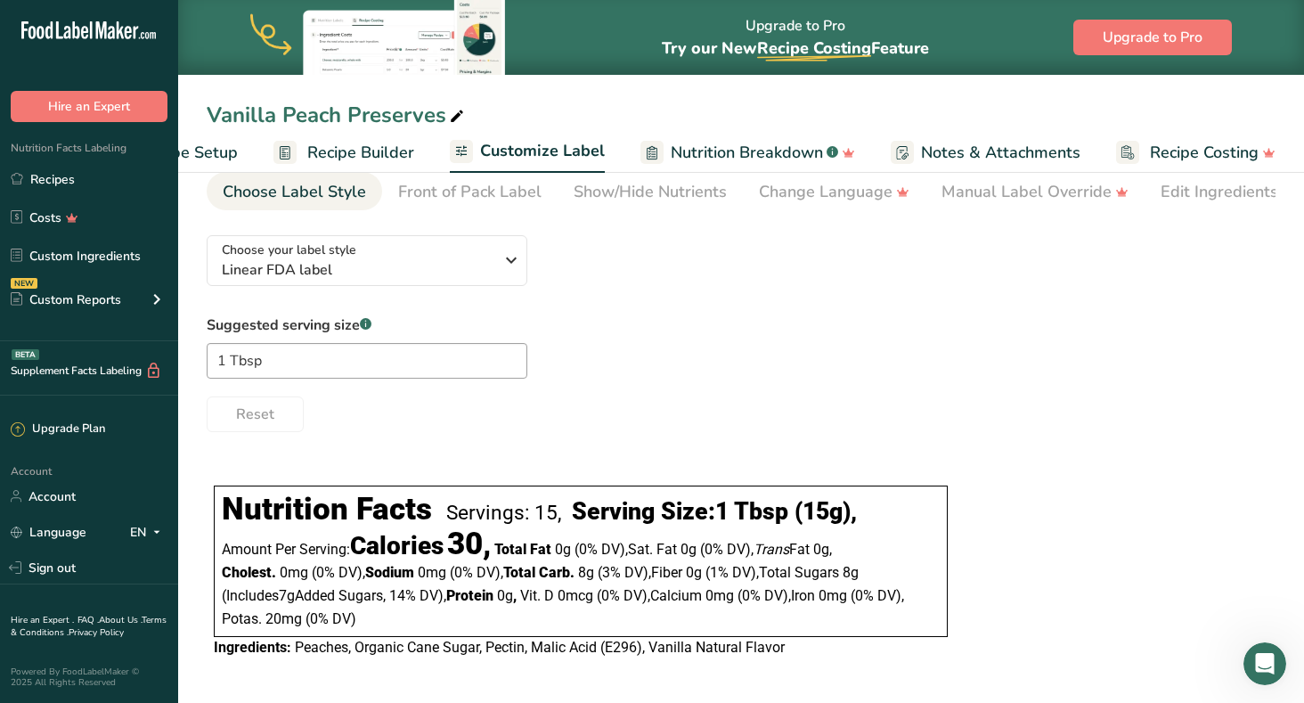
scroll to position [79, 0]
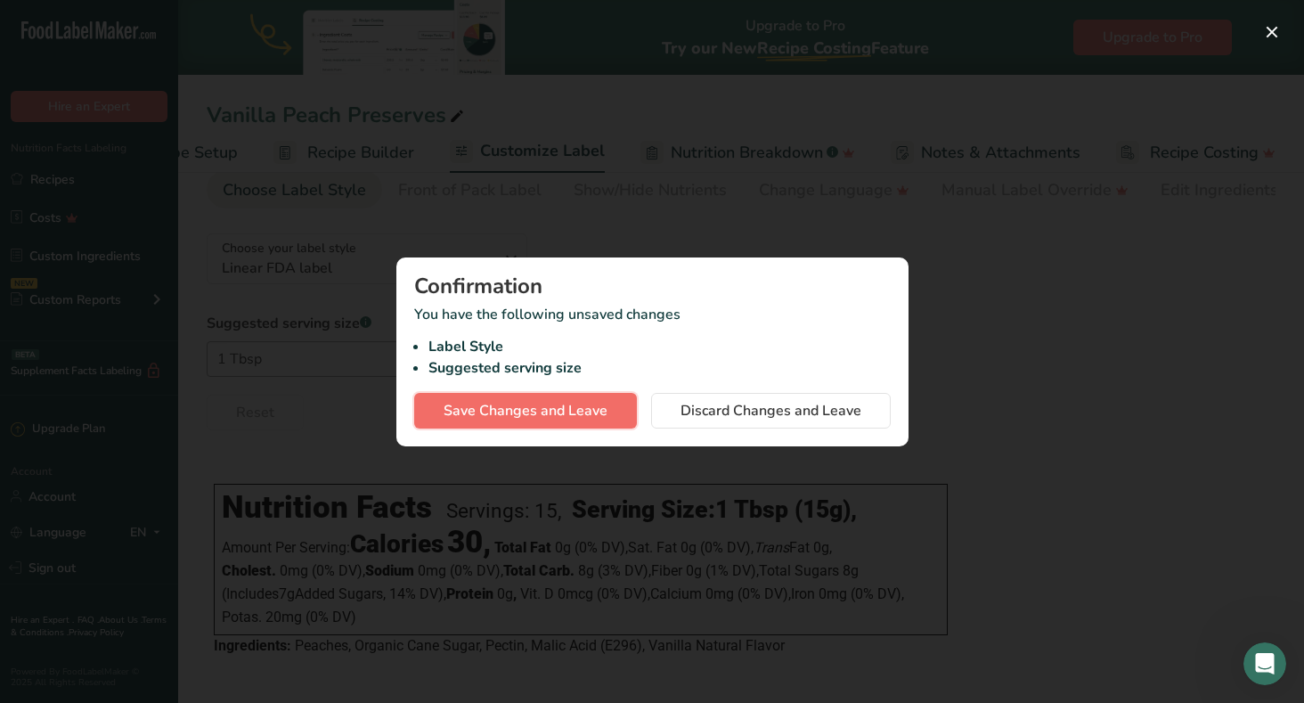
click at [546, 412] on span "Save Changes and Leave" at bounding box center [526, 410] width 164 height 21
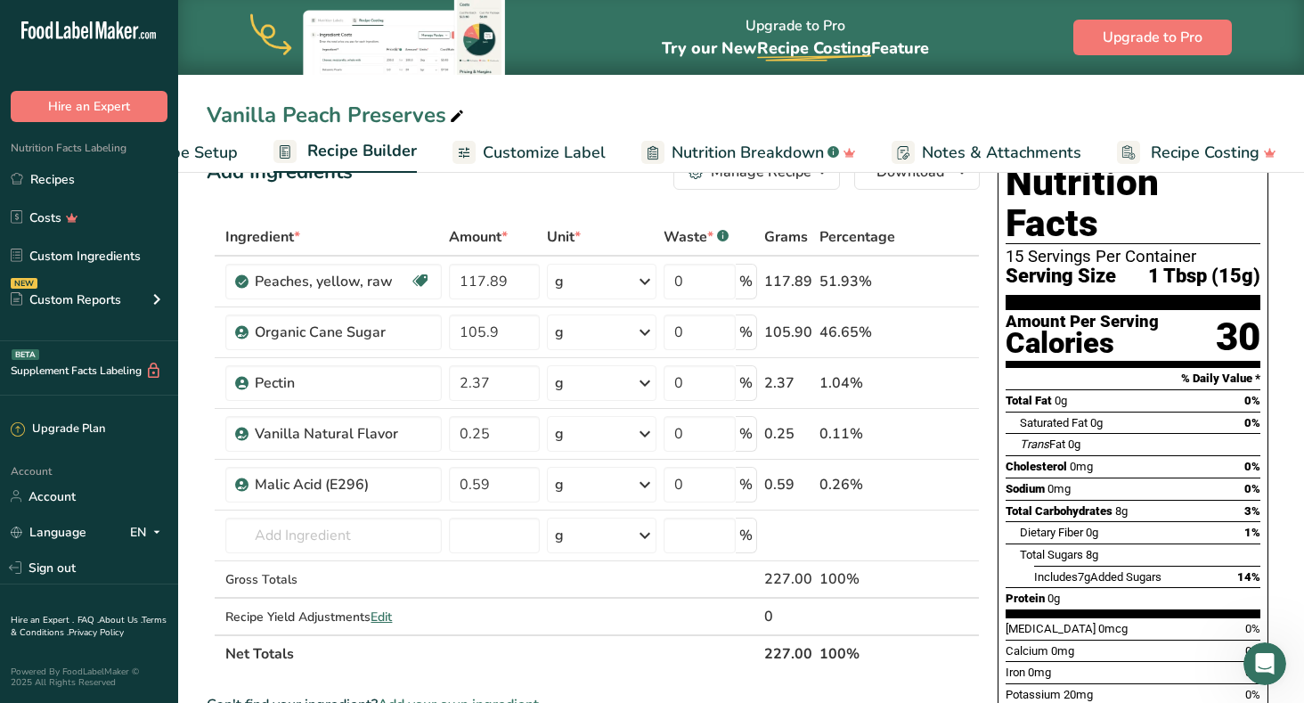
scroll to position [44, 0]
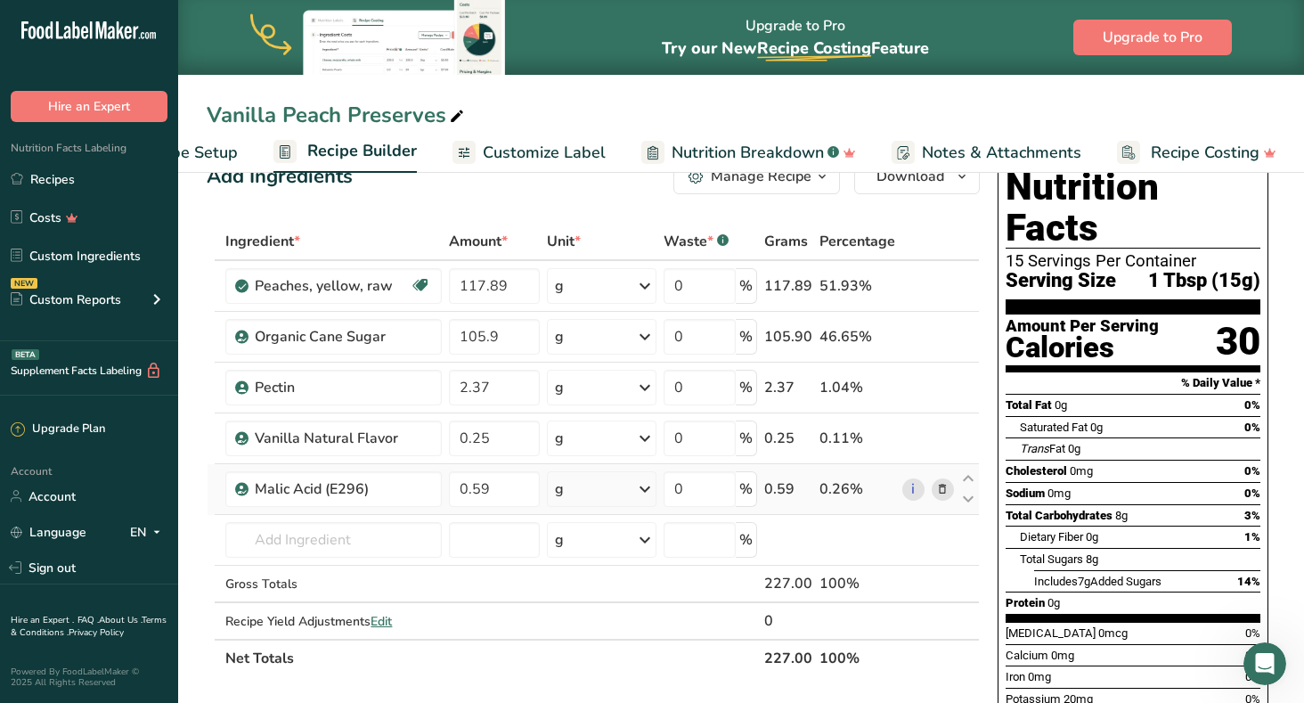
click at [943, 486] on icon at bounding box center [942, 489] width 12 height 19
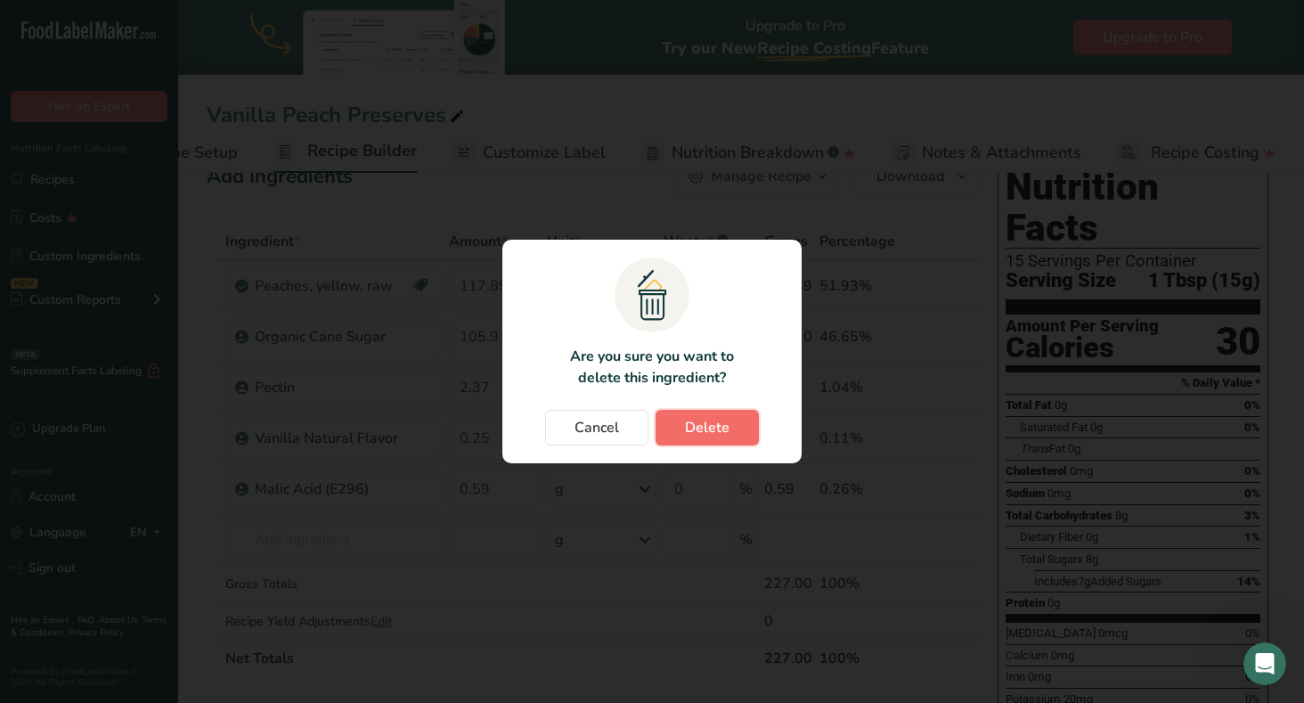
click at [700, 425] on span "Delete" at bounding box center [707, 427] width 45 height 21
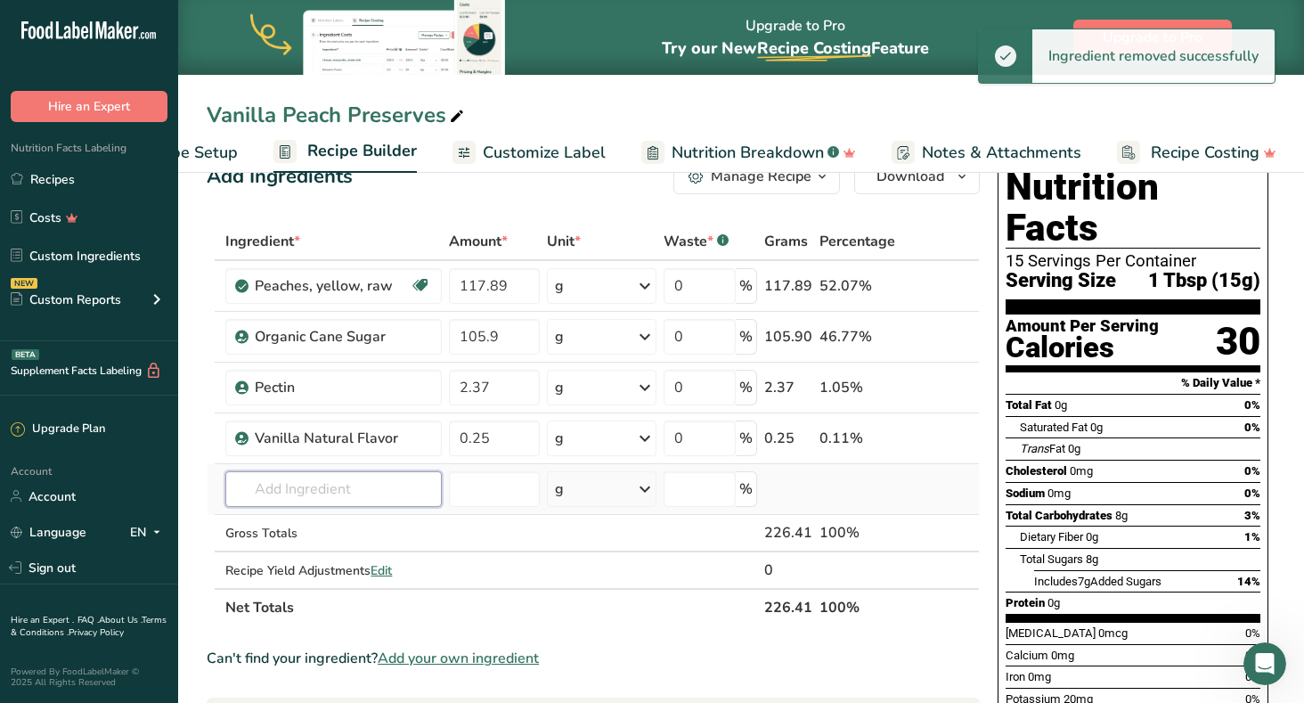
click at [339, 493] on input "text" at bounding box center [333, 489] width 216 height 36
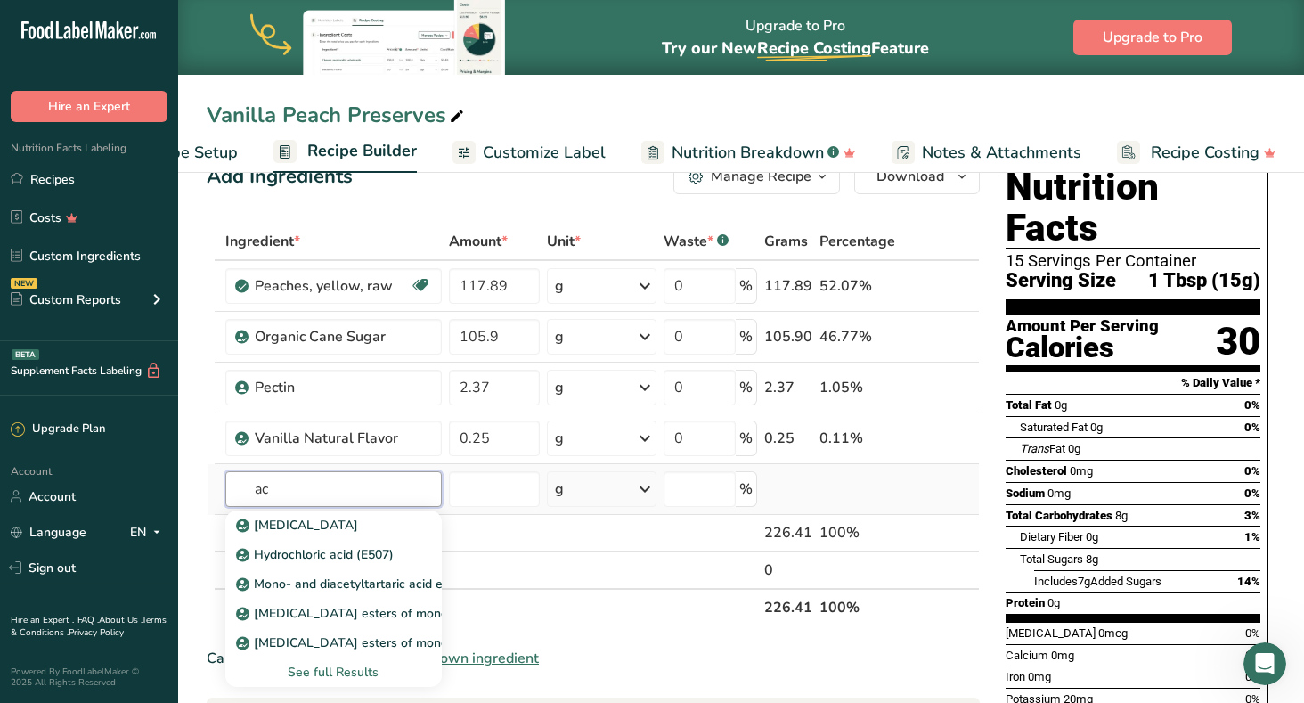
type input "a"
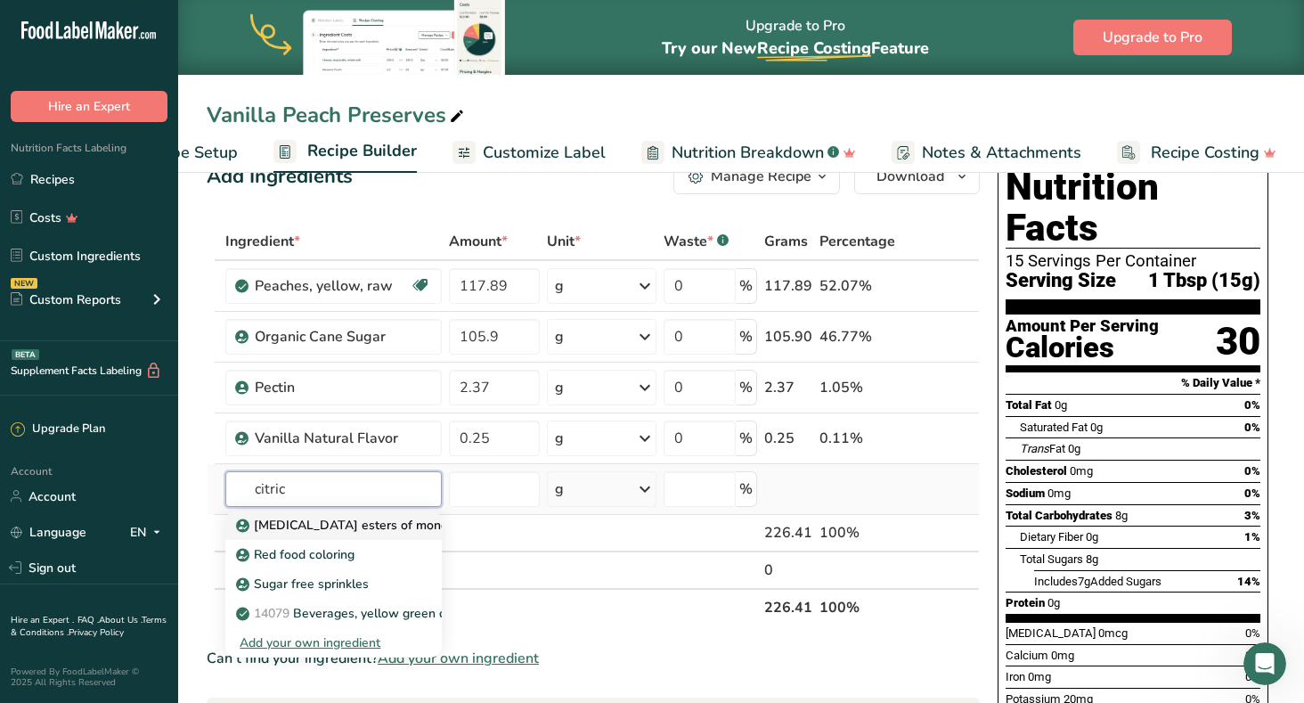
type input "citric"
click at [354, 518] on p "[MEDICAL_DATA] esters of mono- and diglycerides of fatty acids (E472c)" at bounding box center [458, 525] width 436 height 19
type input "[MEDICAL_DATA] esters of mono- and diglycerides of fatty acids (E472c)"
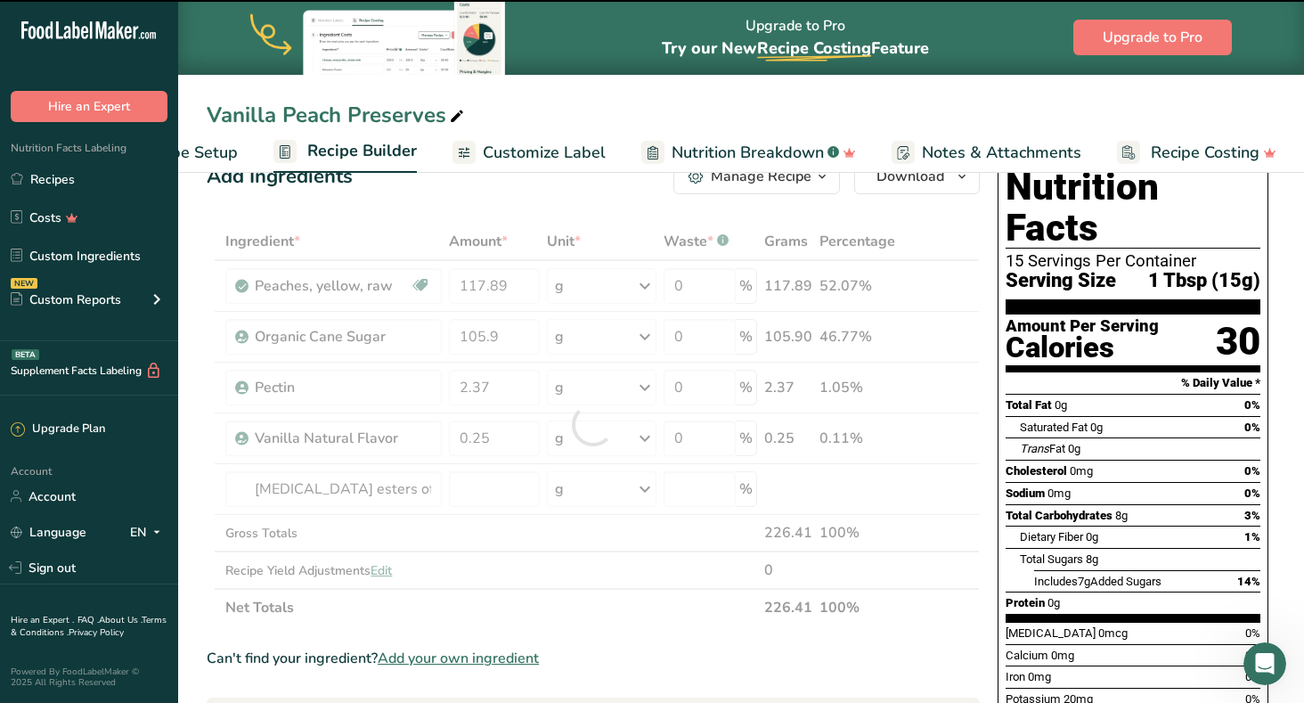
type input "0"
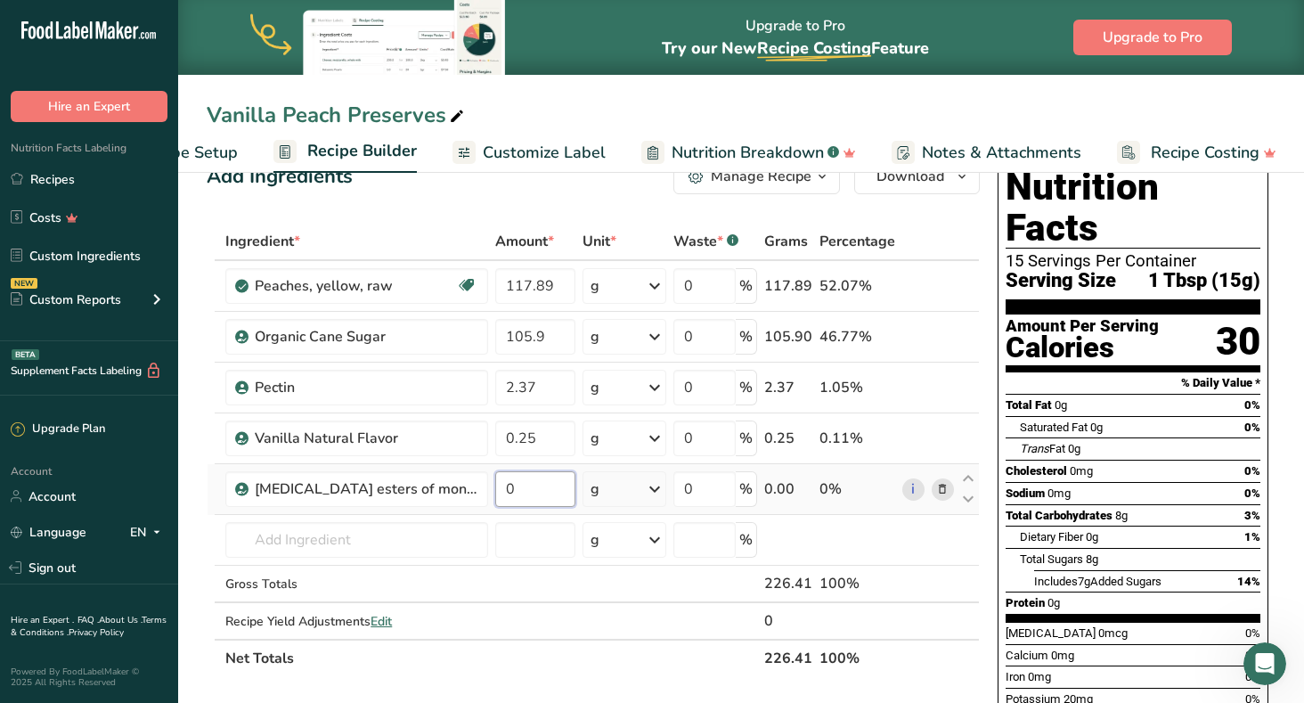
click at [520, 486] on input "0" at bounding box center [534, 489] width 79 height 36
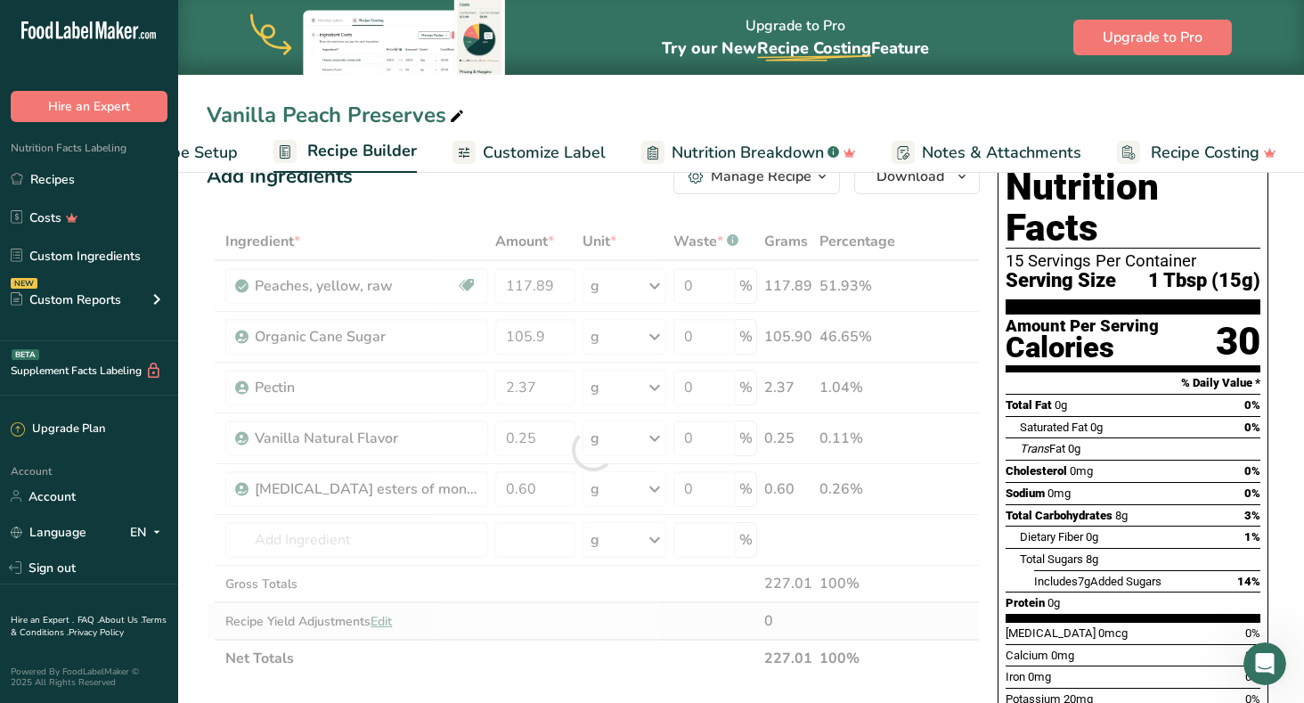
click at [560, 633] on div "Ingredient * Amount * Unit * Waste * .a-a{fill:#347362;}.b-a{fill:#fff;} Grams …" at bounding box center [593, 450] width 773 height 454
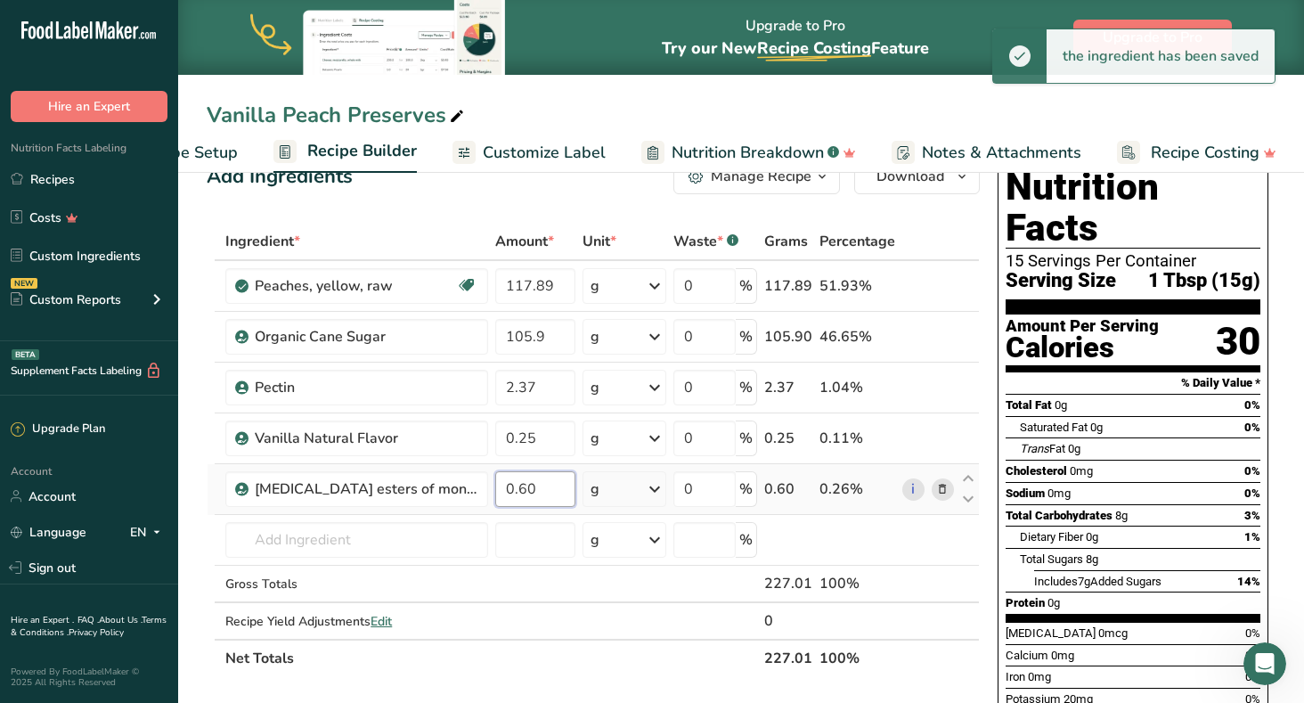
click at [535, 488] on input "0.60" at bounding box center [534, 489] width 79 height 36
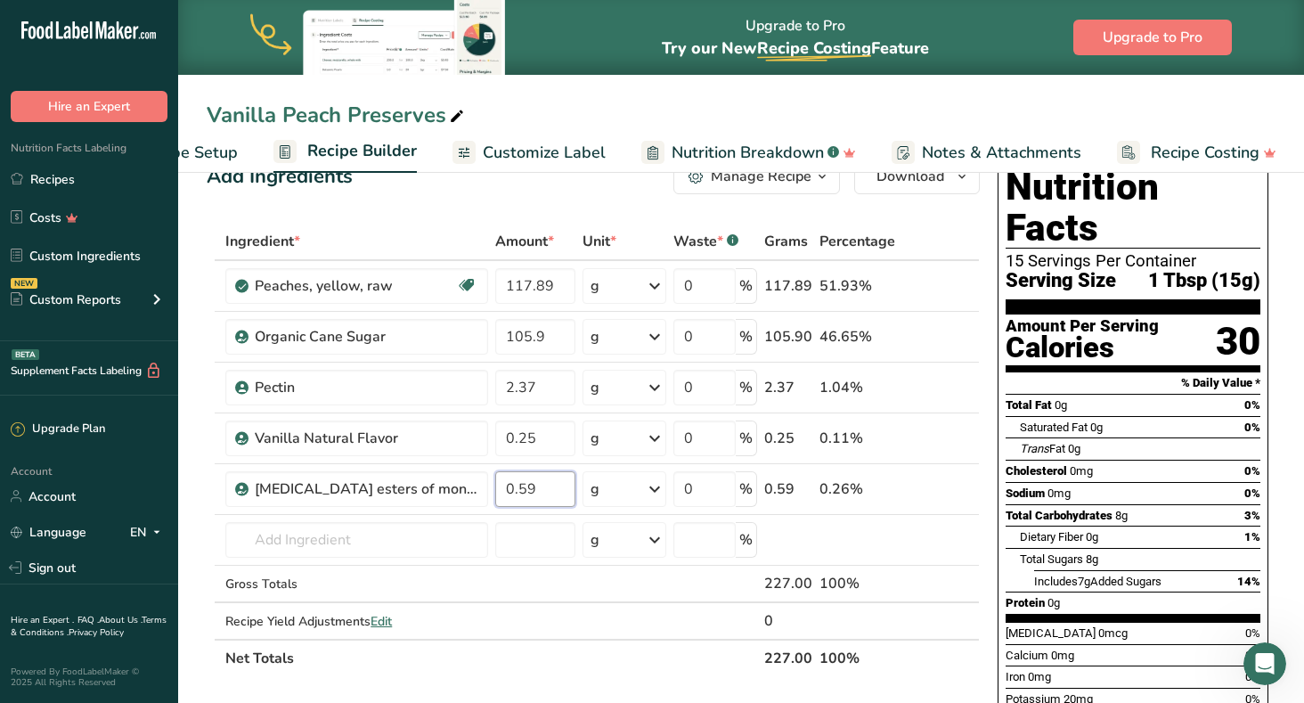
type input "0.59"
click at [548, 655] on div "Ingredient * Amount * Unit * Waste * .a-a{fill:#347362;}.b-a{fill:#fff;} Grams …" at bounding box center [593, 450] width 773 height 454
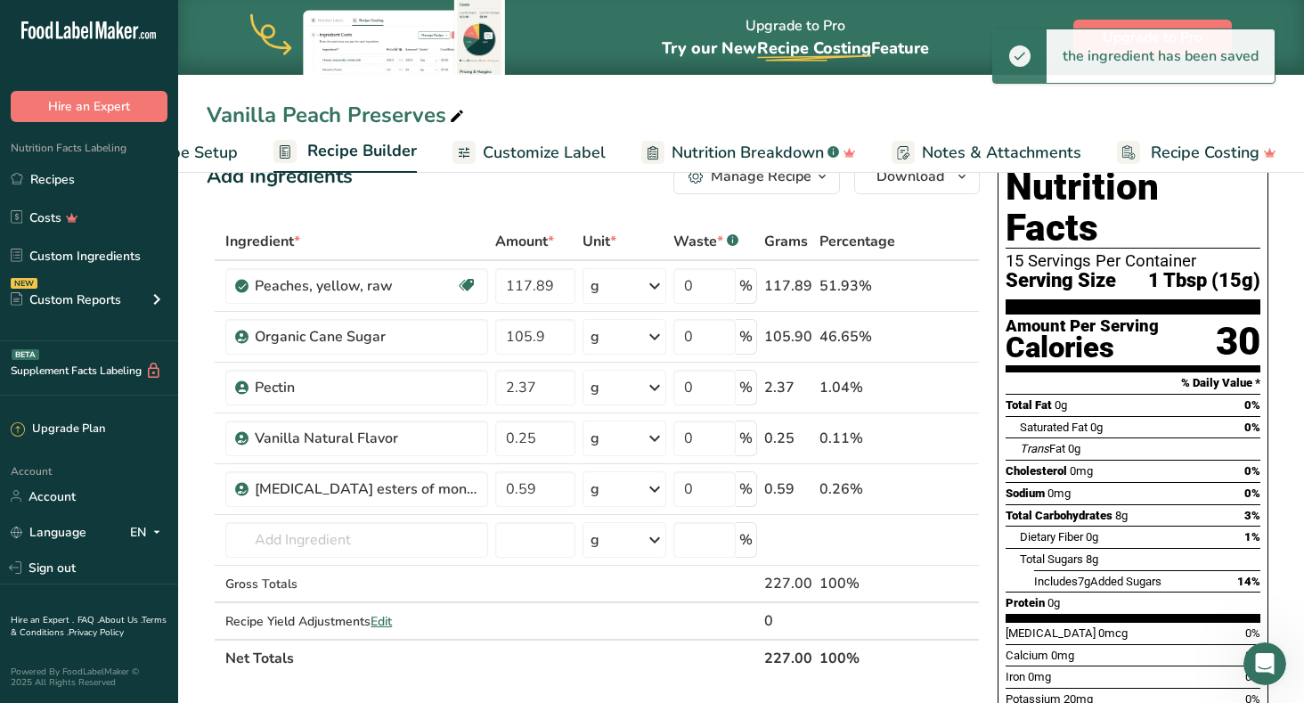
click at [536, 145] on span "Customize Label" at bounding box center [544, 153] width 123 height 24
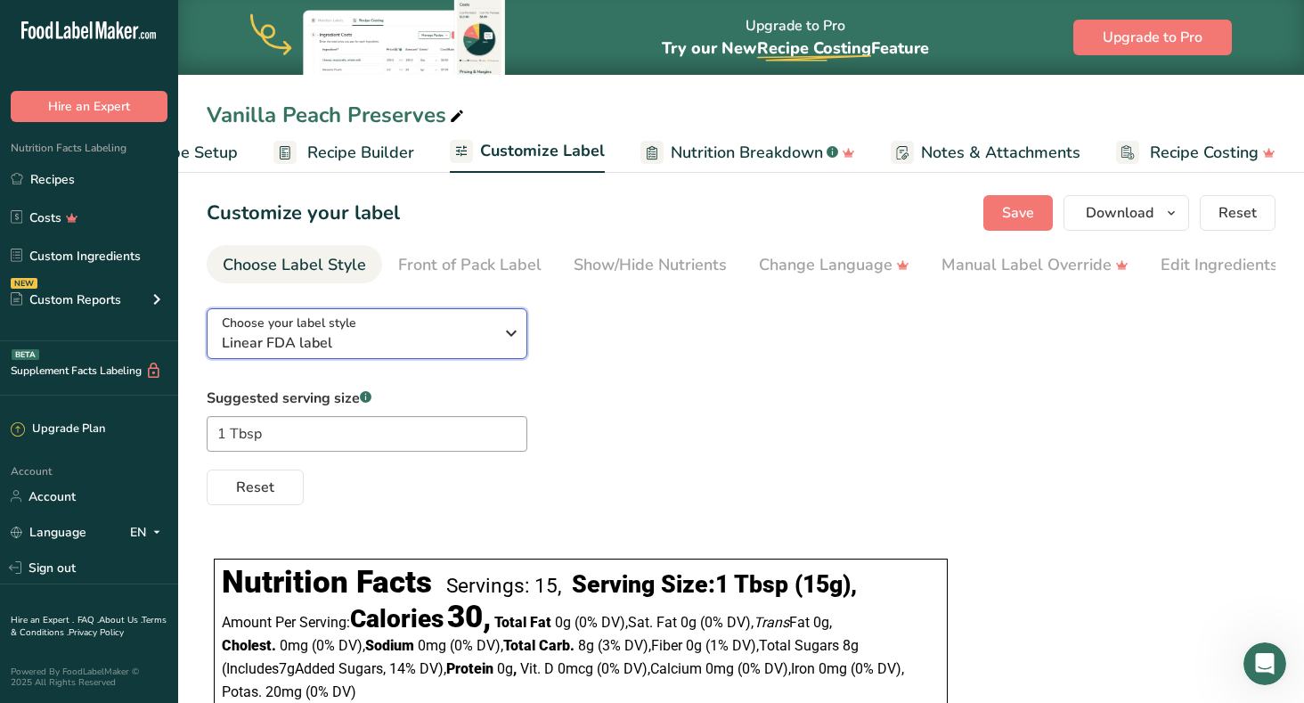
click at [512, 336] on icon "button" at bounding box center [511, 333] width 21 height 32
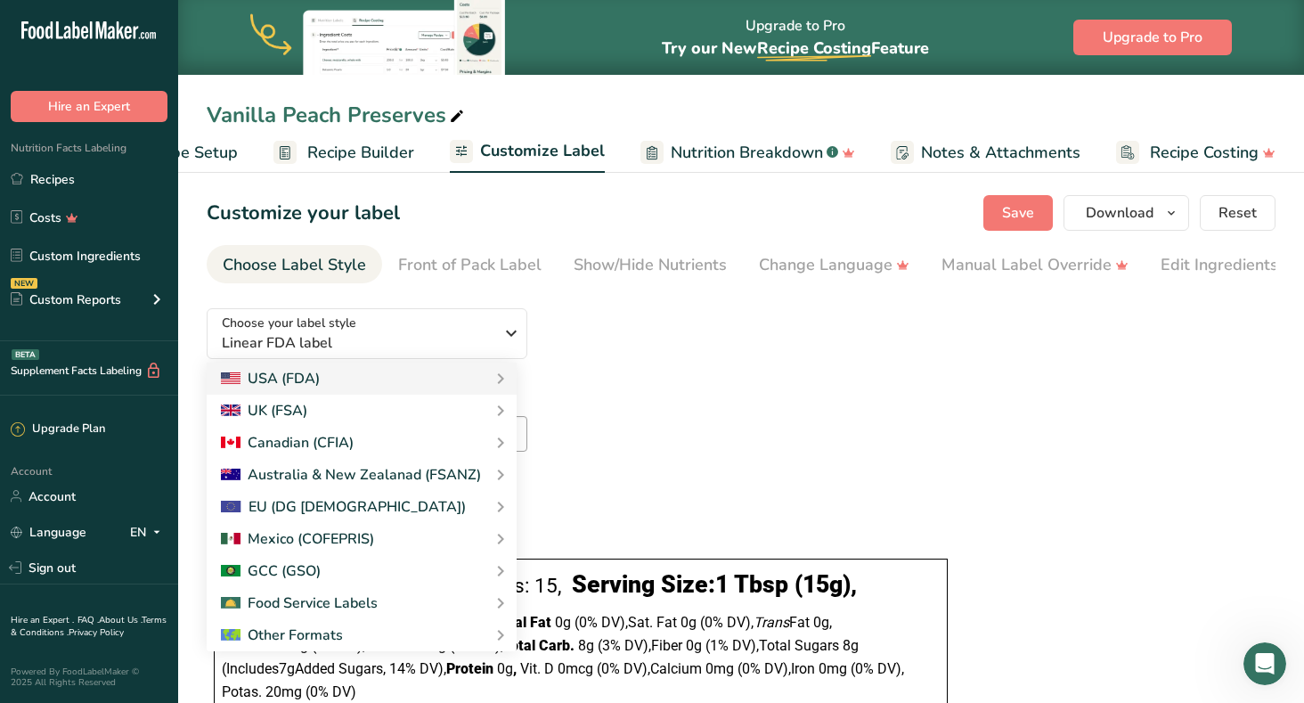
click at [660, 369] on div "Choose your label style Linear FDA label USA (FDA) Standard FDA label Tabular F…" at bounding box center [741, 399] width 1069 height 211
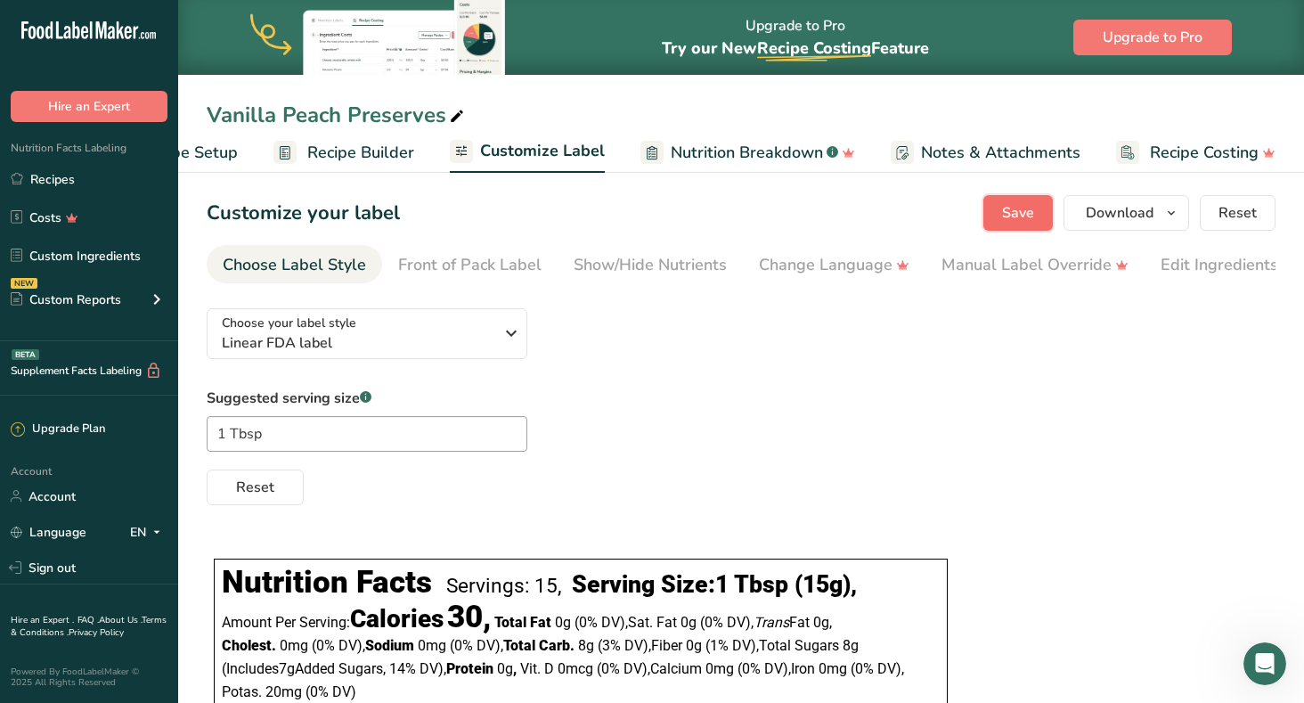
click at [1019, 216] on span "Save" at bounding box center [1018, 212] width 32 height 21
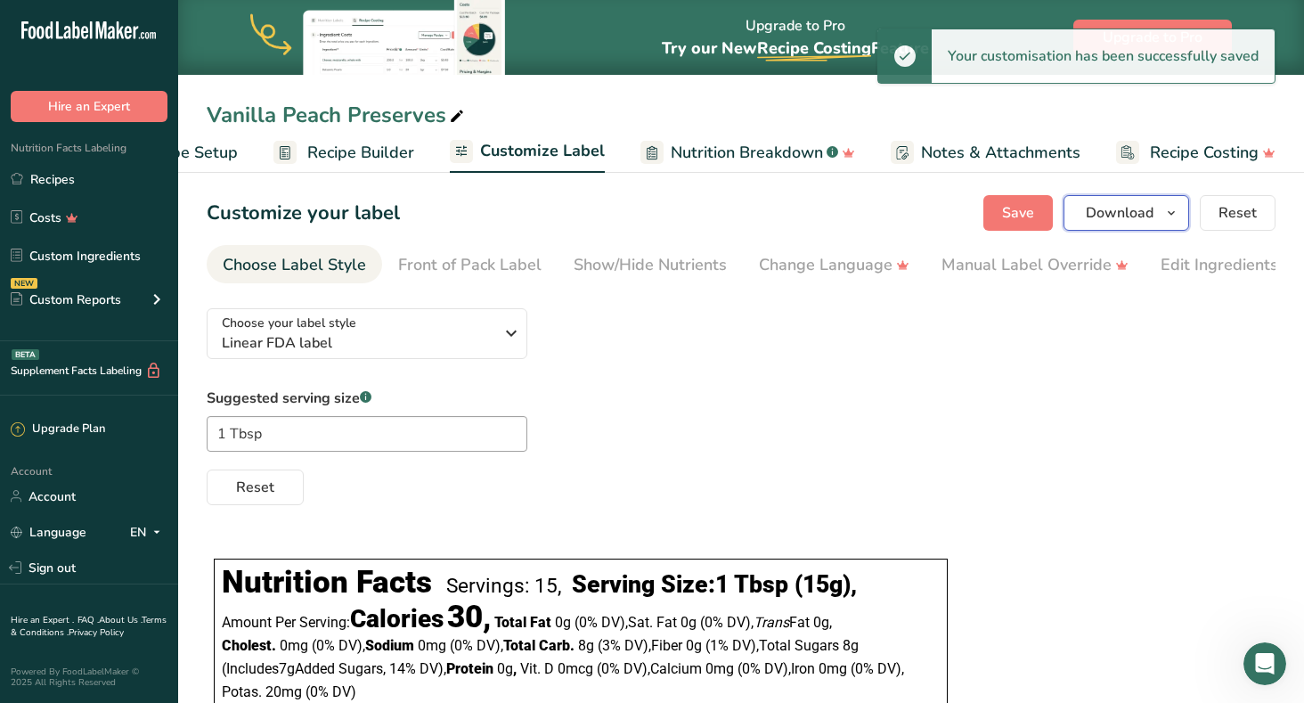
click at [1173, 208] on icon "button" at bounding box center [1171, 213] width 14 height 22
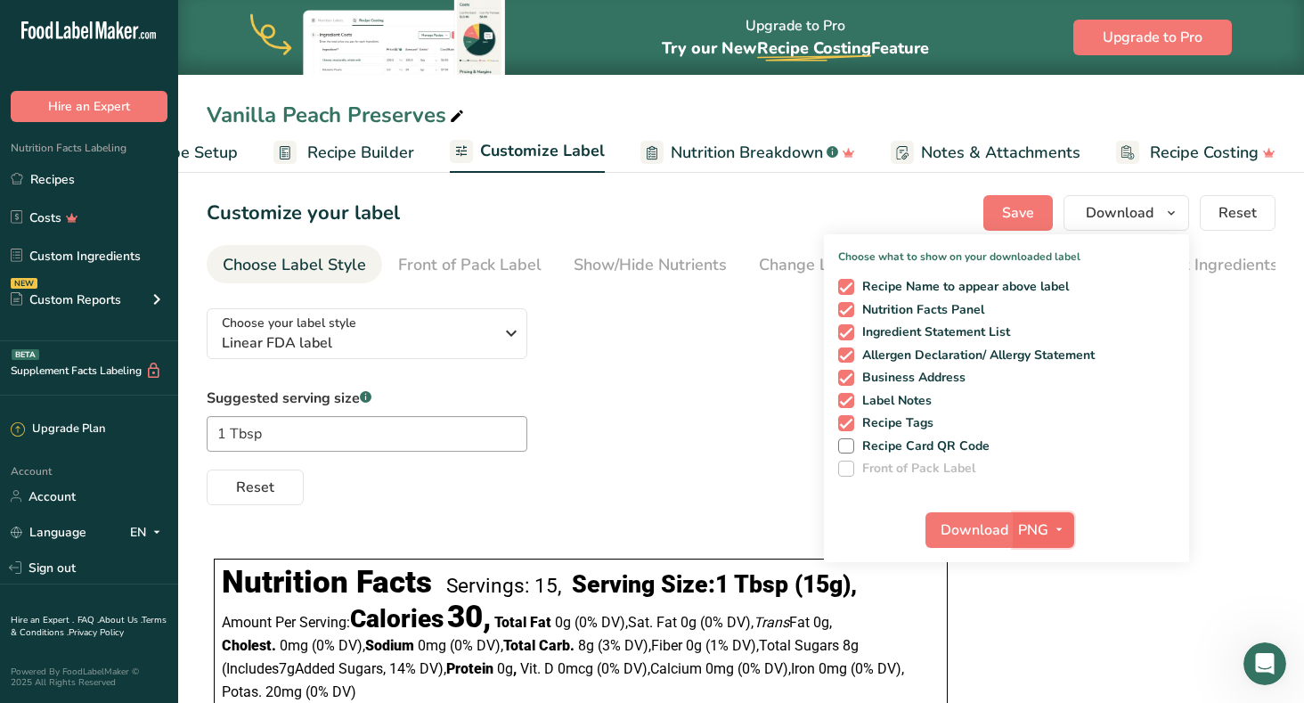
click at [1058, 530] on icon "button" at bounding box center [1059, 529] width 14 height 22
click at [1049, 649] on link "PDF" at bounding box center [1045, 654] width 57 height 29
click at [1125, 212] on span "Download" at bounding box center [1120, 212] width 68 height 21
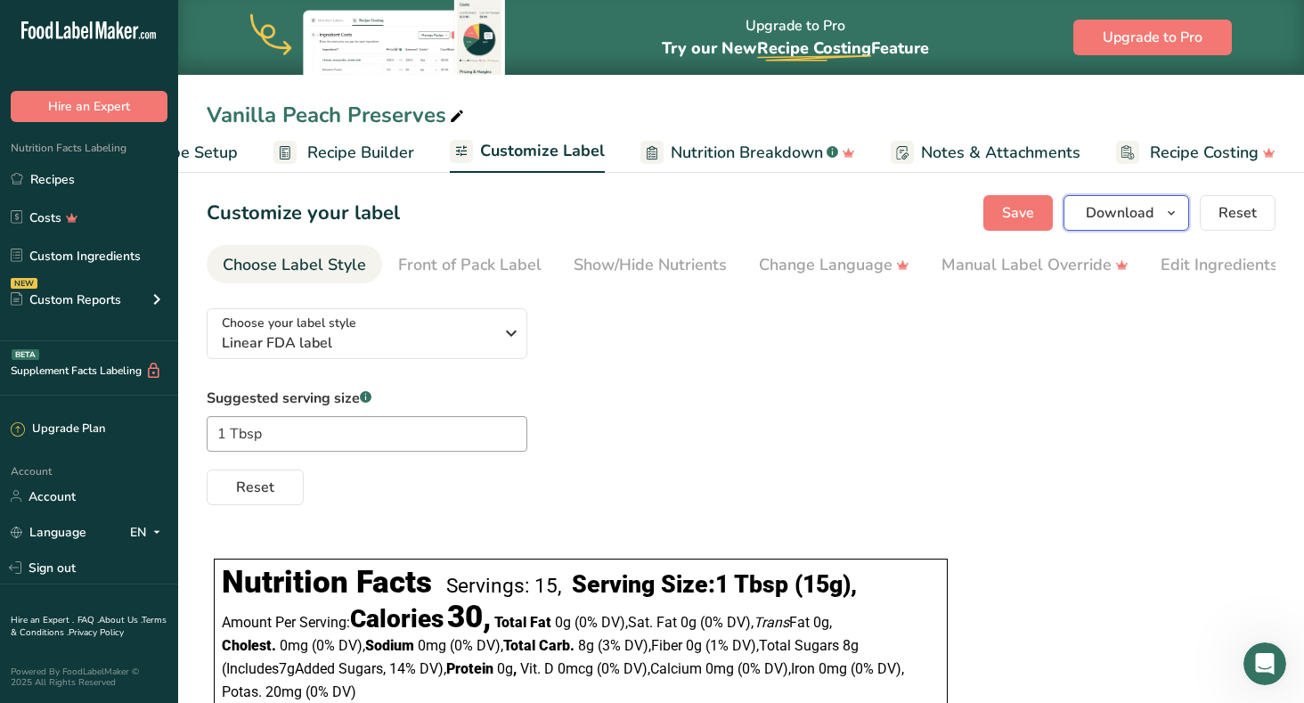
click at [1125, 212] on span "Download" at bounding box center [1120, 212] width 68 height 21
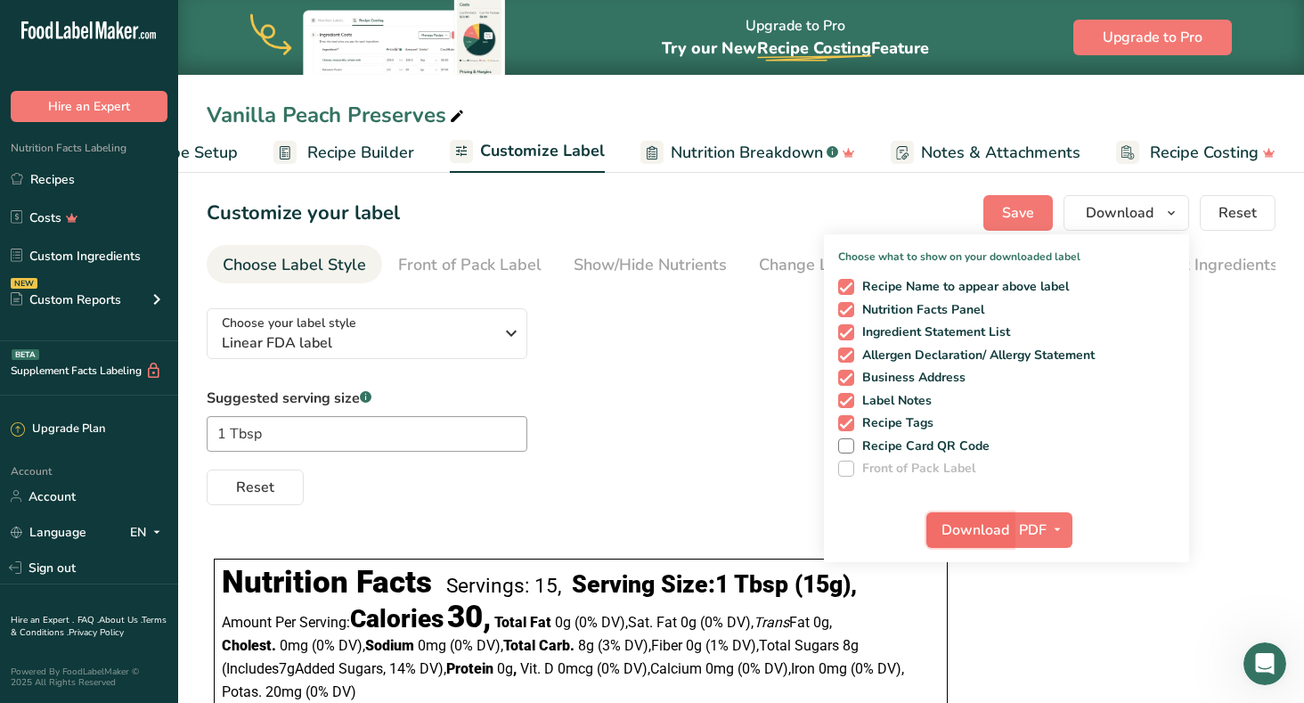
click at [982, 524] on span "Download" at bounding box center [976, 529] width 68 height 21
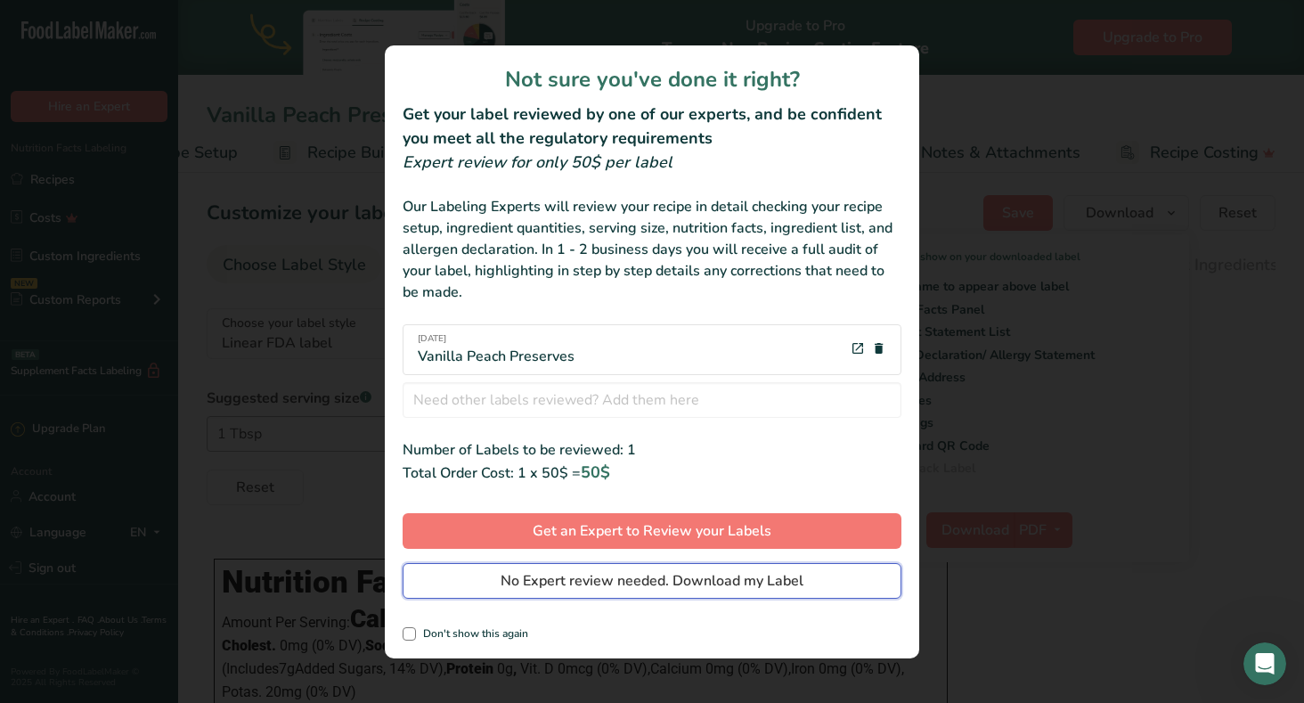
click at [737, 577] on span "No Expert review needed. Download my Label" at bounding box center [652, 580] width 303 height 21
